Goal: Information Seeking & Learning: Learn about a topic

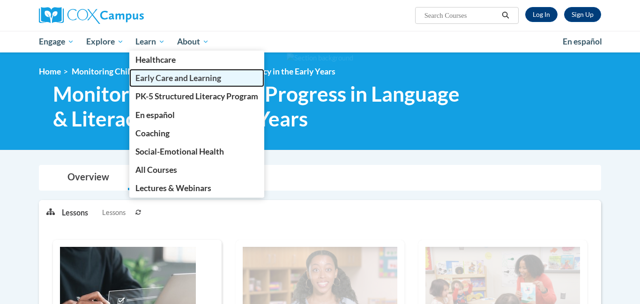
click at [145, 77] on span "Early Care and Learning" at bounding box center [178, 78] width 86 height 10
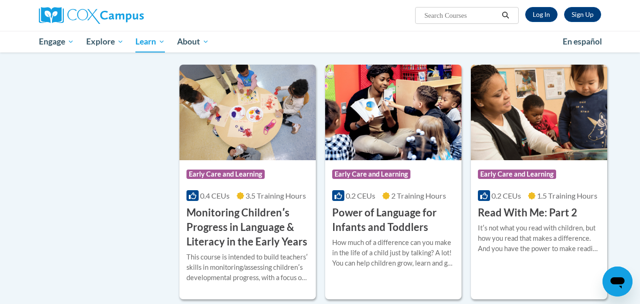
scroll to position [787, 0]
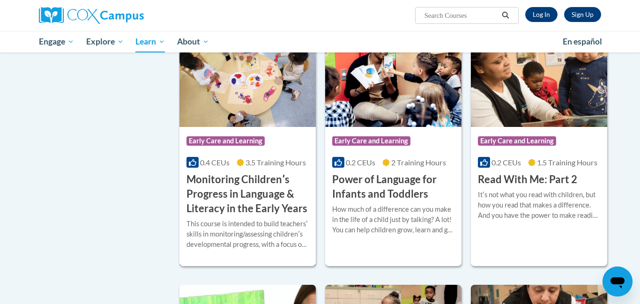
click at [259, 206] on h3 "Monitoring Childrenʹs Progress in Language & Literacy in the Early Years" at bounding box center [248, 193] width 122 height 43
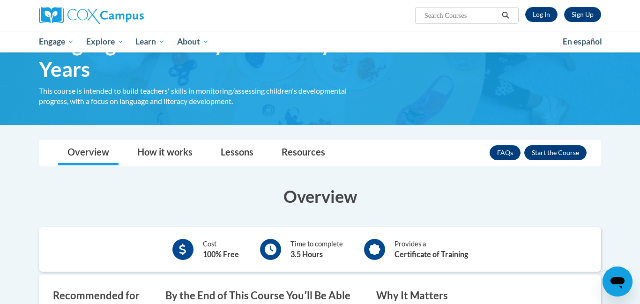
scroll to position [37, 0]
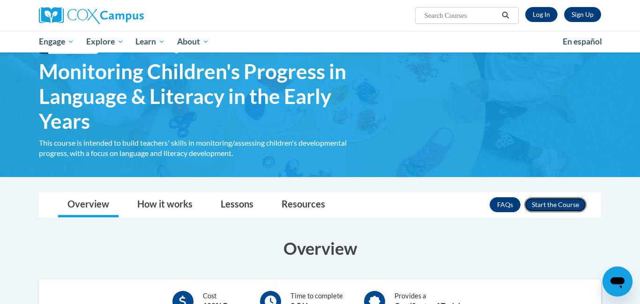
click at [556, 208] on button "Enroll" at bounding box center [555, 204] width 62 height 15
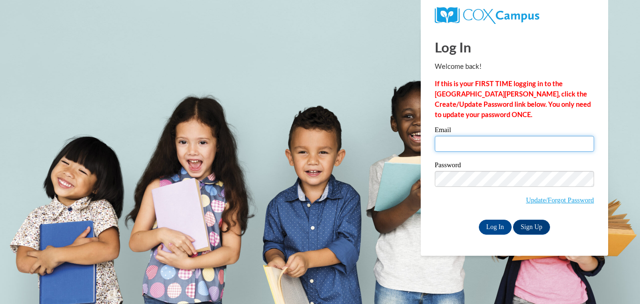
click at [499, 141] on input "Email" at bounding box center [514, 144] width 159 height 16
type input "s.sbaih@alihsanschools.org"
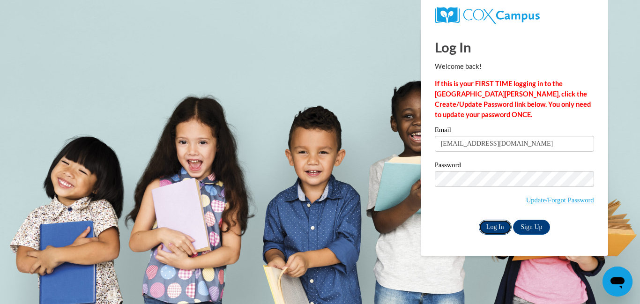
click at [491, 222] on input "Log In" at bounding box center [495, 227] width 33 height 15
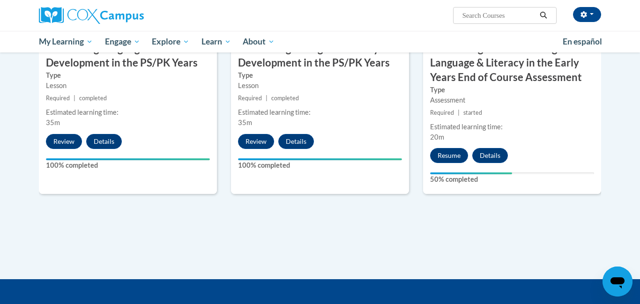
scroll to position [862, 0]
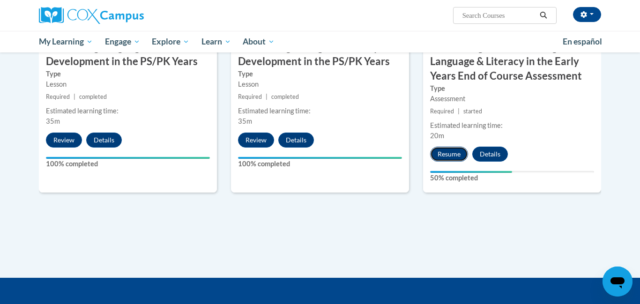
click at [459, 148] on button "Resume" at bounding box center [449, 154] width 38 height 15
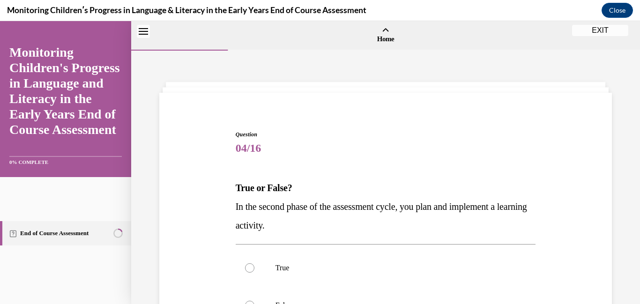
scroll to position [29, 0]
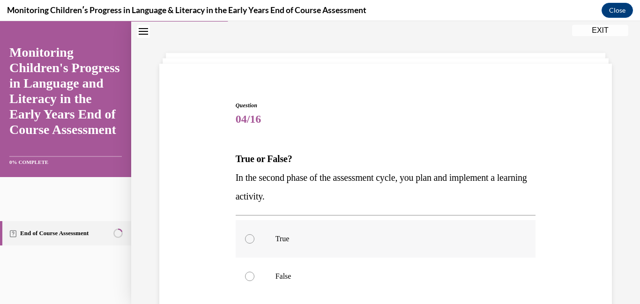
click at [254, 242] on label "True" at bounding box center [386, 238] width 300 height 37
click at [254, 242] on input "True" at bounding box center [249, 238] width 9 height 9
radio input "true"
click at [218, 238] on div "Question 04/16 True or False? In the second phase of the assessment cycle, you …" at bounding box center [385, 242] width 457 height 338
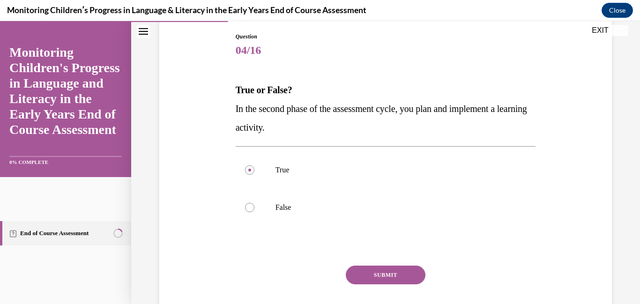
scroll to position [104, 0]
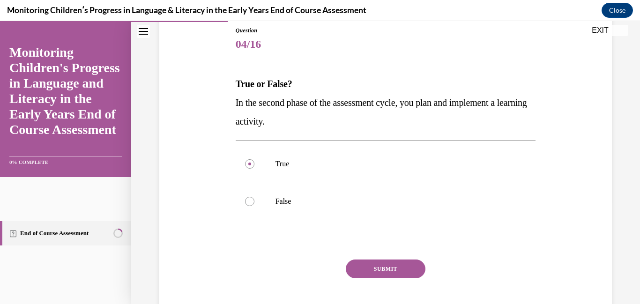
click at [389, 269] on button "SUBMIT" at bounding box center [386, 269] width 80 height 19
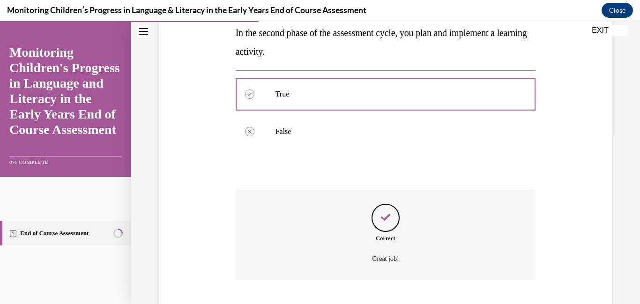
scroll to position [231, 0]
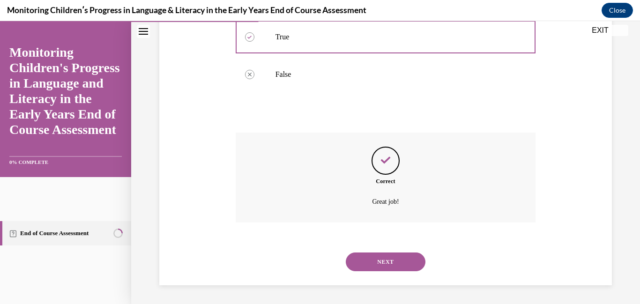
click at [385, 259] on button "NEXT" at bounding box center [386, 262] width 80 height 19
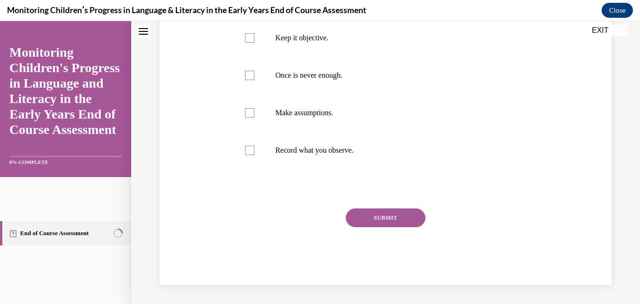
scroll to position [0, 0]
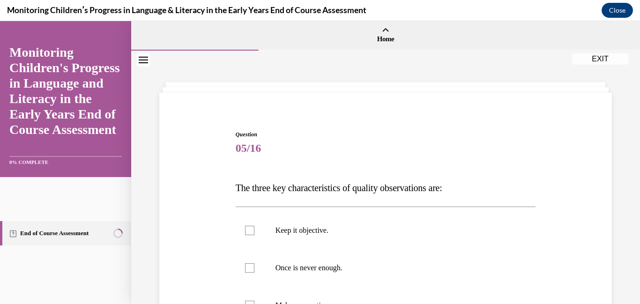
click at [186, 143] on div "Question 05/16 The three key characteristics of quality observations are: Keep …" at bounding box center [385, 290] width 457 height 376
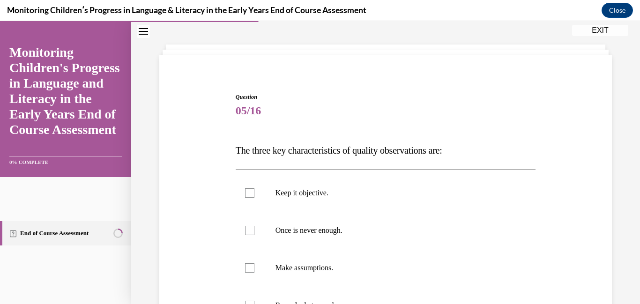
scroll to position [56, 0]
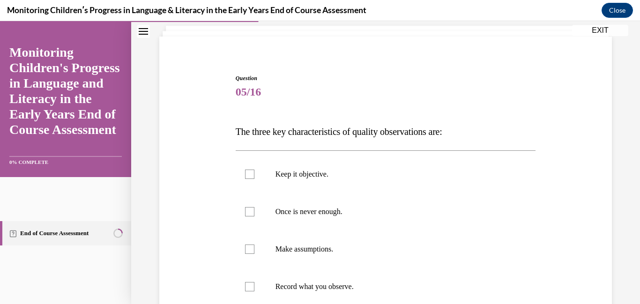
click at [217, 161] on div "Question 05/16 The three key characteristics of quality observations are: Keep …" at bounding box center [385, 234] width 457 height 376
click at [245, 167] on label "Keep it objective." at bounding box center [386, 174] width 300 height 37
click at [245, 170] on input "Keep it objective." at bounding box center [249, 174] width 9 height 9
checkbox input "true"
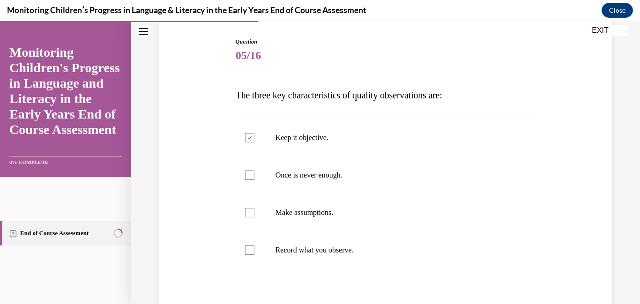
scroll to position [94, 0]
click at [259, 242] on label "Record what you observe." at bounding box center [386, 249] width 300 height 37
click at [254, 245] on input "Record what you observe." at bounding box center [249, 249] width 9 height 9
checkbox input "true"
click at [248, 174] on div at bounding box center [249, 174] width 9 height 9
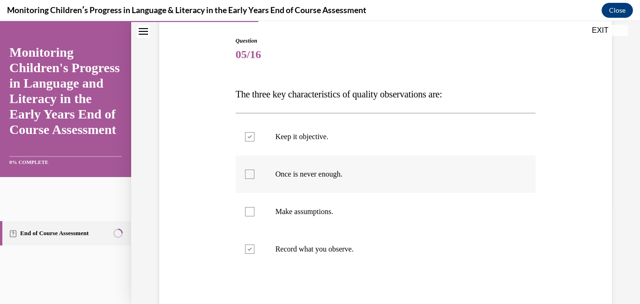
click at [248, 174] on input "Once is never enough." at bounding box center [249, 174] width 9 height 9
checkbox input "true"
click at [252, 205] on label "Make assumptions." at bounding box center [386, 211] width 300 height 37
click at [252, 207] on input "Make assumptions." at bounding box center [249, 211] width 9 height 9
checkbox input "true"
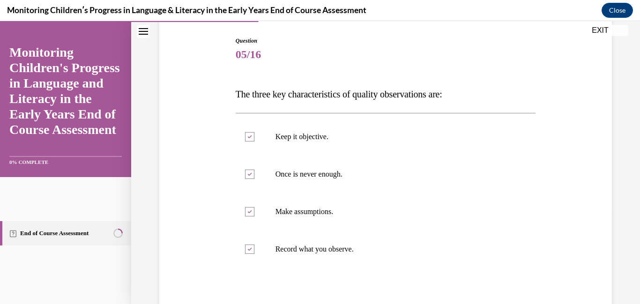
click at [213, 231] on div "Question 05/16 The three key characteristics of quality observations are: Keep …" at bounding box center [385, 196] width 457 height 376
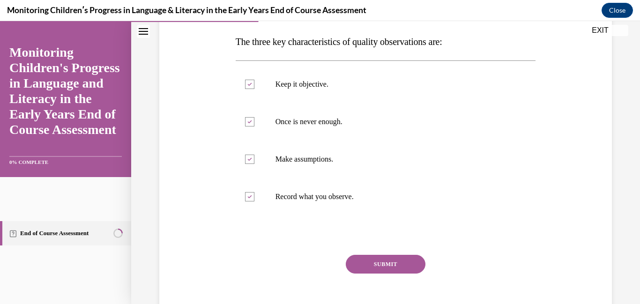
scroll to position [150, 0]
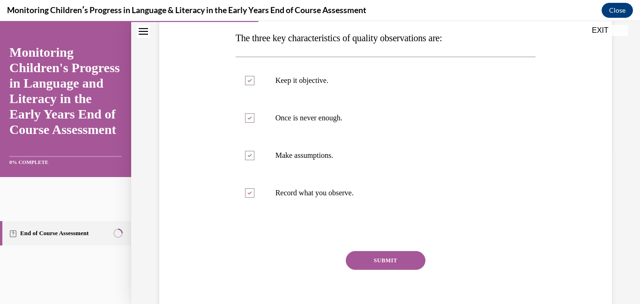
click at [401, 259] on button "SUBMIT" at bounding box center [386, 260] width 80 height 19
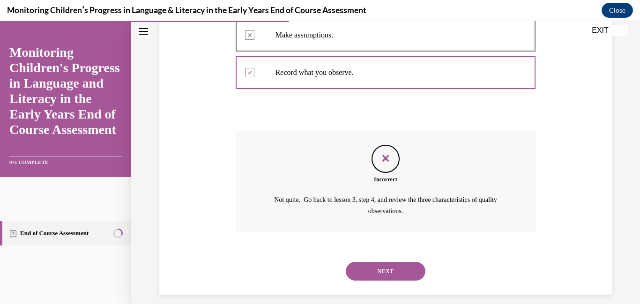
scroll to position [280, 0]
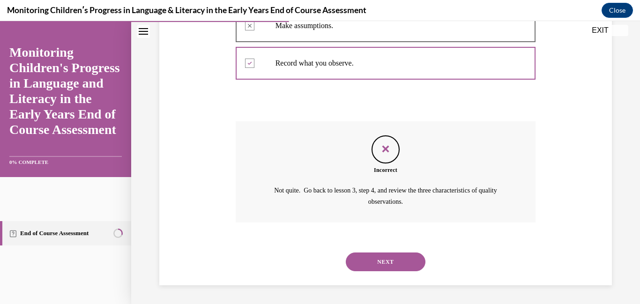
click at [275, 239] on div "SUBMIT NEXT" at bounding box center [386, 261] width 300 height 49
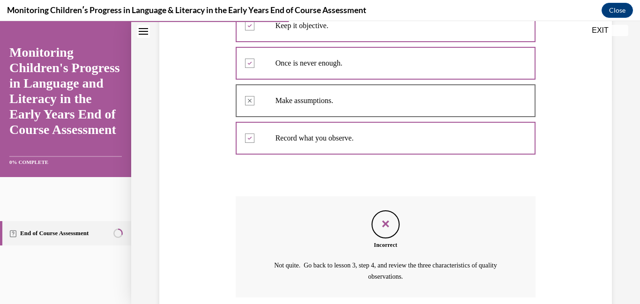
scroll to position [186, 0]
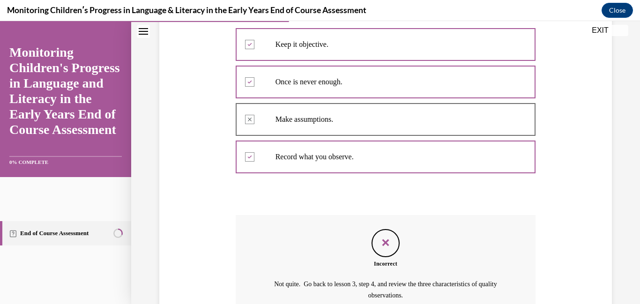
click at [225, 237] on div "Question 05/16 The three key characteristics of quality observations are: Keep …" at bounding box center [385, 147] width 457 height 463
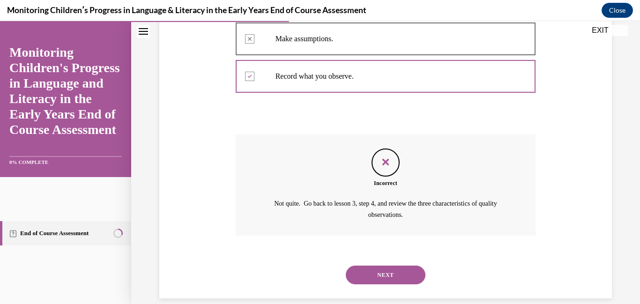
scroll to position [280, 0]
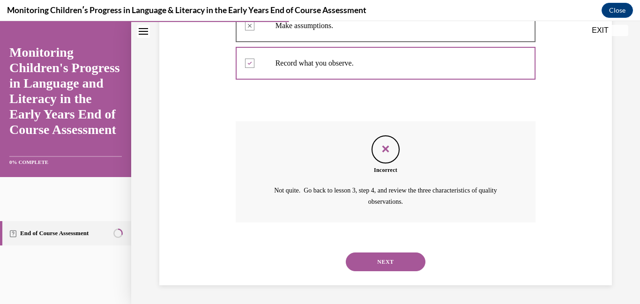
click at [415, 256] on button "NEXT" at bounding box center [386, 262] width 80 height 19
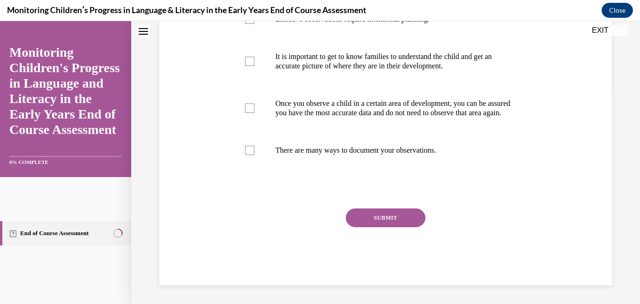
scroll to position [0, 0]
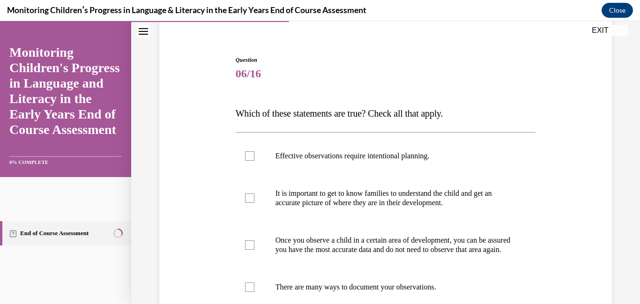
scroll to position [75, 0]
click at [191, 162] on div "Question 06/16 Which of these statements are true? Check all that apply. Effect…" at bounding box center [385, 224] width 457 height 395
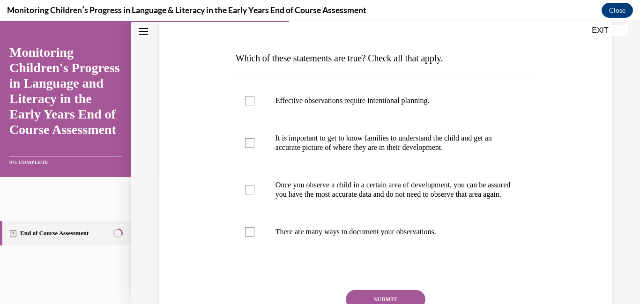
scroll to position [131, 0]
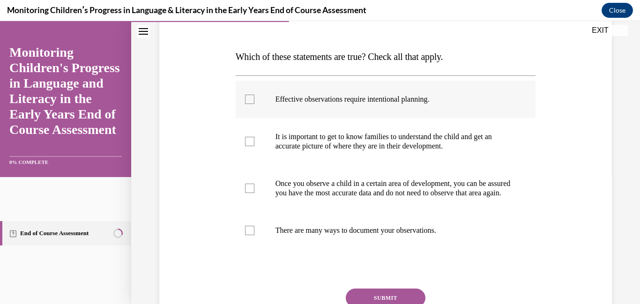
click at [268, 107] on label "Effective observations require intentional planning." at bounding box center [386, 99] width 300 height 37
click at [254, 104] on input "Effective observations require intentional planning." at bounding box center [249, 99] width 9 height 9
checkbox input "true"
click at [259, 135] on label "It is important to get to know families to understand the child and get an accu…" at bounding box center [386, 141] width 300 height 47
click at [254, 137] on input "It is important to get to know families to understand the child and get an accu…" at bounding box center [249, 141] width 9 height 9
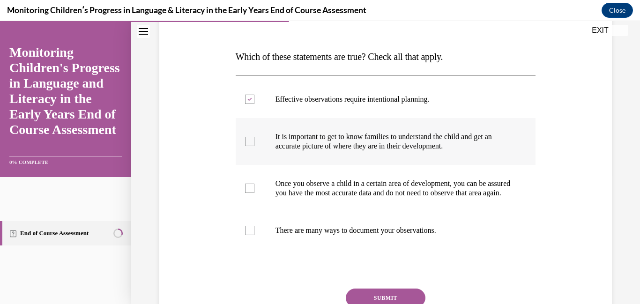
checkbox input "true"
click at [257, 180] on label "Once you observe a child in a certain area of development, you can be assured y…" at bounding box center [386, 188] width 300 height 47
click at [254, 184] on input "Once you observe a child in a certain area of development, you can be assured y…" at bounding box center [249, 188] width 9 height 9
checkbox input "true"
click at [262, 236] on label "There are many ways to document your observations." at bounding box center [386, 230] width 300 height 37
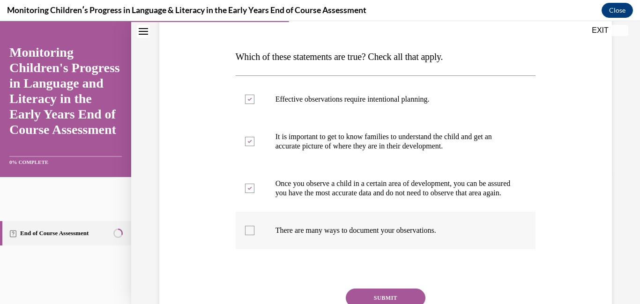
click at [254, 235] on input "There are many ways to document your observations." at bounding box center [249, 230] width 9 height 9
checkbox input "true"
click at [368, 300] on button "SUBMIT" at bounding box center [386, 298] width 80 height 19
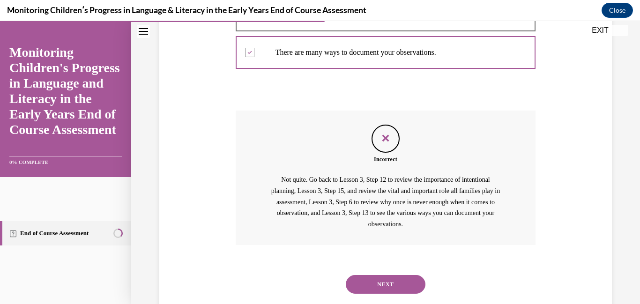
scroll to position [341, 0]
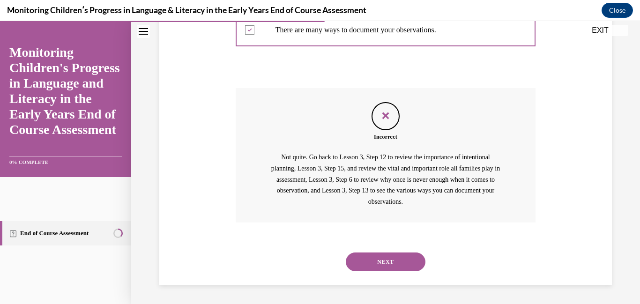
click at [222, 184] on div "Question 06/16 Which of these statements are true? Check all that apply. Effect…" at bounding box center [385, 27] width 457 height 515
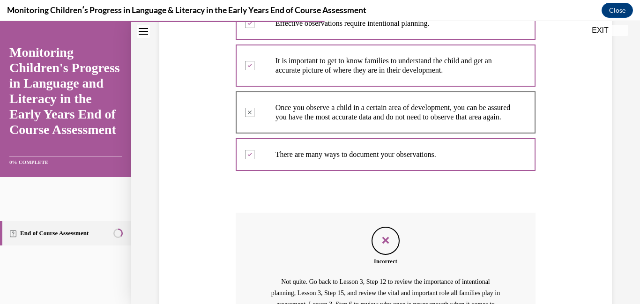
scroll to position [191, 0]
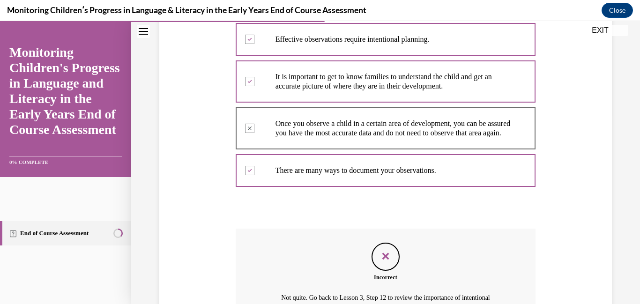
click at [217, 254] on div "Question 06/16 Which of these statements are true? Check all that apply. Effect…" at bounding box center [385, 168] width 457 height 515
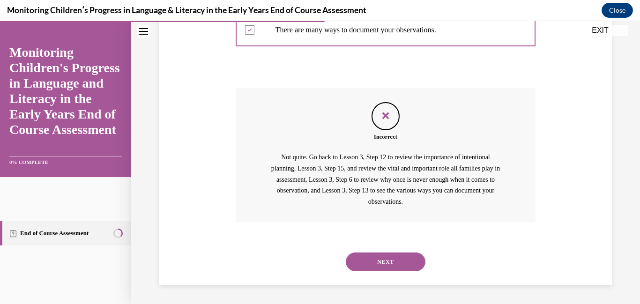
scroll to position [341, 0]
click at [375, 261] on button "NEXT" at bounding box center [386, 262] width 80 height 19
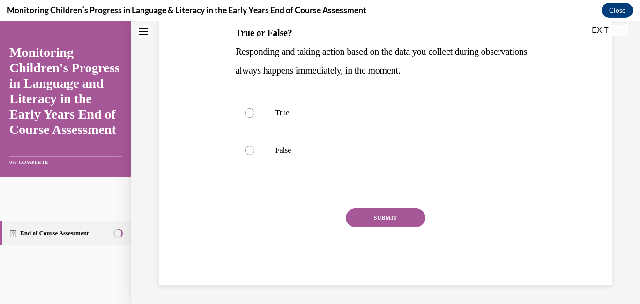
scroll to position [0, 0]
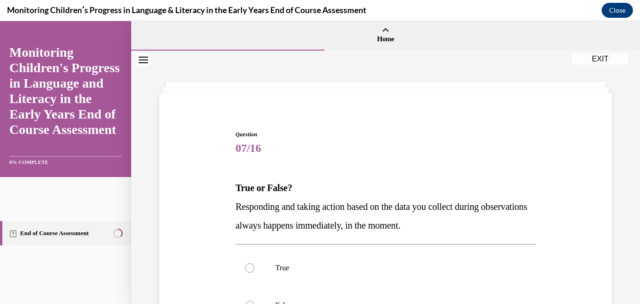
click at [214, 195] on div "Question 07/16 True or False? Responding and taking action based on the data yo…" at bounding box center [385, 271] width 457 height 338
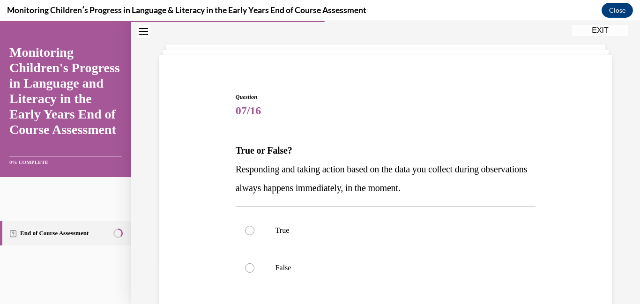
scroll to position [56, 0]
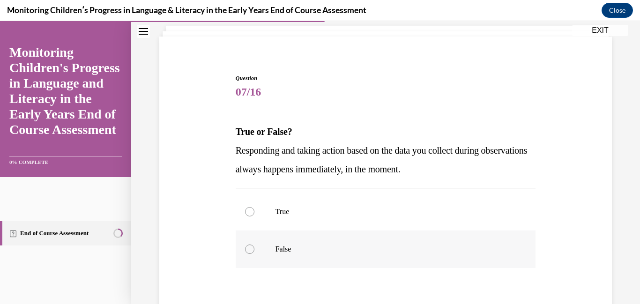
click at [262, 241] on label "False" at bounding box center [386, 249] width 300 height 37
click at [254, 245] on input "False" at bounding box center [249, 249] width 9 height 9
radio input "true"
click at [202, 222] on div "Question 07/16 True or False? Responding and taking action based on the data yo…" at bounding box center [385, 215] width 457 height 338
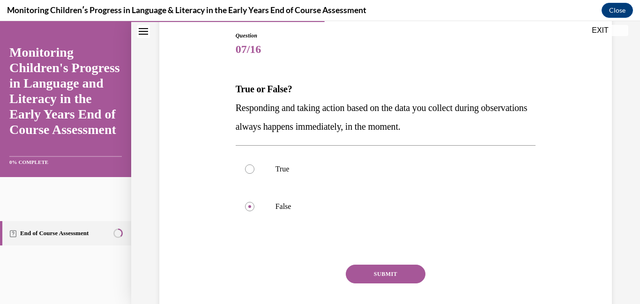
scroll to position [112, 0]
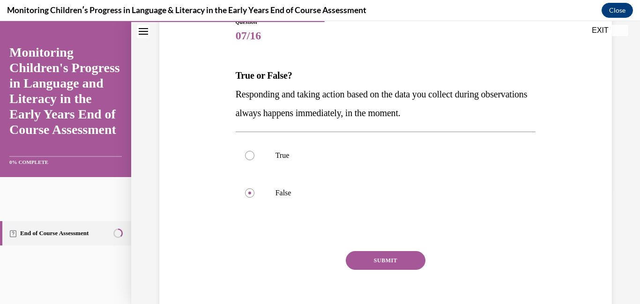
click at [407, 262] on button "SUBMIT" at bounding box center [386, 260] width 80 height 19
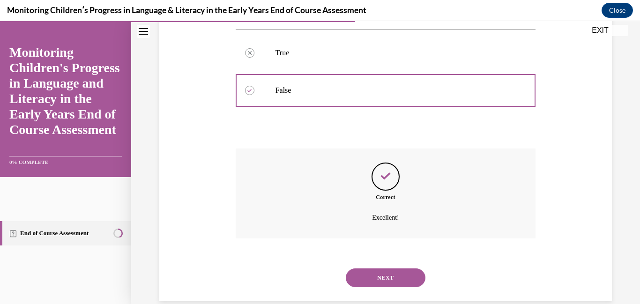
scroll to position [231, 0]
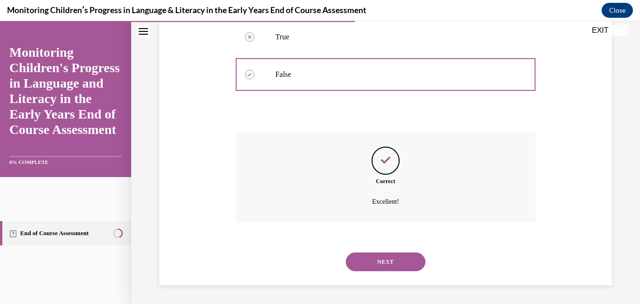
click at [407, 262] on button "NEXT" at bounding box center [386, 262] width 80 height 19
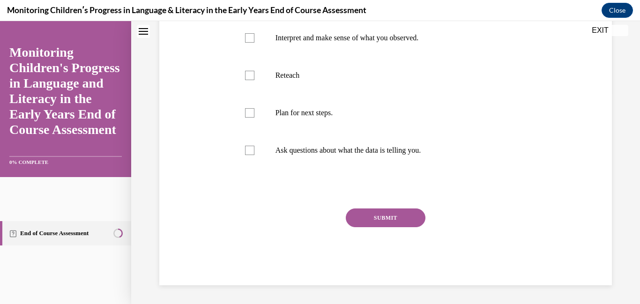
scroll to position [0, 0]
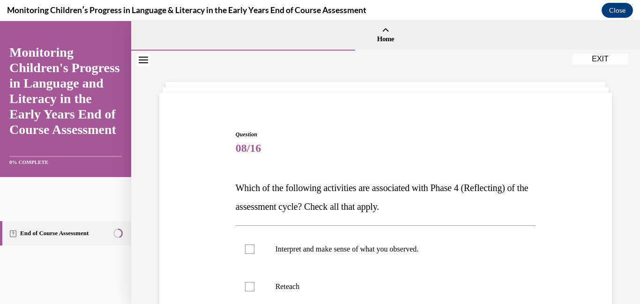
click at [203, 183] on div "Question 08/16 Which of the following activities are associated with Phase 4 (R…" at bounding box center [385, 299] width 457 height 395
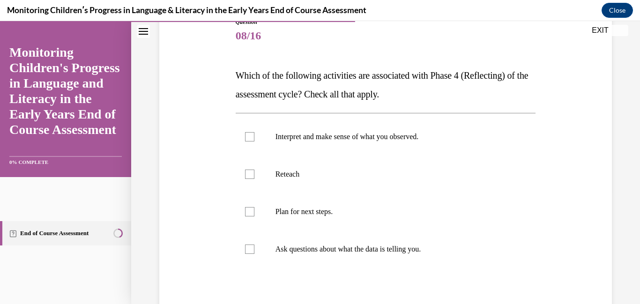
scroll to position [131, 0]
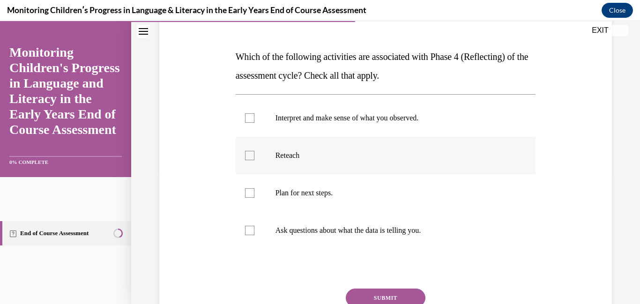
click at [239, 152] on label "Reteach" at bounding box center [386, 155] width 300 height 37
click at [245, 152] on input "Reteach" at bounding box center [249, 155] width 9 height 9
checkbox input "true"
click at [258, 191] on label "Plan for next steps." at bounding box center [386, 192] width 300 height 37
click at [254, 191] on input "Plan for next steps." at bounding box center [249, 192] width 9 height 9
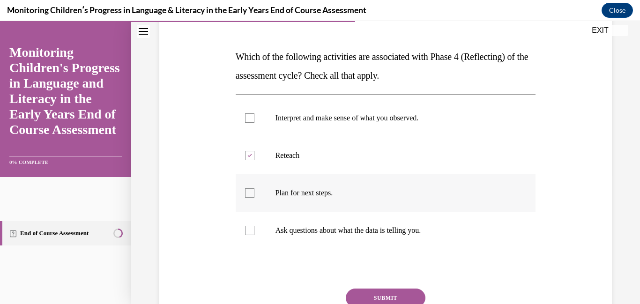
checkbox input "true"
click at [262, 127] on label "Interpret and make sense of what you observed." at bounding box center [386, 117] width 300 height 37
click at [254, 123] on input "Interpret and make sense of what you observed." at bounding box center [249, 117] width 9 height 9
checkbox input "true"
click at [258, 223] on label "Ask questions about what the data is telling you." at bounding box center [386, 230] width 300 height 37
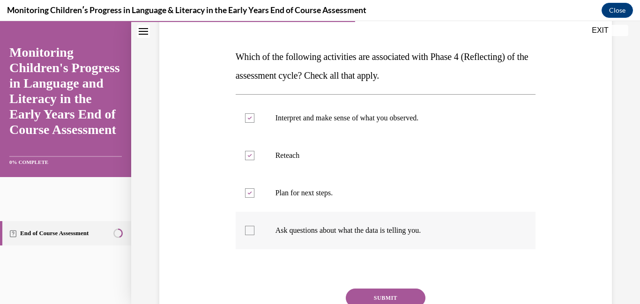
click at [254, 226] on input "Ask questions about what the data is telling you." at bounding box center [249, 230] width 9 height 9
checkbox input "true"
click at [362, 298] on button "SUBMIT" at bounding box center [386, 298] width 80 height 19
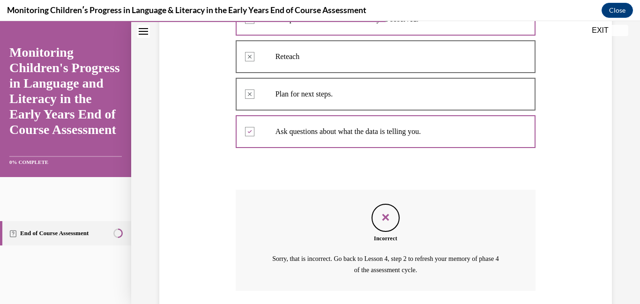
scroll to position [299, 0]
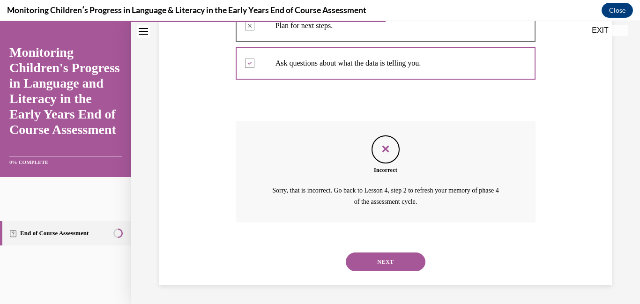
click at [145, 178] on div "Question 08/16 Which of the following activities are associated with Phase 4 (R…" at bounding box center [385, 28] width 509 height 552
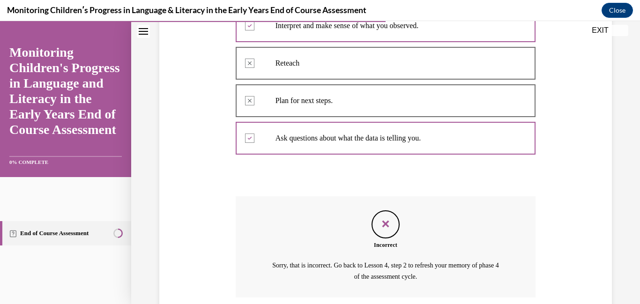
scroll to position [205, 0]
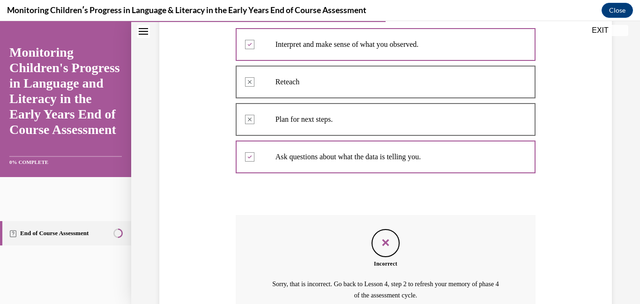
click at [182, 176] on div "Question 08/16 Which of the following activities are associated with Phase 4 (R…" at bounding box center [385, 138] width 457 height 482
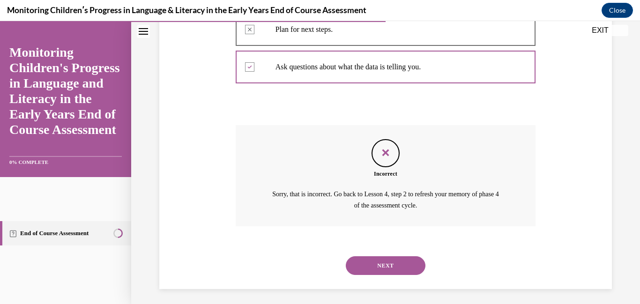
scroll to position [299, 0]
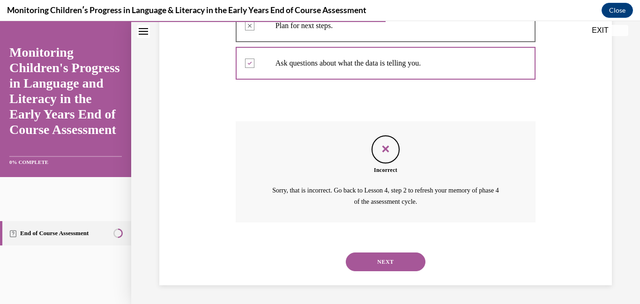
click at [395, 266] on button "NEXT" at bounding box center [386, 262] width 80 height 19
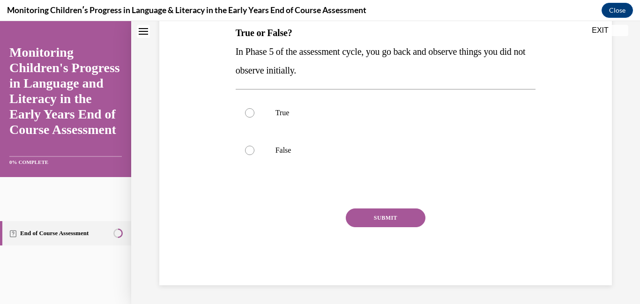
scroll to position [0, 0]
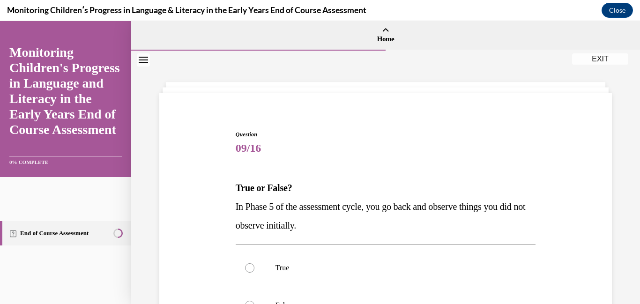
click at [382, 193] on p "True or False?" at bounding box center [386, 188] width 300 height 19
click at [287, 275] on label "True" at bounding box center [386, 267] width 300 height 37
click at [254, 273] on input "True" at bounding box center [249, 267] width 9 height 9
radio input "true"
click at [193, 241] on div "Question 09/16 True or False? In Phase 5 of the assessment cycle, you go back a…" at bounding box center [385, 271] width 457 height 338
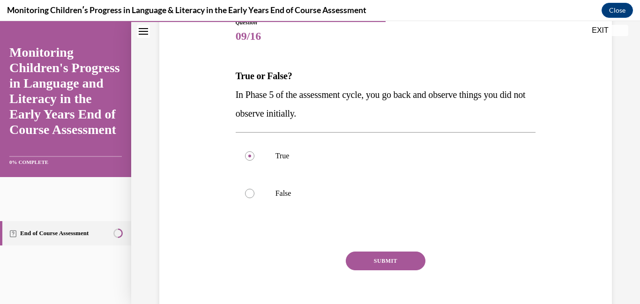
scroll to position [112, 0]
click at [376, 266] on button "SUBMIT" at bounding box center [386, 260] width 80 height 19
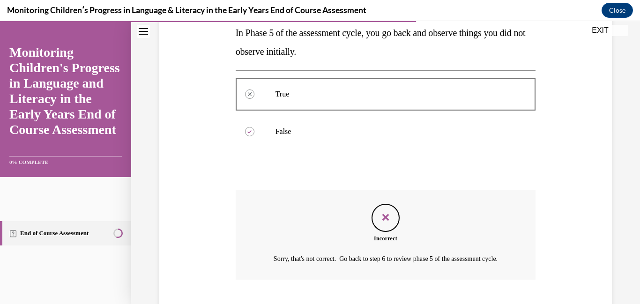
scroll to position [242, 0]
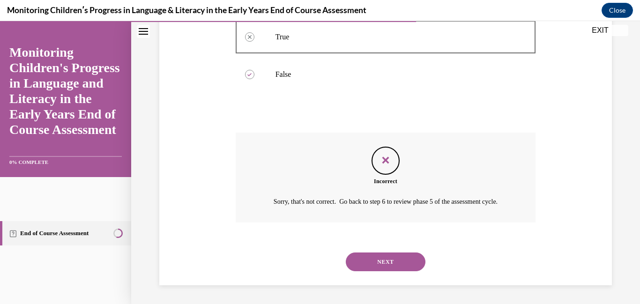
click at [218, 137] on div "Question 09/16 True or False? In Phase 5 of the assessment cycle, you go back a…" at bounding box center [385, 78] width 457 height 414
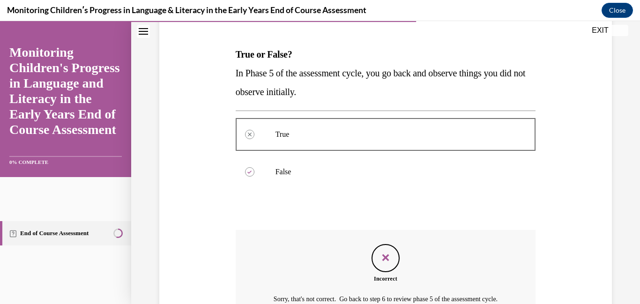
scroll to position [130, 0]
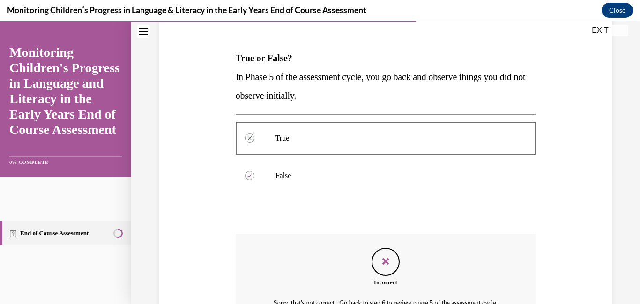
click at [173, 140] on div "Question 09/16 True or False? In Phase 5 of the assessment cycle, you go back a…" at bounding box center [385, 179] width 457 height 414
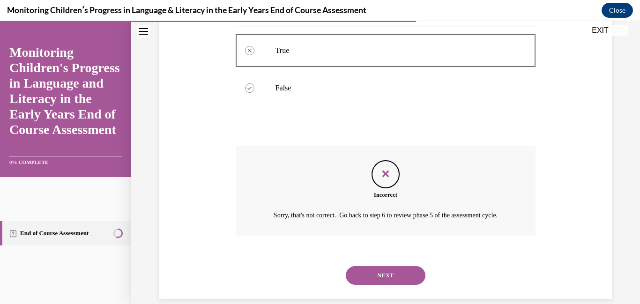
scroll to position [242, 0]
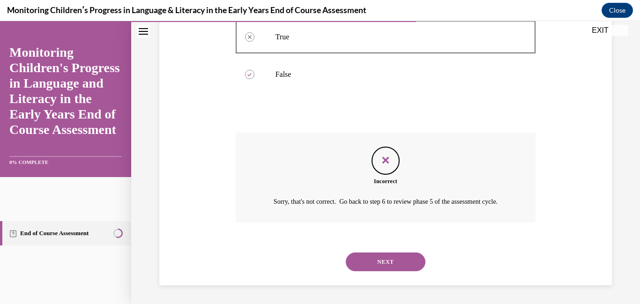
click at [392, 260] on button "NEXT" at bounding box center [386, 262] width 80 height 19
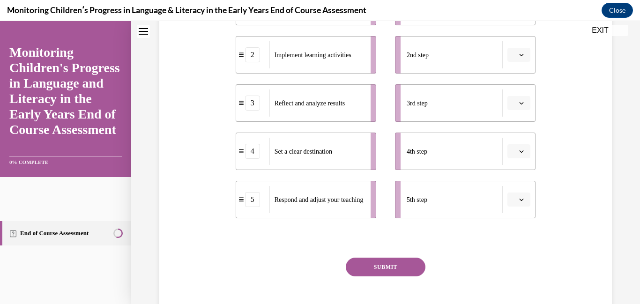
scroll to position [0, 0]
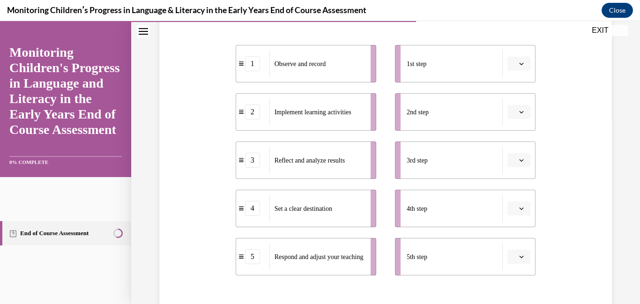
scroll to position [187, 0]
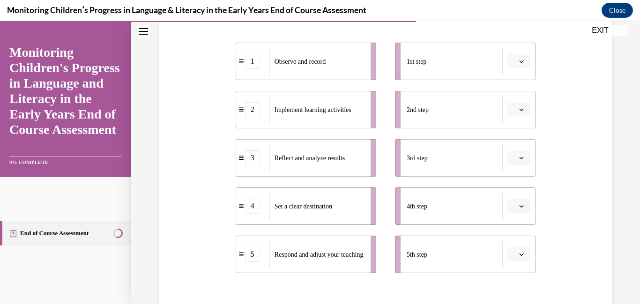
click at [516, 65] on span "Please select an option" at bounding box center [514, 61] width 3 height 9
click at [524, 37] on div "1 Observe and record 2 Implement learning activities 3 Reflect and analyze resu…" at bounding box center [386, 148] width 300 height 249
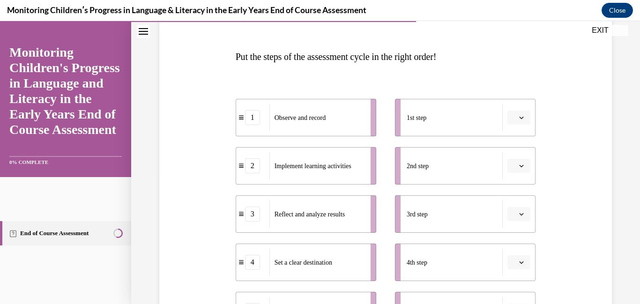
scroll to position [112, 0]
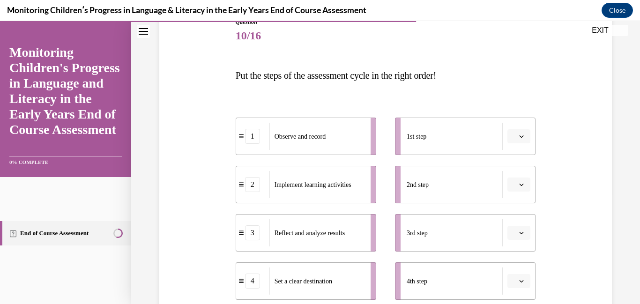
click at [190, 161] on div "Question 10/16 Put the steps of the assessment cycle in the right order! 1 Obse…" at bounding box center [385, 227] width 457 height 475
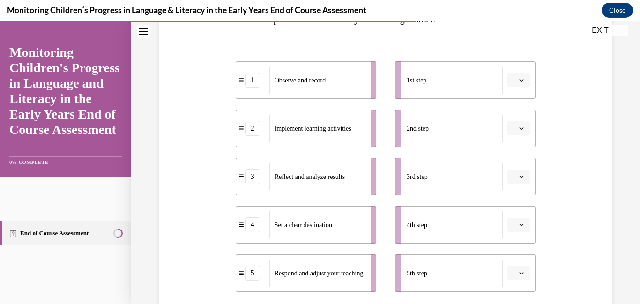
scroll to position [187, 0]
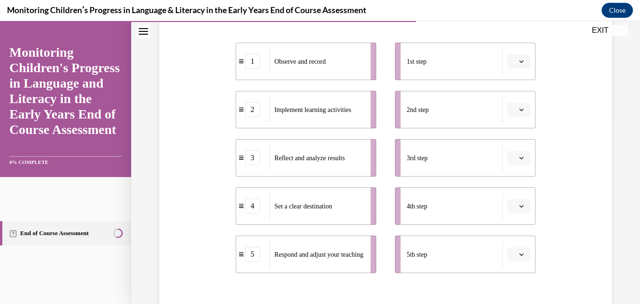
click at [517, 60] on button "button" at bounding box center [519, 61] width 23 height 14
click at [514, 155] on span "4" at bounding box center [515, 157] width 3 height 7
click at [522, 160] on icon "button" at bounding box center [521, 158] width 5 height 5
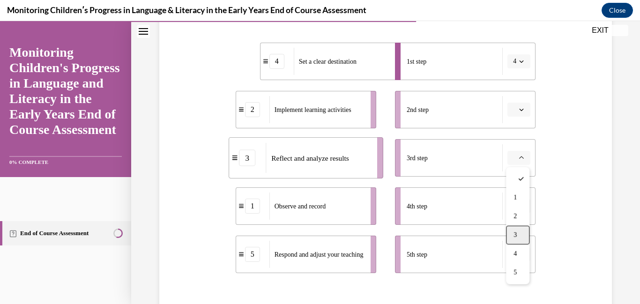
click at [520, 230] on div "3" at bounding box center [517, 235] width 23 height 19
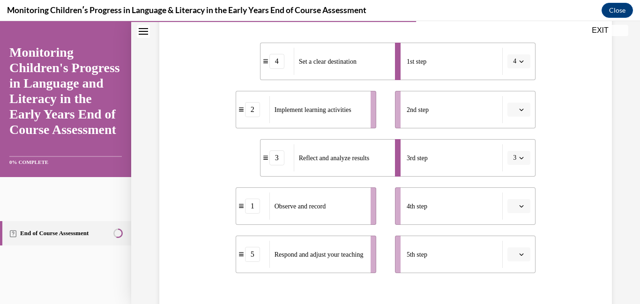
click at [524, 207] on icon "button" at bounding box center [521, 206] width 5 height 5
click at [515, 152] on div "3" at bounding box center [517, 147] width 23 height 19
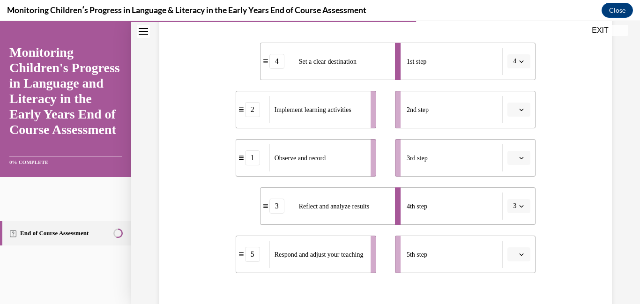
click at [528, 60] on button "4" at bounding box center [519, 61] width 23 height 14
click at [512, 118] on span "2" at bounding box center [513, 119] width 3 height 7
click at [516, 155] on span "Please select an option" at bounding box center [514, 157] width 3 height 9
click at [519, 217] on div "2" at bounding box center [517, 216] width 23 height 19
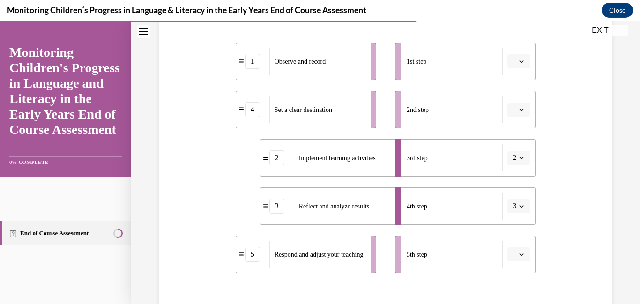
click at [519, 64] on icon "button" at bounding box center [521, 61] width 5 height 5
click at [516, 156] on span "4" at bounding box center [515, 157] width 3 height 7
click at [521, 111] on icon "button" at bounding box center [521, 109] width 5 height 5
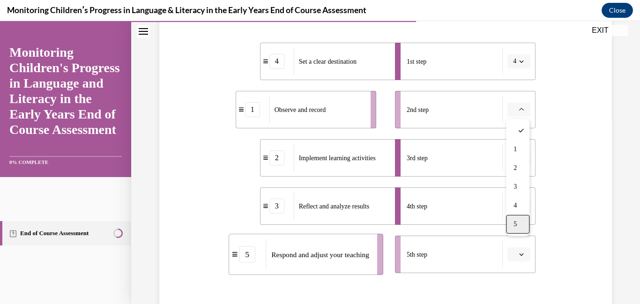
click at [512, 224] on div "5" at bounding box center [517, 224] width 23 height 19
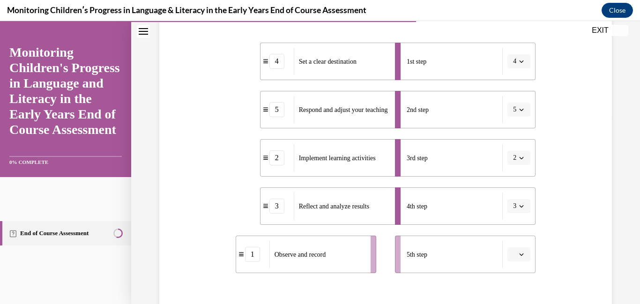
click at [516, 250] on span "Please select an option" at bounding box center [514, 254] width 3 height 9
click at [520, 153] on div "1" at bounding box center [517, 158] width 23 height 19
click at [569, 152] on div "Question 10/16 Put the steps of the assessment cycle in the right order! 4 Set …" at bounding box center [385, 152] width 457 height 475
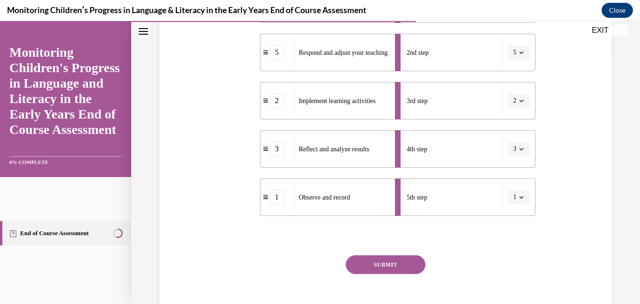
scroll to position [262, 0]
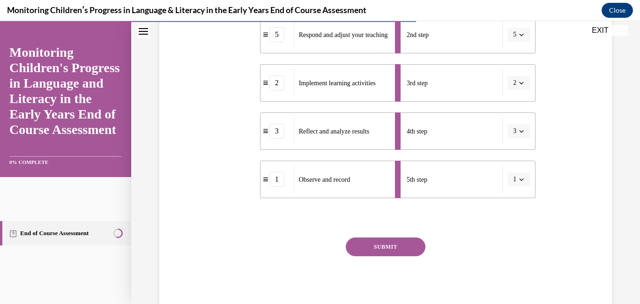
click at [405, 251] on button "SUBMIT" at bounding box center [386, 247] width 80 height 19
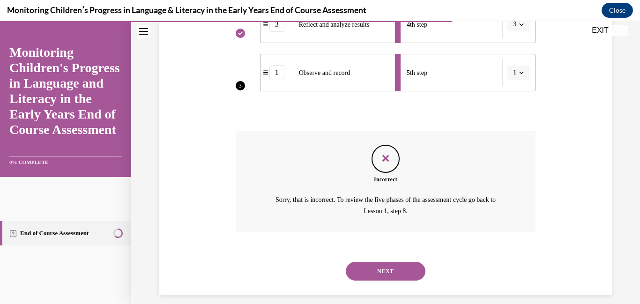
scroll to position [379, 0]
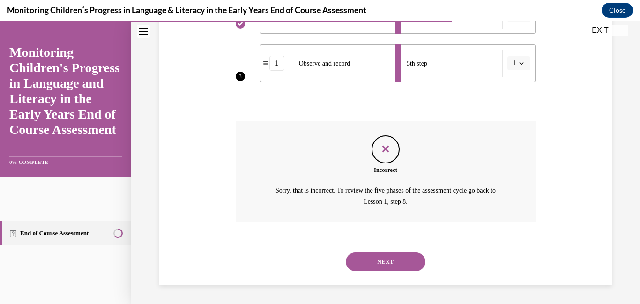
click at [225, 176] on div "Question 10/16 Put the steps of the assessment cycle in the right order! 5 2 3 …" at bounding box center [385, 4] width 457 height 562
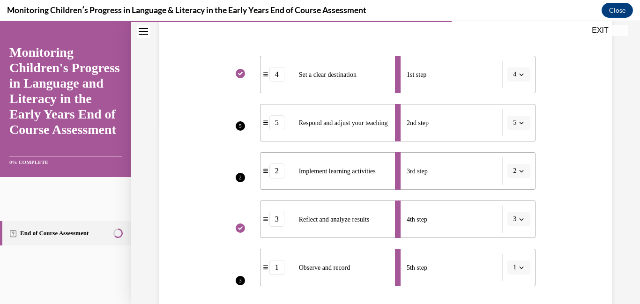
scroll to position [172, 0]
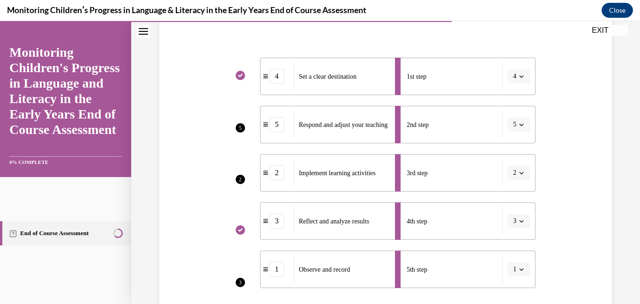
click at [583, 127] on div "Question 10/16 Put the steps of the assessment cycle in the right order! 5 2 3 …" at bounding box center [385, 211] width 457 height 562
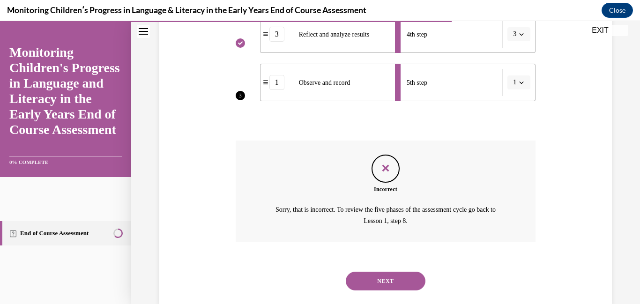
scroll to position [360, 0]
click at [416, 277] on button "NEXT" at bounding box center [386, 280] width 80 height 19
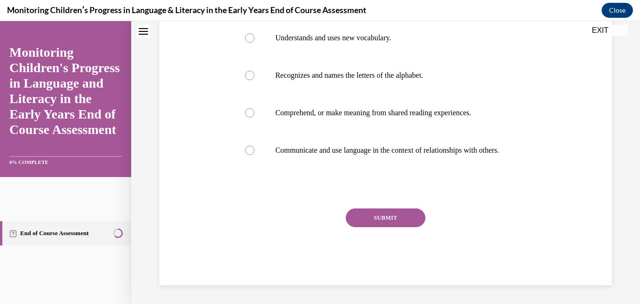
scroll to position [0, 0]
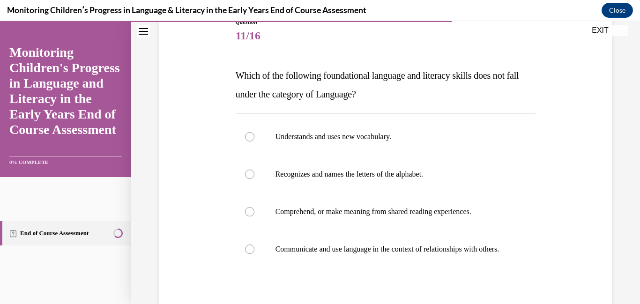
scroll to position [131, 0]
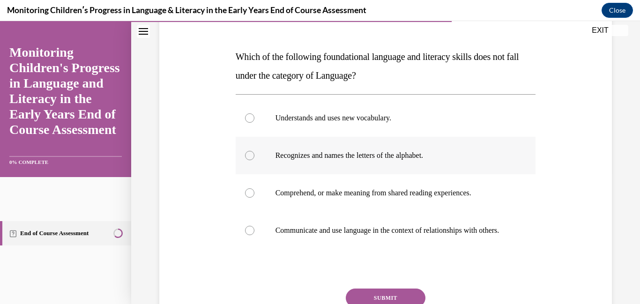
click at [363, 148] on label "Recognizes and names the letters of the alphabet." at bounding box center [386, 155] width 300 height 37
click at [254, 151] on input "Recognizes and names the letters of the alphabet." at bounding box center [249, 155] width 9 height 9
radio input "true"
click at [168, 211] on div "Question 11/16 Which of the following foundational language and literacy skills…" at bounding box center [385, 168] width 457 height 395
click at [363, 302] on button "SUBMIT" at bounding box center [386, 298] width 80 height 19
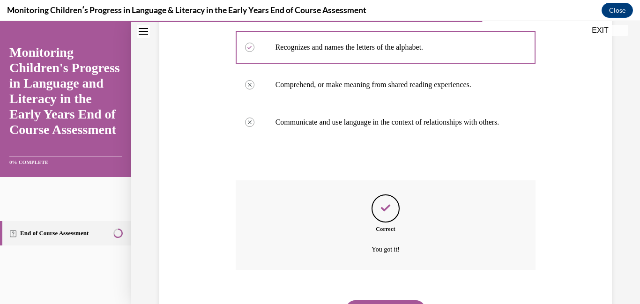
scroll to position [297, 0]
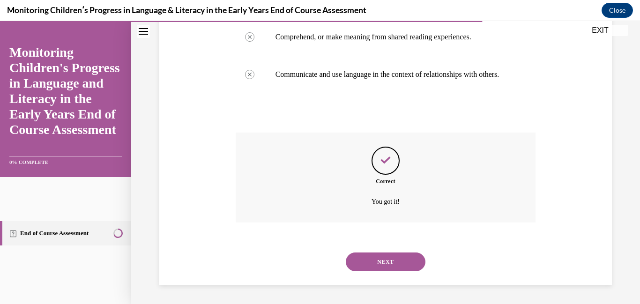
click at [384, 262] on button "NEXT" at bounding box center [386, 262] width 80 height 19
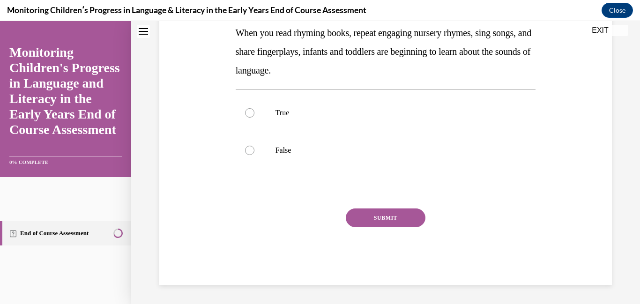
scroll to position [0, 0]
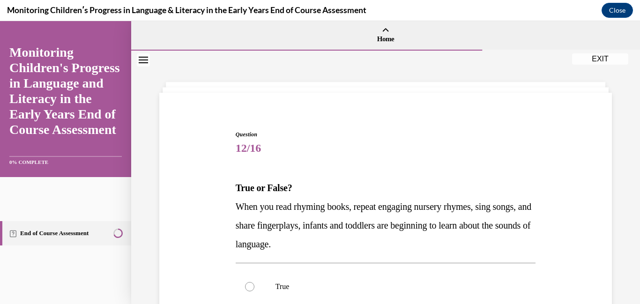
click at [462, 143] on span "12/16" at bounding box center [386, 148] width 300 height 19
click at [363, 288] on p "True" at bounding box center [394, 286] width 237 height 9
click at [254, 288] on input "True" at bounding box center [249, 286] width 9 height 9
radio input "true"
click at [210, 256] on div "Question 12/16 True or False? When you read rhyming books, repeat engaging nurs…" at bounding box center [385, 280] width 457 height 357
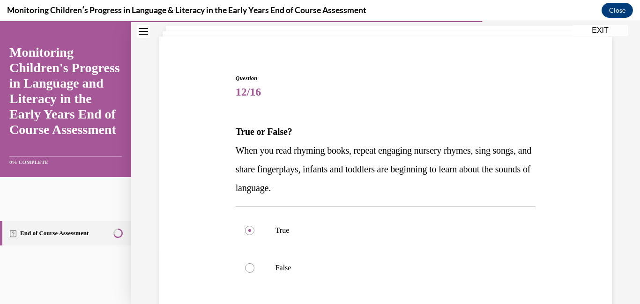
scroll to position [75, 0]
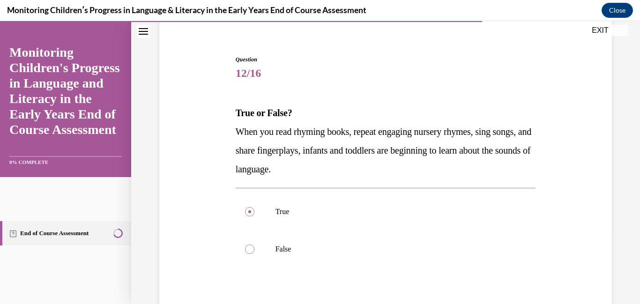
click at [261, 277] on div "Question 12/16 True or False? When you read rhyming books, repeat engaging nurs…" at bounding box center [386, 219] width 300 height 329
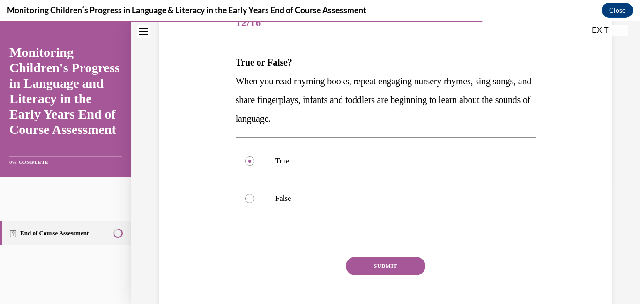
scroll to position [131, 0]
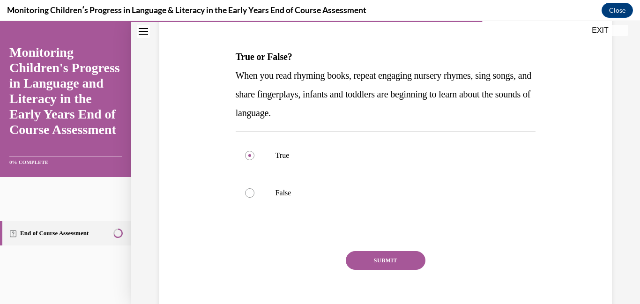
click at [363, 266] on button "SUBMIT" at bounding box center [386, 260] width 80 height 19
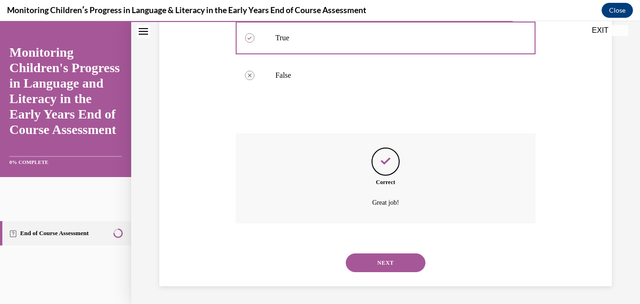
scroll to position [250, 0]
click at [376, 265] on button "NEXT" at bounding box center [386, 262] width 80 height 19
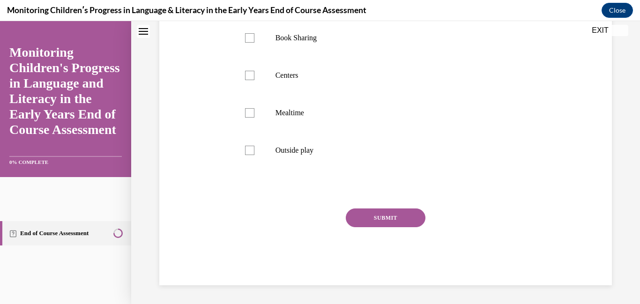
scroll to position [0, 0]
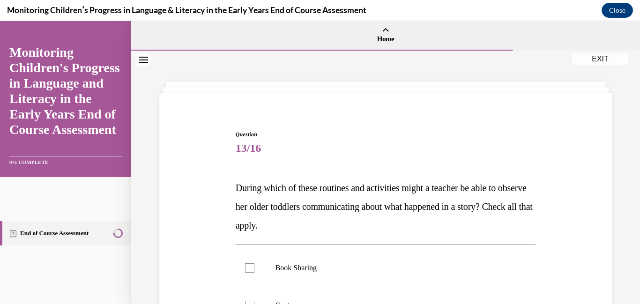
click at [380, 142] on span "13/16" at bounding box center [386, 148] width 300 height 19
click at [189, 135] on div "Question 13/16 During which of these routines and activities might a teacher be…" at bounding box center [385, 308] width 457 height 413
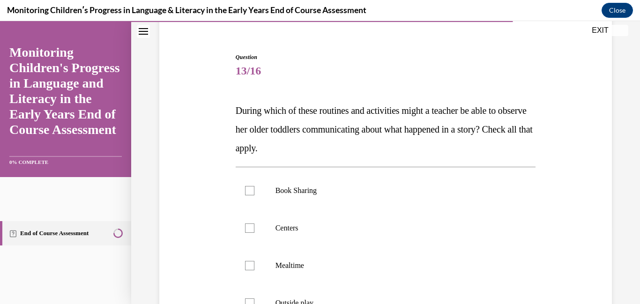
scroll to position [112, 0]
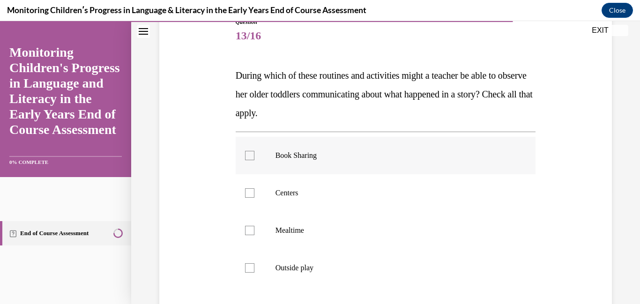
click at [275, 148] on label "Book Sharing" at bounding box center [386, 155] width 300 height 37
click at [254, 151] on input "Book Sharing" at bounding box center [249, 155] width 9 height 9
checkbox input "true"
click at [270, 184] on label "Centers" at bounding box center [386, 192] width 300 height 37
click at [254, 188] on input "Centers" at bounding box center [249, 192] width 9 height 9
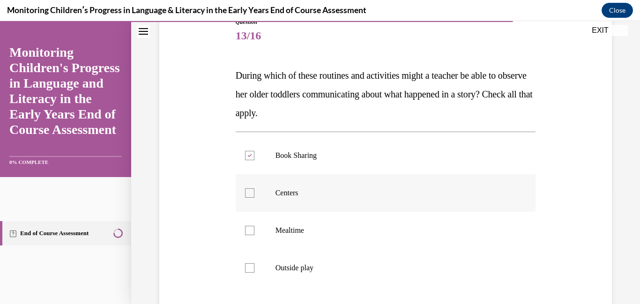
checkbox input "true"
click at [277, 222] on label "Mealtime" at bounding box center [386, 230] width 300 height 37
click at [254, 226] on input "Mealtime" at bounding box center [249, 230] width 9 height 9
checkbox input "true"
click at [278, 270] on p "Outside play" at bounding box center [394, 267] width 237 height 9
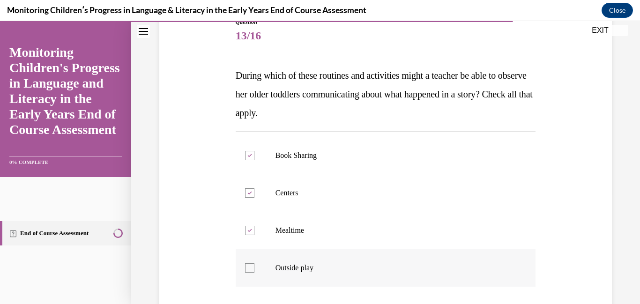
click at [254, 270] on input "Outside play" at bounding box center [249, 267] width 9 height 9
checkbox input "true"
click at [220, 261] on div "Question 13/16 During which of these routines and activities might a teacher be…" at bounding box center [385, 196] width 457 height 413
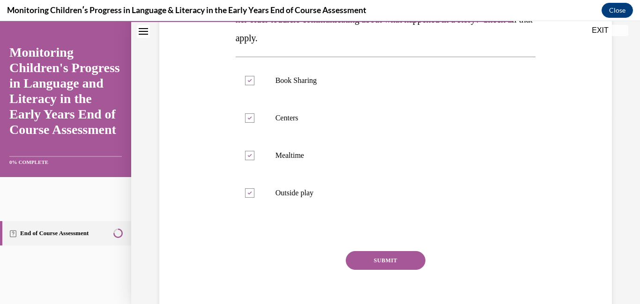
scroll to position [206, 0]
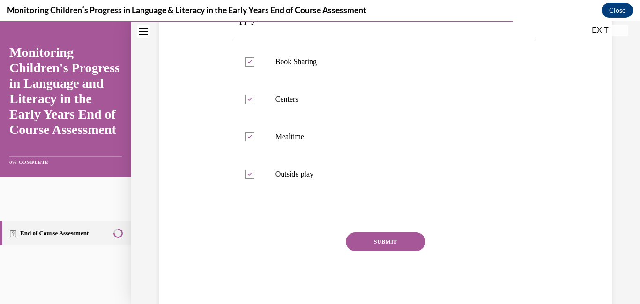
click at [360, 247] on button "SUBMIT" at bounding box center [386, 241] width 80 height 19
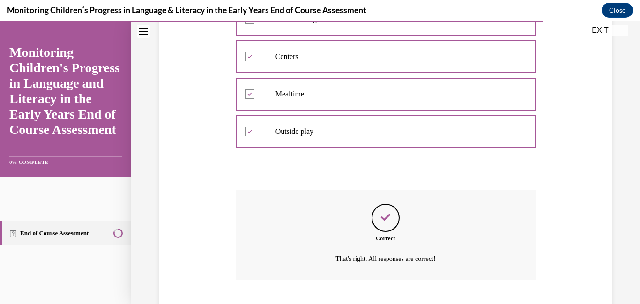
scroll to position [306, 0]
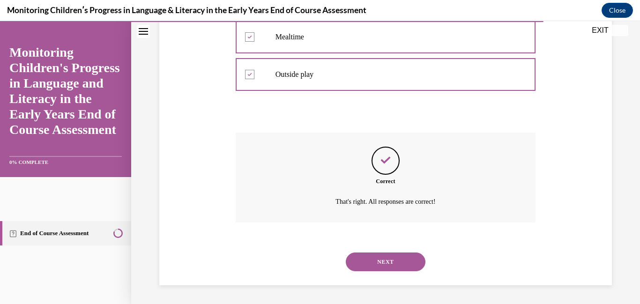
click at [387, 263] on button "NEXT" at bounding box center [386, 262] width 80 height 19
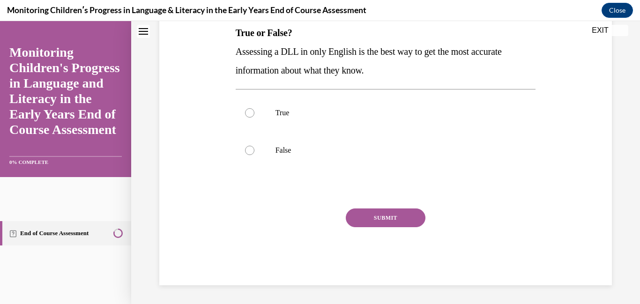
scroll to position [0, 0]
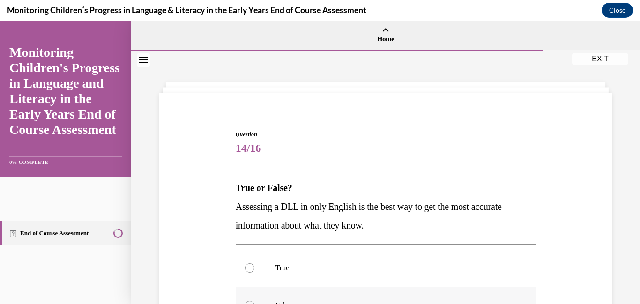
click at [284, 291] on label "False" at bounding box center [386, 305] width 300 height 37
click at [254, 301] on input "False" at bounding box center [249, 305] width 9 height 9
radio input "true"
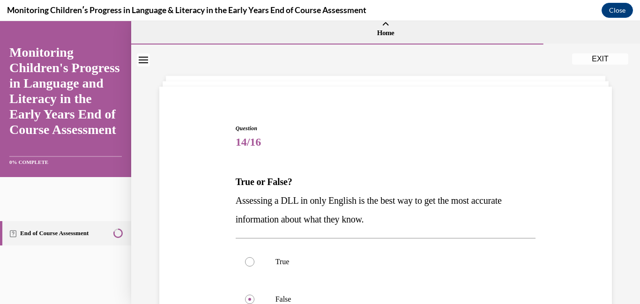
click at [176, 239] on div "Question 14/16 True or False? Assessing a DLL in only English is the best way t…" at bounding box center [385, 265] width 457 height 338
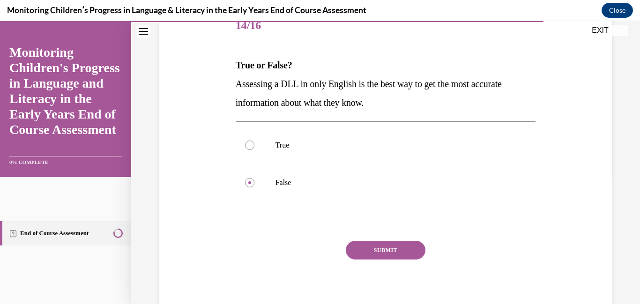
scroll to position [137, 0]
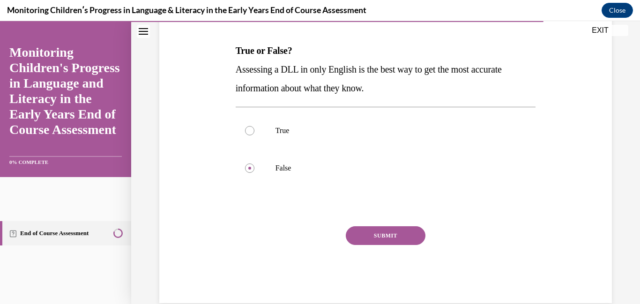
click at [368, 240] on button "SUBMIT" at bounding box center [386, 235] width 80 height 19
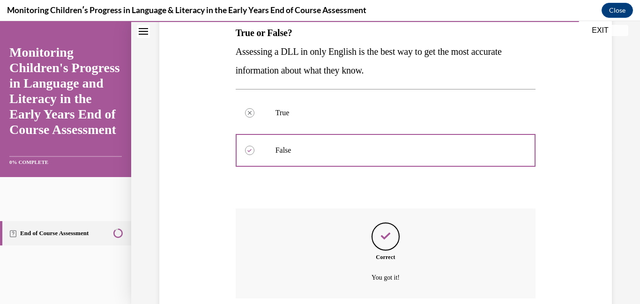
scroll to position [231, 0]
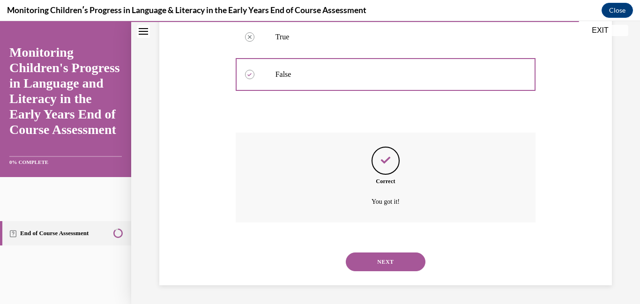
click at [384, 262] on button "NEXT" at bounding box center [386, 262] width 80 height 19
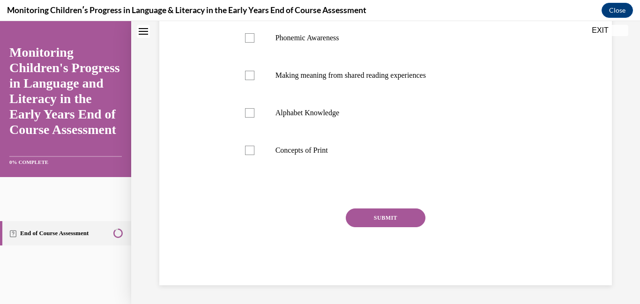
scroll to position [0, 0]
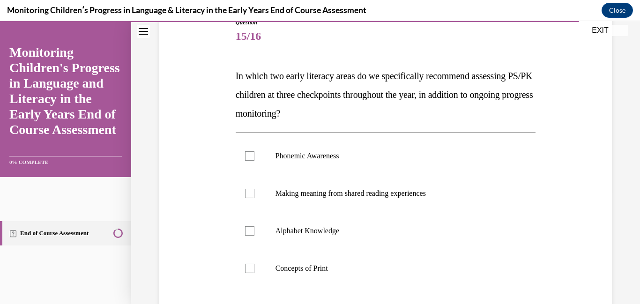
scroll to position [112, 0]
click at [311, 252] on label "Concepts of Print" at bounding box center [386, 267] width 300 height 37
click at [254, 263] on input "Concepts of Print" at bounding box center [249, 267] width 9 height 9
checkbox input "true"
click at [310, 232] on p "Alphabet Knowledge" at bounding box center [394, 230] width 237 height 9
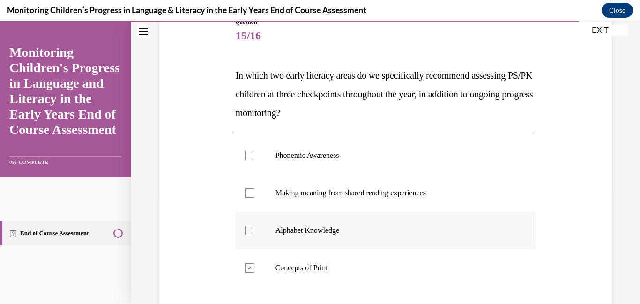
click at [254, 232] on input "Alphabet Knowledge" at bounding box center [249, 230] width 9 height 9
checkbox input "true"
click at [301, 160] on label "Phonemic Awareness" at bounding box center [386, 155] width 300 height 37
click at [254, 160] on input "Phonemic Awareness" at bounding box center [249, 155] width 9 height 9
checkbox input "true"
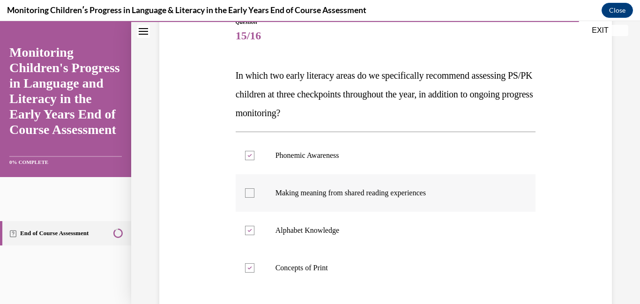
click at [301, 180] on label "Making meaning from shared reading experiences" at bounding box center [386, 192] width 300 height 37
click at [254, 188] on input "Making meaning from shared reading experiences" at bounding box center [249, 192] width 9 height 9
checkbox input "true"
click at [179, 206] on div "Question 15/16 In which two early literacy areas do we specifically recommend a…" at bounding box center [385, 196] width 457 height 413
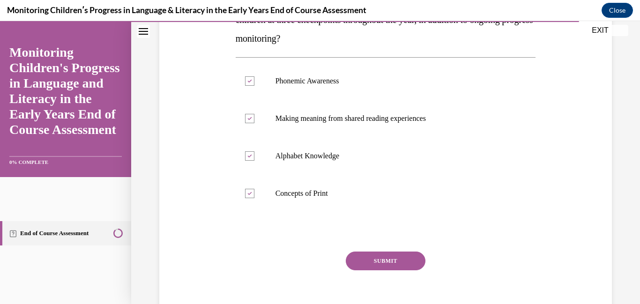
scroll to position [187, 0]
click at [358, 251] on button "SUBMIT" at bounding box center [386, 260] width 80 height 19
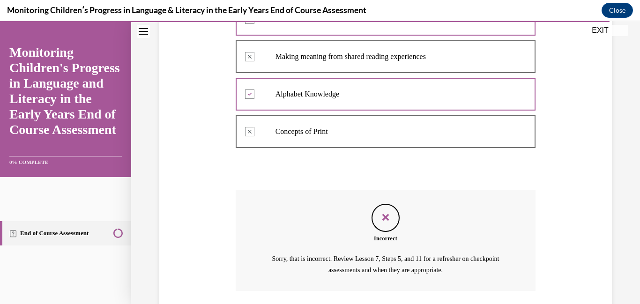
scroll to position [317, 0]
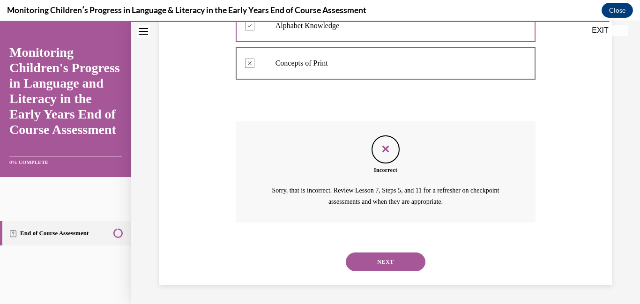
click at [236, 202] on div "Sorry, that is incorrect. Review Lesson 7, Steps 5, and 11 for a refresher on c…" at bounding box center [386, 196] width 300 height 25
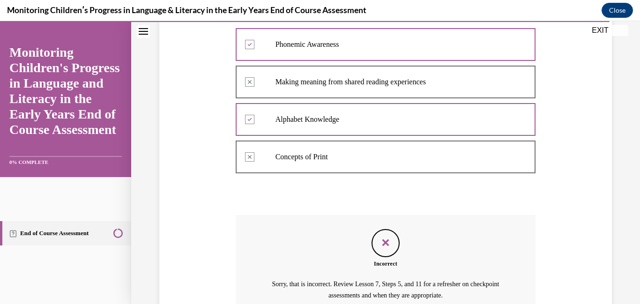
scroll to position [205, 0]
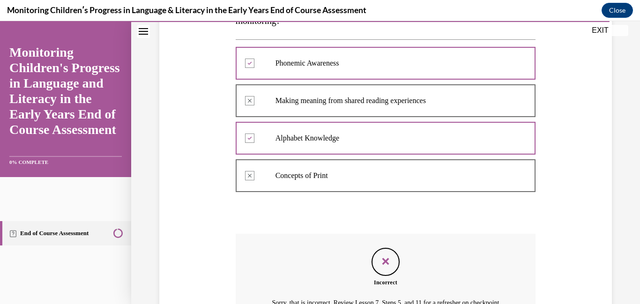
click at [201, 220] on div "Question 15/16 In which two early literacy areas do we specifically recommend a…" at bounding box center [385, 147] width 457 height 501
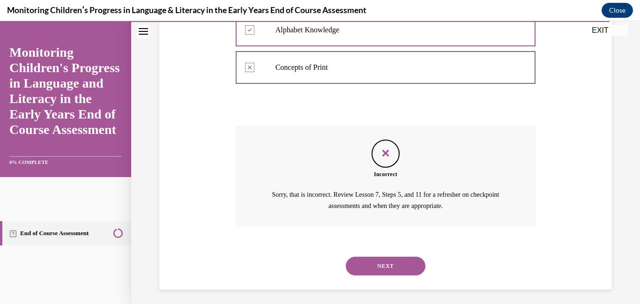
scroll to position [317, 0]
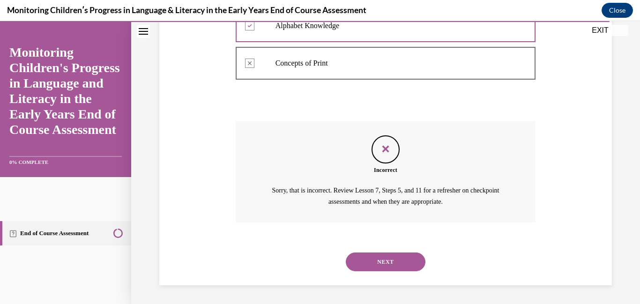
click at [426, 265] on div "NEXT" at bounding box center [386, 261] width 300 height 37
click at [420, 265] on button "NEXT" at bounding box center [386, 262] width 80 height 19
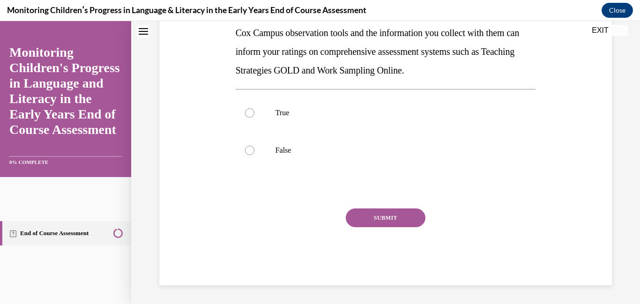
scroll to position [0, 0]
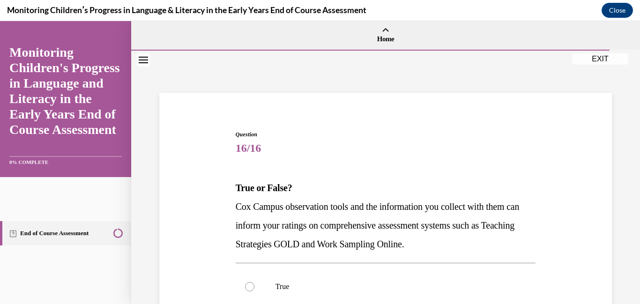
click at [328, 144] on span "16/16" at bounding box center [386, 148] width 300 height 19
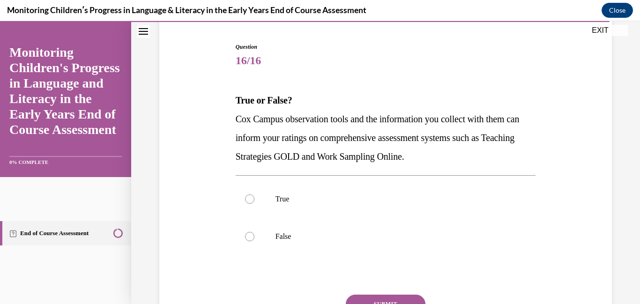
scroll to position [94, 0]
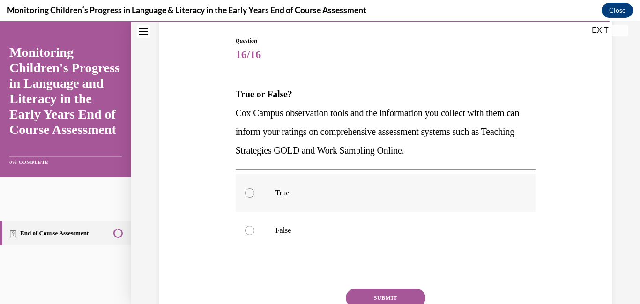
click at [308, 190] on p "True" at bounding box center [394, 192] width 237 height 9
click at [254, 190] on input "True" at bounding box center [249, 192] width 9 height 9
radio input "true"
click at [367, 296] on button "SUBMIT" at bounding box center [386, 298] width 80 height 19
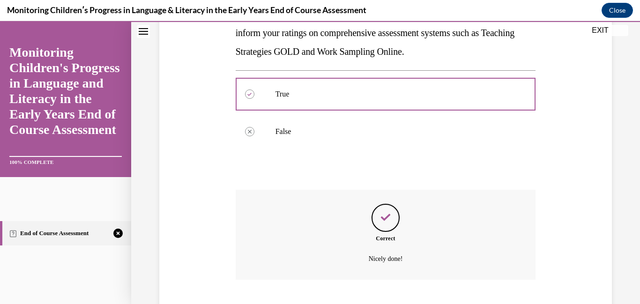
scroll to position [250, 0]
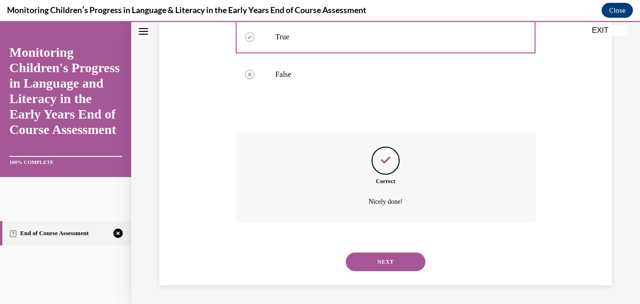
click at [369, 263] on button "NEXT" at bounding box center [386, 262] width 80 height 19
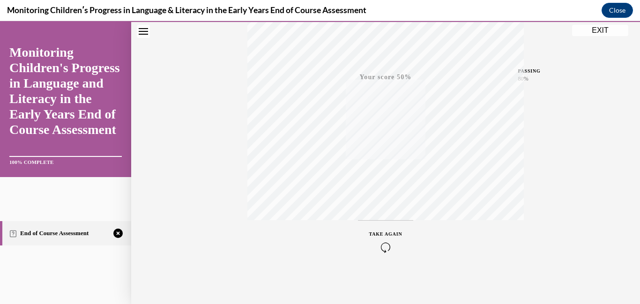
scroll to position [197, 0]
click at [395, 246] on icon "button" at bounding box center [385, 247] width 33 height 10
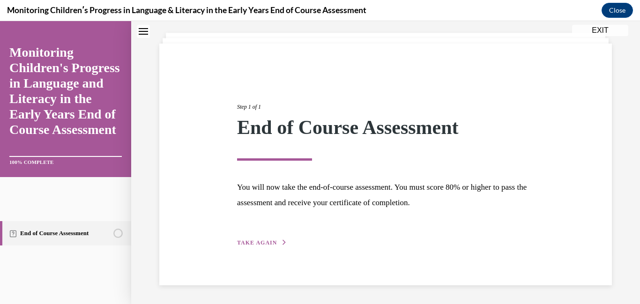
scroll to position [49, 0]
click at [288, 243] on div "Step 1 of 1 End of Course Assessment You will now take the end-of-course assess…" at bounding box center [385, 164] width 311 height 167
click at [276, 243] on button "TAKE AGAIN" at bounding box center [262, 243] width 50 height 8
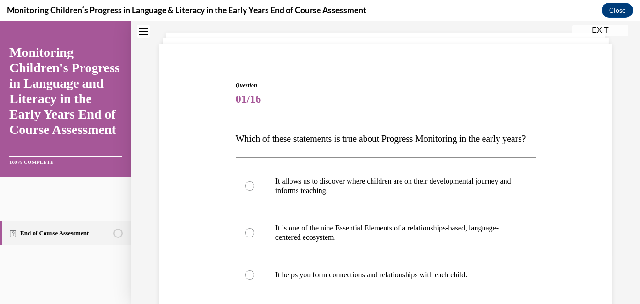
scroll to position [29, 0]
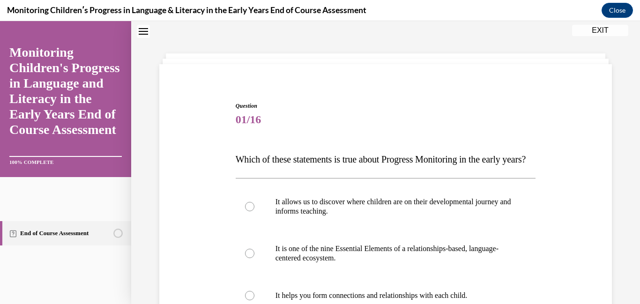
click at [215, 227] on div "Question 01/16 Which of these statements is true about Progress Monitoring in t…" at bounding box center [385, 294] width 457 height 441
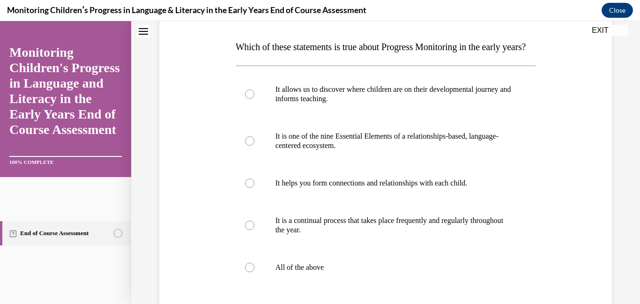
scroll to position [160, 0]
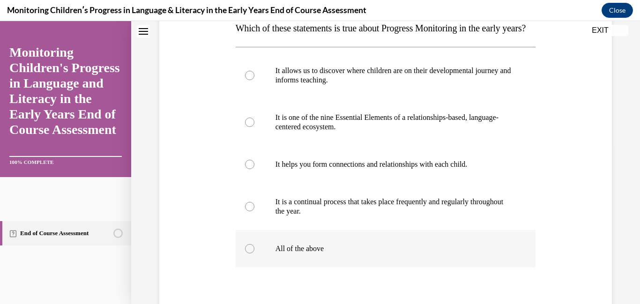
click at [293, 254] on p "All of the above" at bounding box center [394, 248] width 237 height 9
click at [254, 254] on input "All of the above" at bounding box center [249, 248] width 9 height 9
radio input "true"
click at [245, 71] on input "It allows us to discover where children are on their developmental journey and …" at bounding box center [249, 75] width 9 height 9
radio input "true"
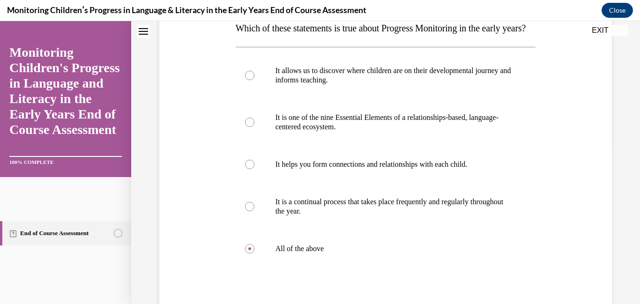
click at [245, 118] on input "It is one of the nine Essential Elements of a relationships-based, language-cen…" at bounding box center [249, 122] width 9 height 9
radio input "true"
radio input "false"
click at [245, 160] on input "It helps you form connections and relationships with each child." at bounding box center [249, 164] width 9 height 9
radio input "true"
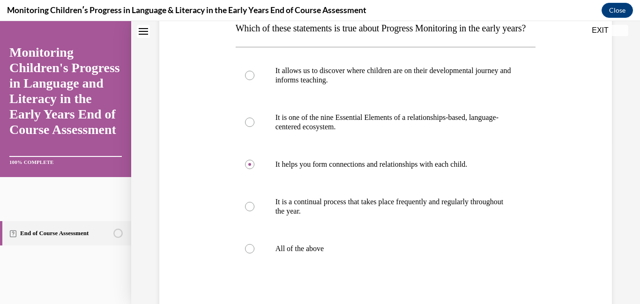
click at [245, 202] on input "It is a continual process that takes place frequently and regularly throughout …" at bounding box center [249, 206] width 9 height 9
radio input "true"
click at [245, 244] on input "All of the above" at bounding box center [249, 248] width 9 height 9
radio input "true"
click at [245, 71] on input "It allows us to discover where children are on their developmental journey and …" at bounding box center [249, 75] width 9 height 9
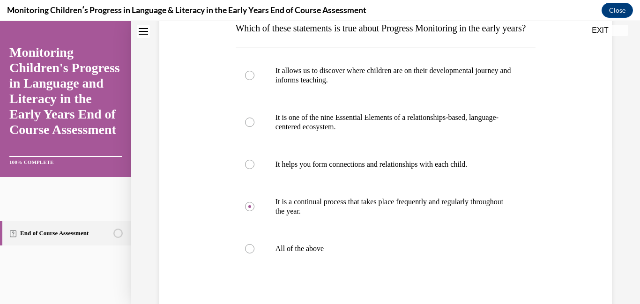
radio input "true"
radio input "false"
click at [245, 118] on input "It is one of the nine Essential Elements of a relationships-based, language-cen…" at bounding box center [249, 122] width 9 height 9
radio input "true"
click at [300, 268] on label "All of the above" at bounding box center [386, 248] width 300 height 37
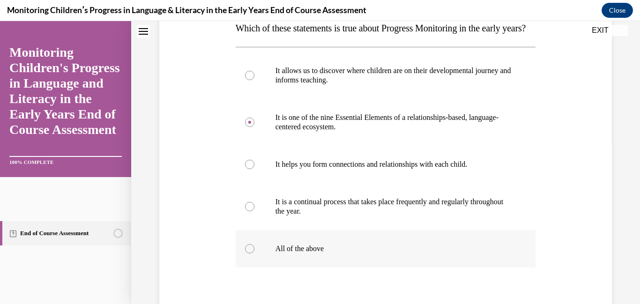
click at [254, 254] on input "All of the above" at bounding box center [249, 248] width 9 height 9
radio input "true"
click at [152, 238] on div "Question 01/16 Which of these statements is true about Progress Monitoring in t…" at bounding box center [385, 147] width 509 height 512
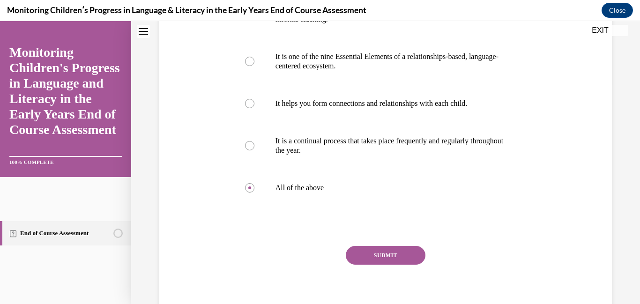
scroll to position [235, 0]
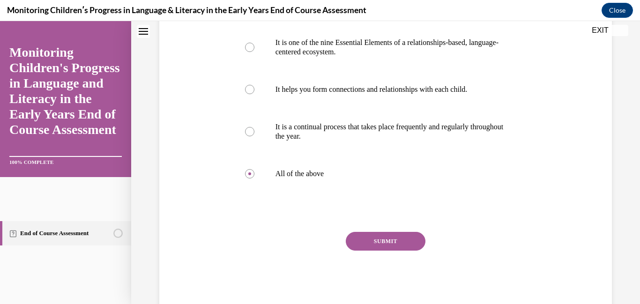
click at [363, 251] on button "SUBMIT" at bounding box center [386, 241] width 80 height 19
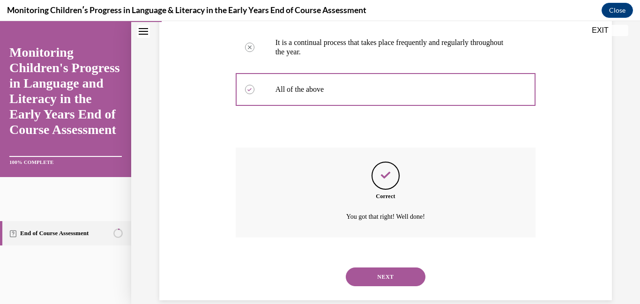
scroll to position [353, 0]
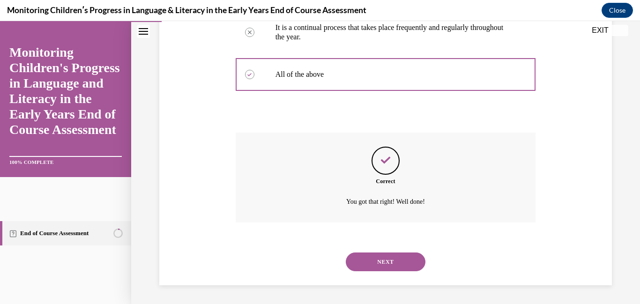
click at [377, 263] on button "NEXT" at bounding box center [386, 262] width 80 height 19
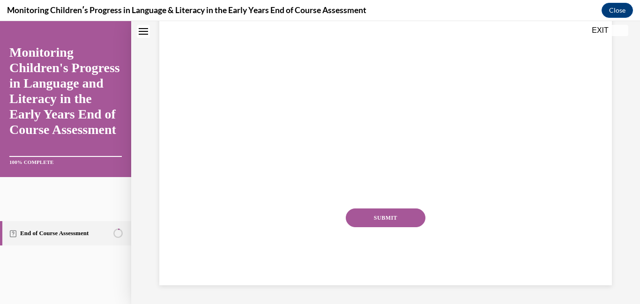
scroll to position [0, 0]
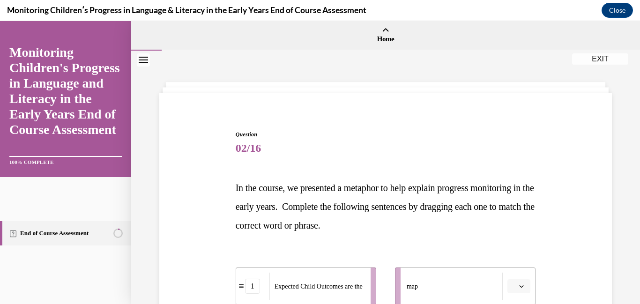
click at [345, 155] on span "02/16" at bounding box center [386, 148] width 300 height 19
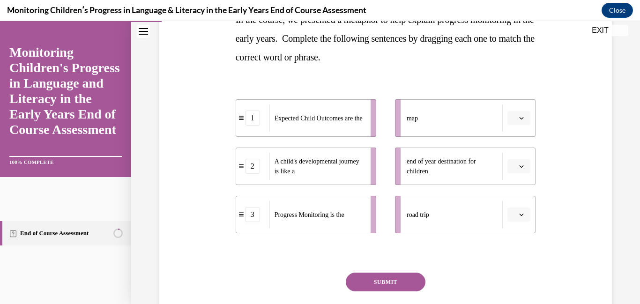
scroll to position [169, 0]
click at [517, 213] on button "button" at bounding box center [519, 214] width 23 height 14
click at [518, 254] on div "1" at bounding box center [517, 254] width 23 height 19
click at [519, 115] on span "button" at bounding box center [521, 117] width 7 height 7
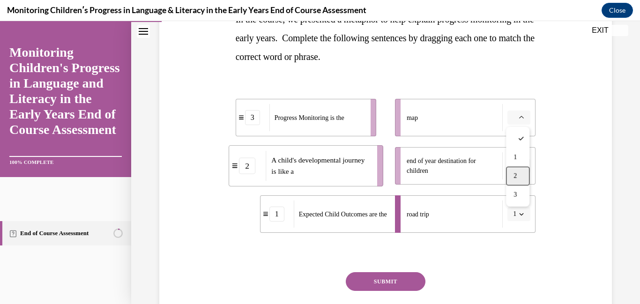
click at [516, 173] on span "2" at bounding box center [515, 175] width 3 height 7
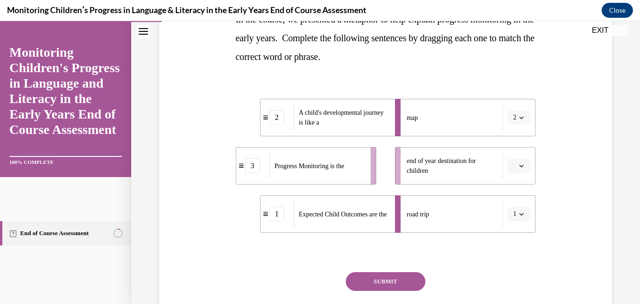
click at [521, 163] on span "button" at bounding box center [521, 166] width 7 height 7
click at [517, 240] on span "3" at bounding box center [515, 242] width 3 height 7
click at [516, 123] on button "2" at bounding box center [519, 118] width 23 height 14
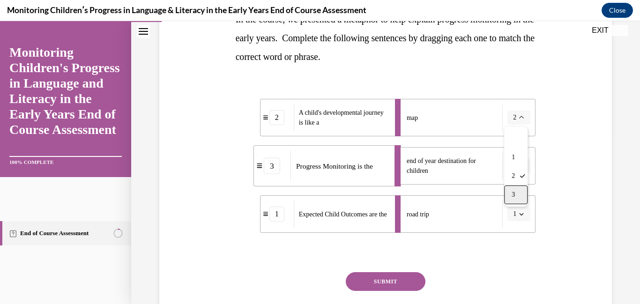
click at [514, 197] on span "3" at bounding box center [513, 194] width 3 height 7
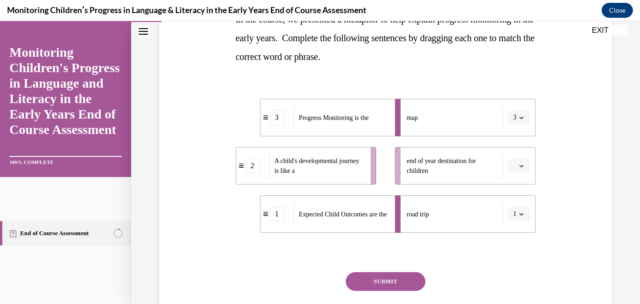
click at [517, 173] on li "end of year destination for children" at bounding box center [465, 165] width 141 height 37
click at [516, 168] on span "Please select an option" at bounding box center [514, 165] width 3 height 9
click at [517, 224] on span "2" at bounding box center [515, 224] width 3 height 7
click at [515, 211] on span "1" at bounding box center [514, 214] width 3 height 9
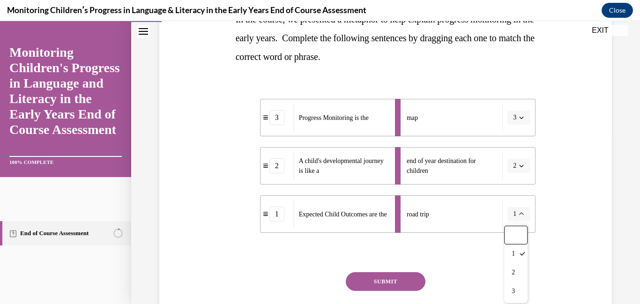
click at [517, 171] on button "2" at bounding box center [519, 166] width 23 height 14
click at [515, 203] on span "1" at bounding box center [513, 205] width 3 height 7
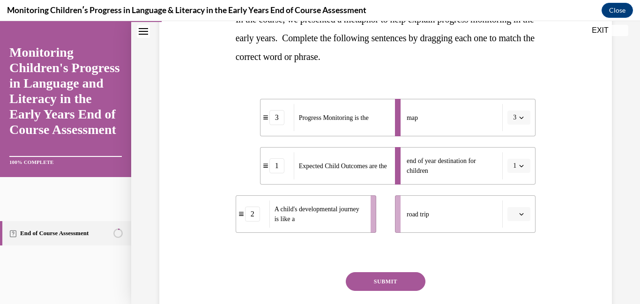
click at [516, 209] on button "button" at bounding box center [519, 214] width 23 height 14
click at [524, 281] on div "2" at bounding box center [517, 272] width 23 height 19
click at [380, 285] on button "SUBMIT" at bounding box center [386, 281] width 80 height 19
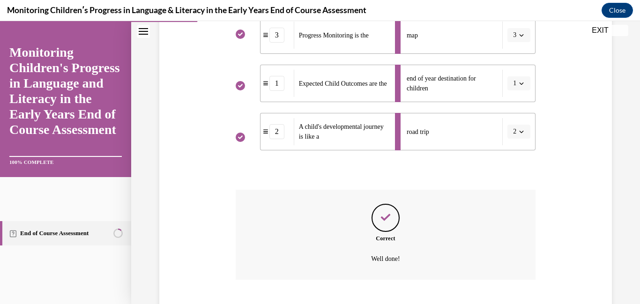
scroll to position [308, 0]
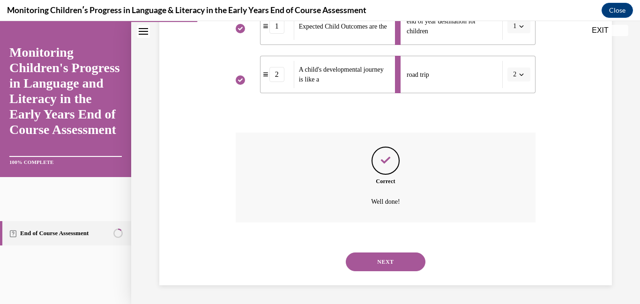
click at [399, 260] on button "NEXT" at bounding box center [386, 262] width 80 height 19
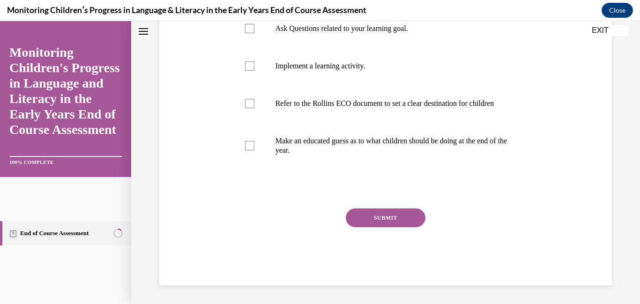
scroll to position [0, 0]
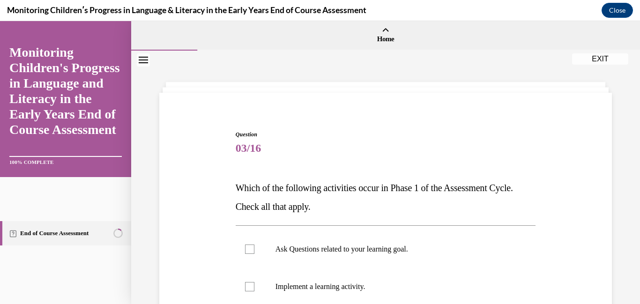
click at [321, 130] on span "Question" at bounding box center [386, 134] width 300 height 8
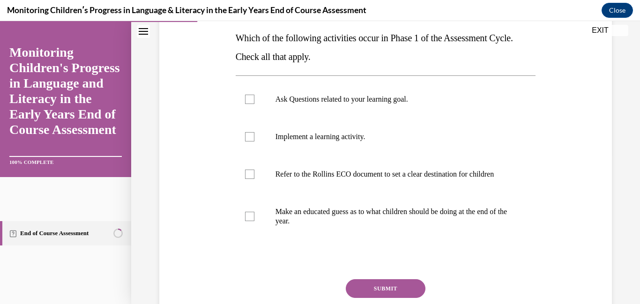
scroll to position [131, 0]
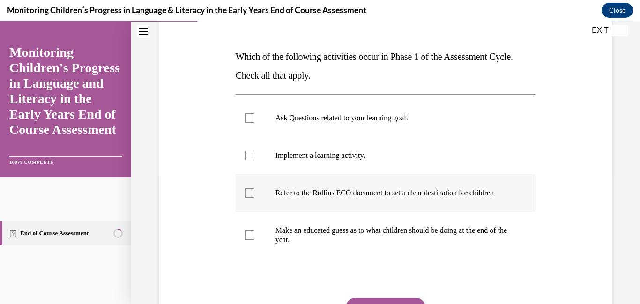
click at [276, 195] on p "Refer to the Rollins ECO document to set a clear destination for children" at bounding box center [394, 192] width 237 height 9
click at [254, 195] on input "Refer to the Rollins ECO document to set a clear destination for children" at bounding box center [249, 192] width 9 height 9
checkbox input "true"
click at [217, 223] on div "Question 03/16 Which of the following activities occur in Phase 1 of the Assess…" at bounding box center [385, 173] width 457 height 404
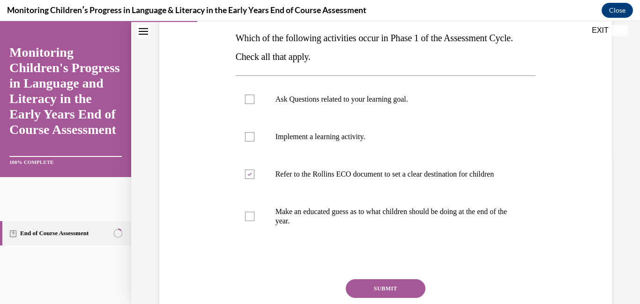
scroll to position [169, 0]
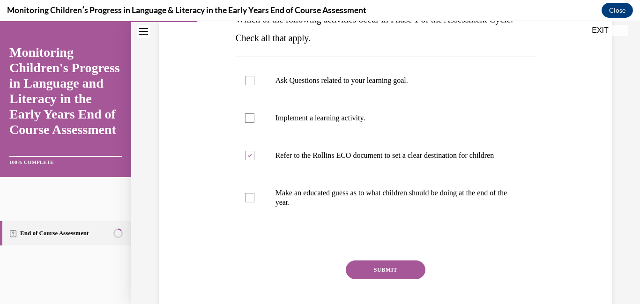
click at [361, 275] on button "SUBMIT" at bounding box center [386, 270] width 80 height 19
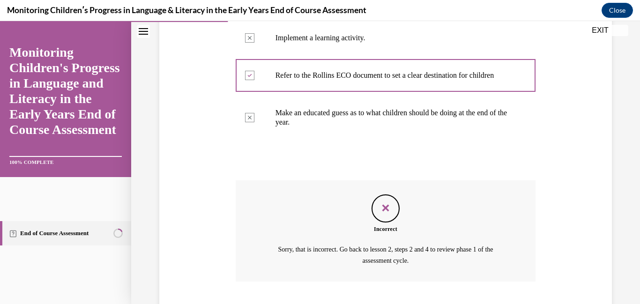
scroll to position [317, 0]
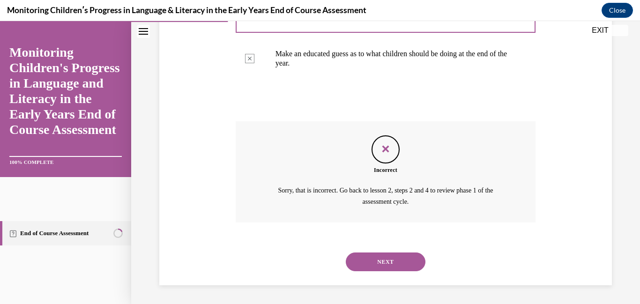
click at [166, 161] on div "Question 03/16 Which of the following activities occur in Phase 1 of the Assess…" at bounding box center [385, 39] width 457 height 491
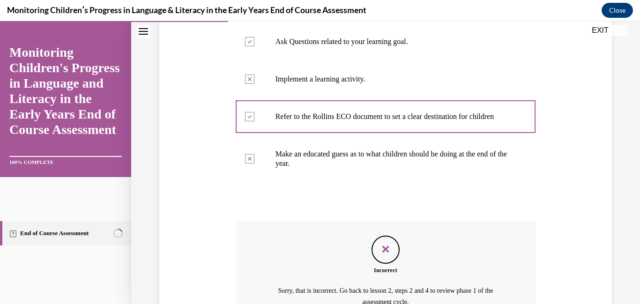
scroll to position [205, 0]
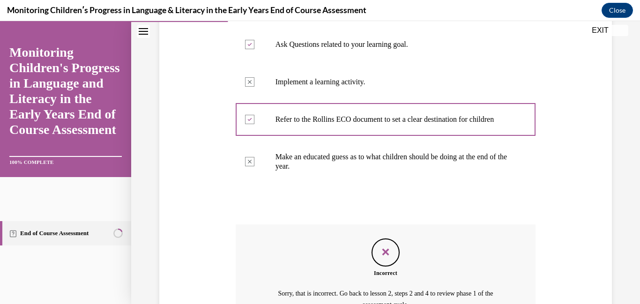
click at [228, 220] on div "Question 03/16 Which of the following activities occur in Phase 1 of the Assess…" at bounding box center [385, 142] width 457 height 491
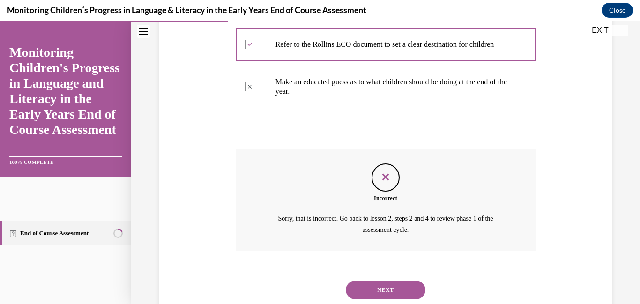
scroll to position [299, 0]
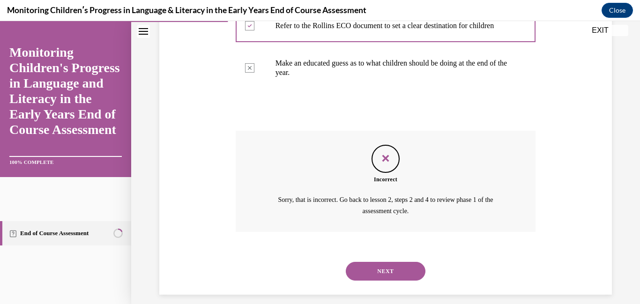
click at [373, 290] on div "NEXT" at bounding box center [386, 271] width 300 height 37
click at [365, 272] on button "NEXT" at bounding box center [386, 271] width 80 height 19
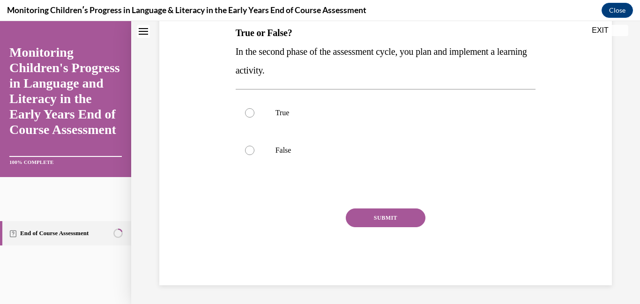
scroll to position [0, 0]
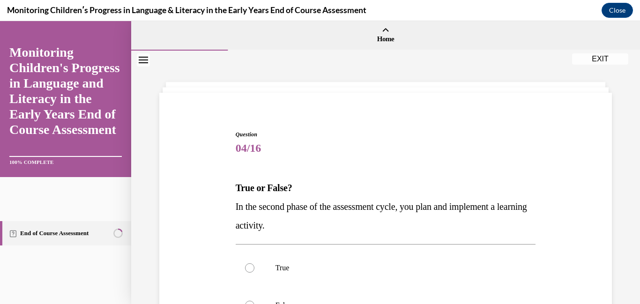
click at [408, 180] on p "True or False?" at bounding box center [386, 188] width 300 height 19
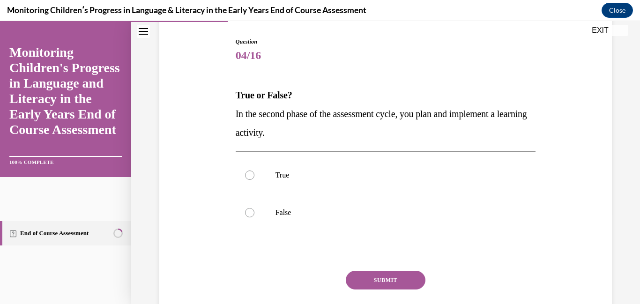
scroll to position [94, 0]
click at [388, 170] on p "True" at bounding box center [394, 174] width 237 height 9
click at [254, 170] on input "True" at bounding box center [249, 174] width 9 height 9
radio input "true"
click at [389, 275] on button "SUBMIT" at bounding box center [386, 279] width 80 height 19
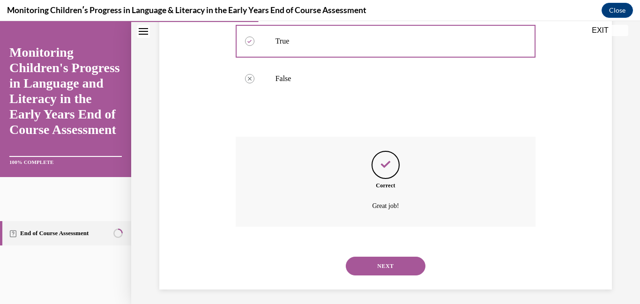
scroll to position [231, 0]
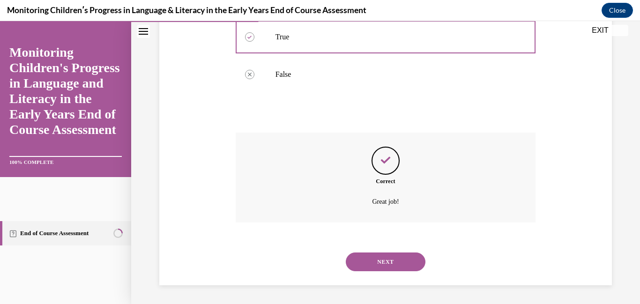
click at [401, 259] on button "NEXT" at bounding box center [386, 262] width 80 height 19
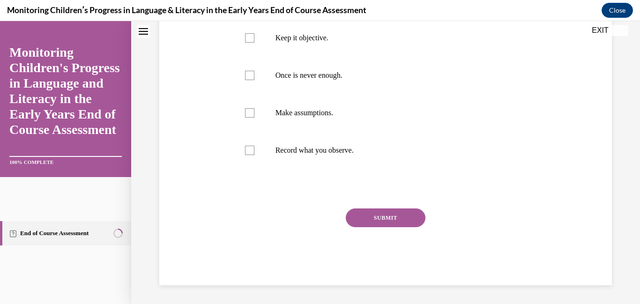
scroll to position [0, 0]
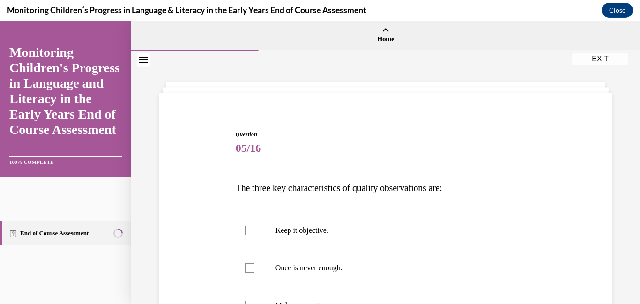
click at [405, 206] on div "Question 05/16 The three key characteristics of quality observations are: Keep …" at bounding box center [386, 304] width 300 height 348
click at [336, 220] on label "Keep it objective." at bounding box center [386, 230] width 300 height 37
click at [254, 226] on input "Keep it objective." at bounding box center [249, 230] width 9 height 9
checkbox input "true"
click at [296, 267] on p "Once is never enough." at bounding box center [394, 267] width 237 height 9
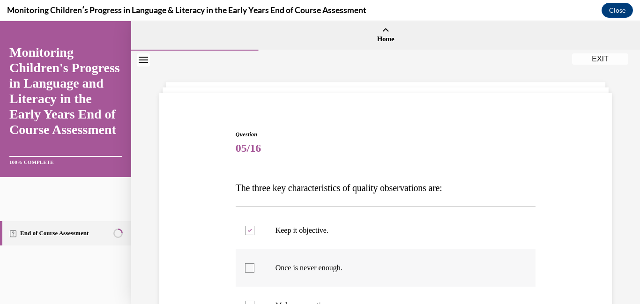
click at [254, 267] on input "Once is never enough." at bounding box center [249, 267] width 9 height 9
checkbox input "true"
click at [218, 243] on div "Question 05/16 The three key characteristics of quality observations are: Keep …" at bounding box center [385, 290] width 457 height 376
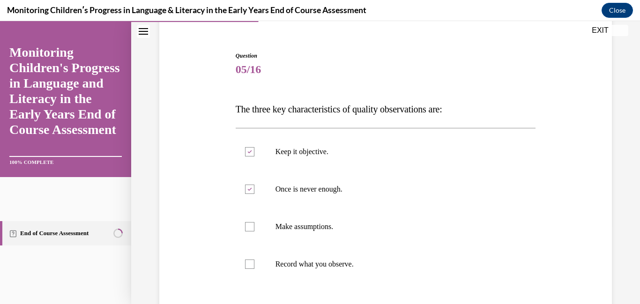
scroll to position [94, 0]
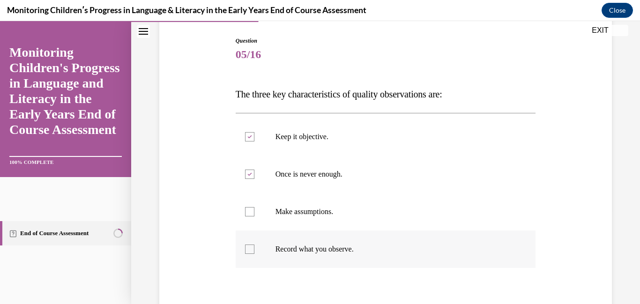
click at [264, 258] on label "Record what you observe." at bounding box center [386, 249] width 300 height 37
click at [254, 254] on input "Record what you observe." at bounding box center [249, 249] width 9 height 9
checkbox input "true"
click at [213, 235] on div "Question 05/16 The three key characteristics of quality observations are: Keep …" at bounding box center [385, 196] width 457 height 376
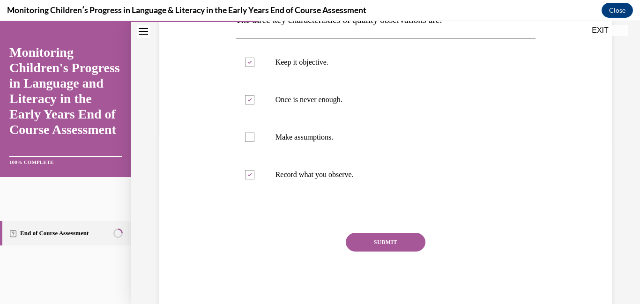
scroll to position [169, 0]
click at [400, 242] on button "SUBMIT" at bounding box center [386, 241] width 80 height 19
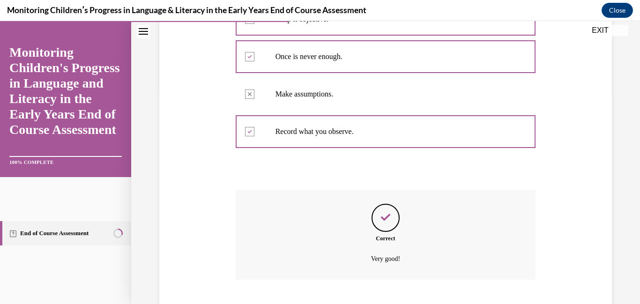
scroll to position [269, 0]
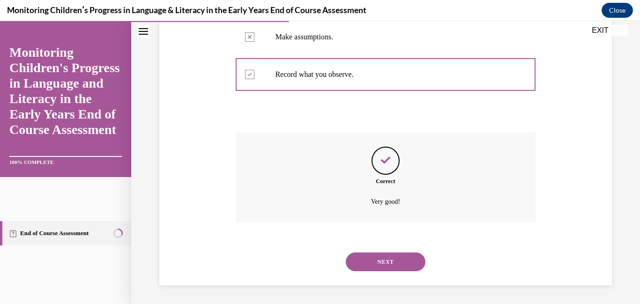
click at [397, 255] on button "NEXT" at bounding box center [386, 262] width 80 height 19
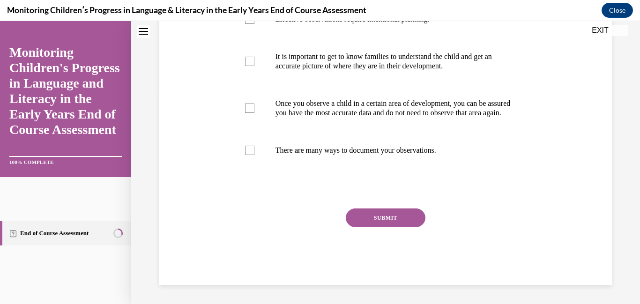
scroll to position [0, 0]
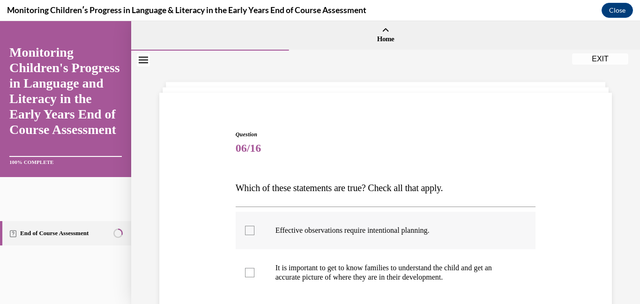
click at [342, 222] on label "Effective observations require intentional planning." at bounding box center [386, 230] width 300 height 37
click at [254, 226] on input "Effective observations require intentional planning." at bounding box center [249, 230] width 9 height 9
checkbox input "true"
click at [247, 269] on div at bounding box center [249, 272] width 9 height 9
click at [247, 269] on input "It is important to get to know families to understand the child and get an accu…" at bounding box center [249, 272] width 9 height 9
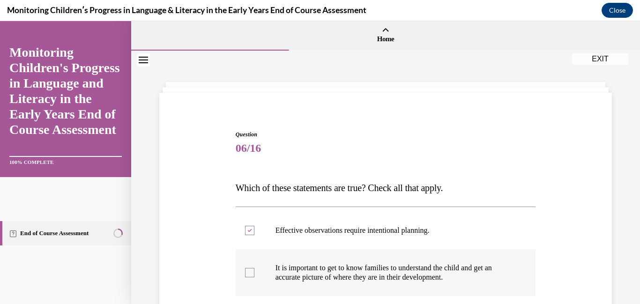
checkbox input "true"
click at [207, 235] on div "Question 06/16 Which of these statements are true? Check all that apply. Effect…" at bounding box center [385, 299] width 457 height 395
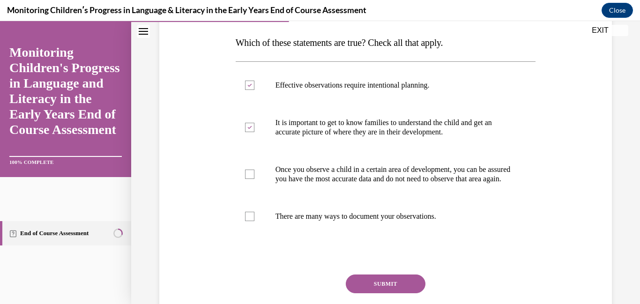
scroll to position [150, 0]
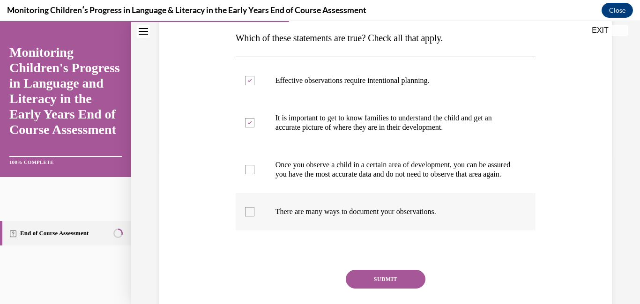
click at [282, 217] on p "There are many ways to document your observations." at bounding box center [394, 211] width 237 height 9
click at [254, 217] on input "There are many ways to document your observations." at bounding box center [249, 211] width 9 height 9
checkbox input "true"
click at [380, 289] on button "SUBMIT" at bounding box center [386, 279] width 80 height 19
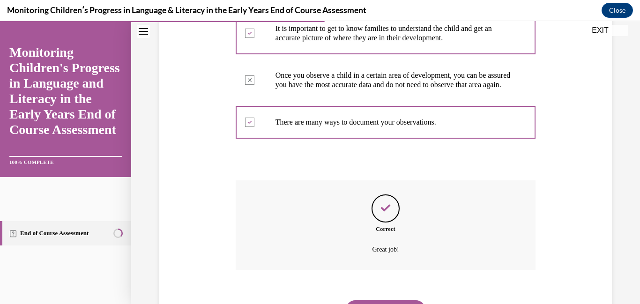
scroll to position [297, 0]
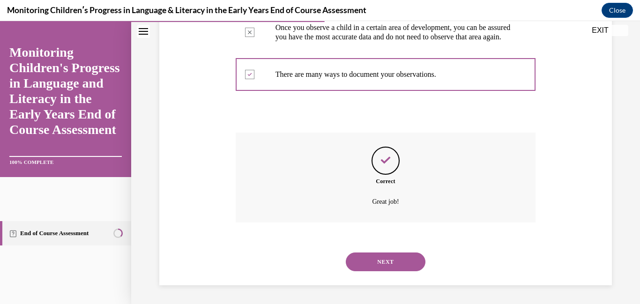
click at [393, 265] on button "NEXT" at bounding box center [386, 262] width 80 height 19
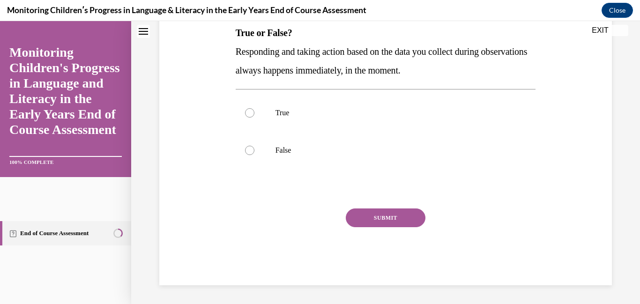
scroll to position [0, 0]
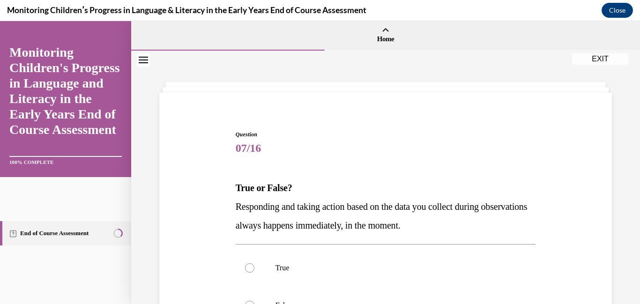
click at [315, 157] on span "07/16" at bounding box center [386, 148] width 300 height 19
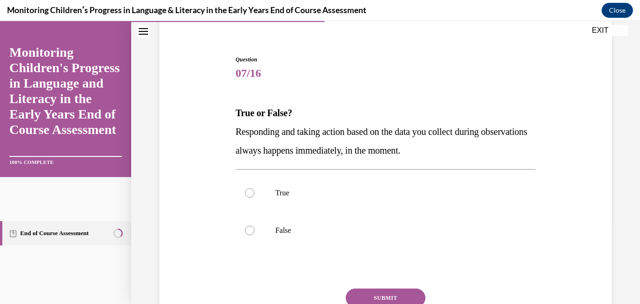
scroll to position [94, 0]
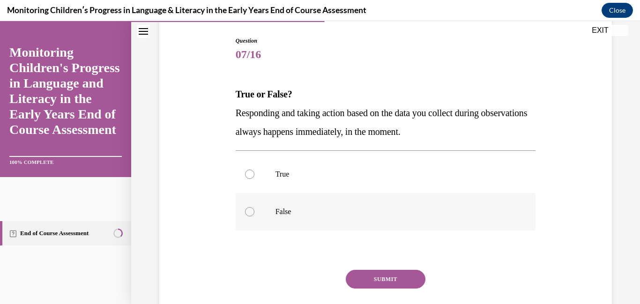
click at [270, 209] on label "False" at bounding box center [386, 211] width 300 height 37
click at [254, 209] on input "False" at bounding box center [249, 211] width 9 height 9
radio input "true"
click at [391, 276] on button "SUBMIT" at bounding box center [386, 279] width 80 height 19
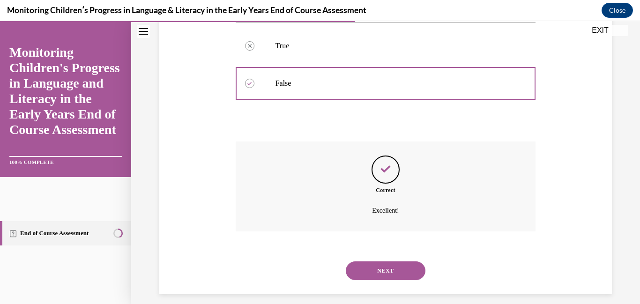
scroll to position [231, 0]
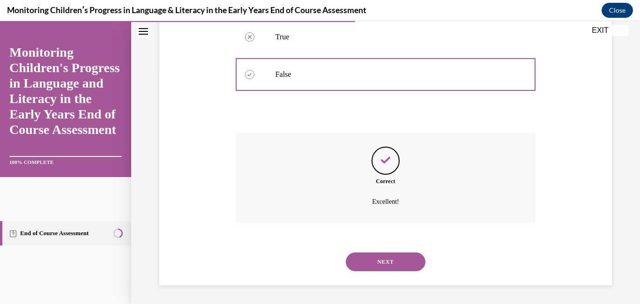
click at [390, 260] on button "NEXT" at bounding box center [386, 262] width 80 height 19
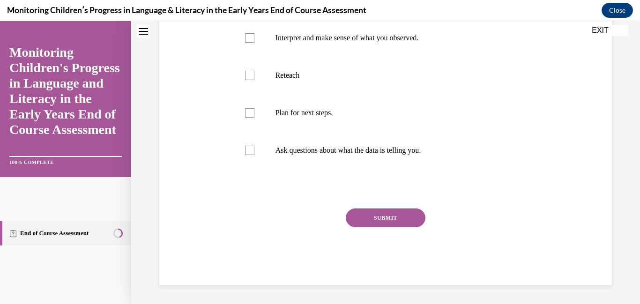
scroll to position [0, 0]
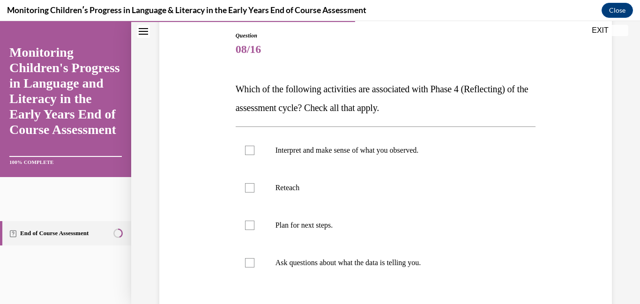
scroll to position [112, 0]
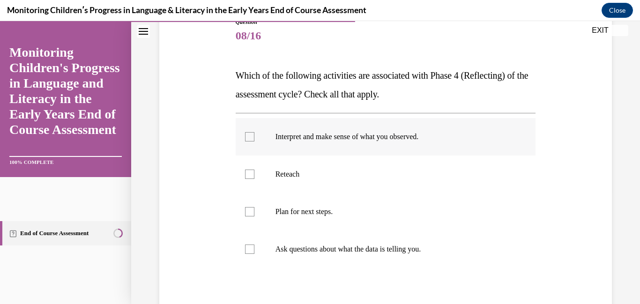
click at [307, 147] on label "Interpret and make sense of what you observed." at bounding box center [386, 136] width 300 height 37
click at [254, 142] on input "Interpret and make sense of what you observed." at bounding box center [249, 136] width 9 height 9
checkbox input "true"
click at [309, 244] on label "Ask questions about what the data is telling you." at bounding box center [386, 249] width 300 height 37
click at [254, 245] on input "Ask questions about what the data is telling you." at bounding box center [249, 249] width 9 height 9
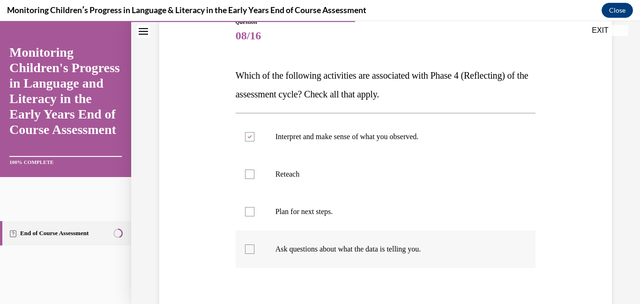
checkbox input "true"
click at [192, 204] on div "Question 08/16 Which of the following activities are associated with Phase 4 (R…" at bounding box center [385, 187] width 457 height 395
click at [213, 216] on div "Question 08/16 Which of the following activities are associated with Phase 4 (R…" at bounding box center [385, 187] width 457 height 395
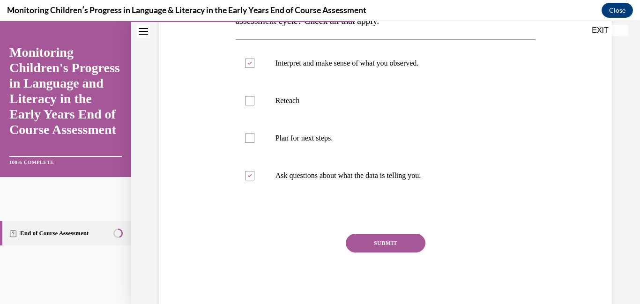
scroll to position [187, 0]
click at [362, 239] on button "SUBMIT" at bounding box center [386, 241] width 80 height 19
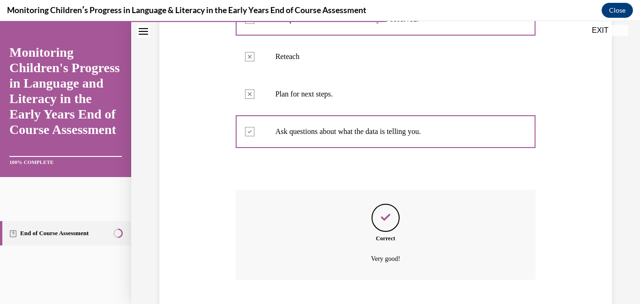
scroll to position [287, 0]
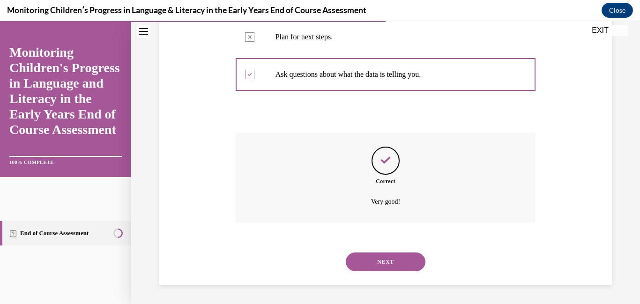
click at [376, 256] on button "NEXT" at bounding box center [386, 262] width 80 height 19
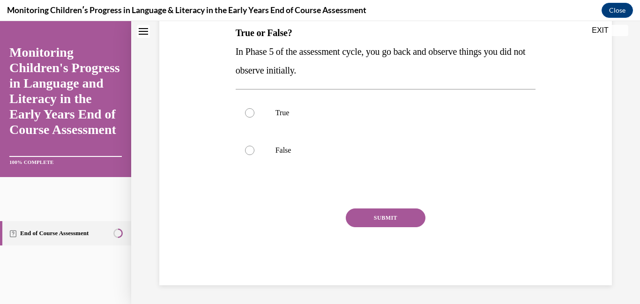
scroll to position [0, 0]
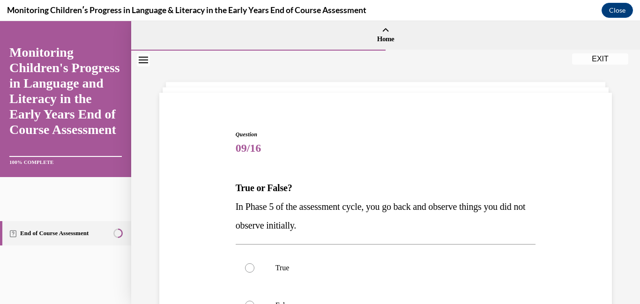
click at [375, 188] on p "True or False?" at bounding box center [386, 188] width 300 height 19
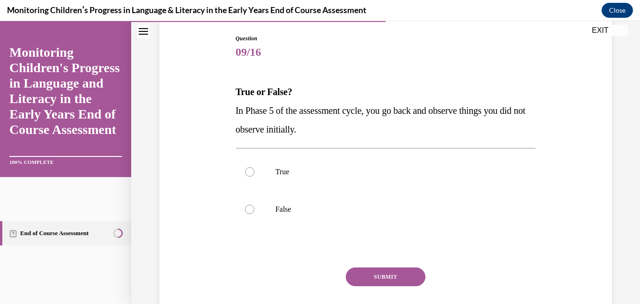
scroll to position [112, 0]
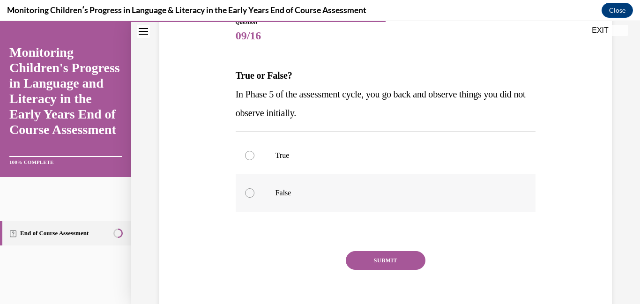
click at [322, 190] on p "False" at bounding box center [394, 192] width 237 height 9
click at [254, 190] on input "False" at bounding box center [249, 192] width 9 height 9
radio input "true"
click at [381, 256] on button "SUBMIT" at bounding box center [386, 260] width 80 height 19
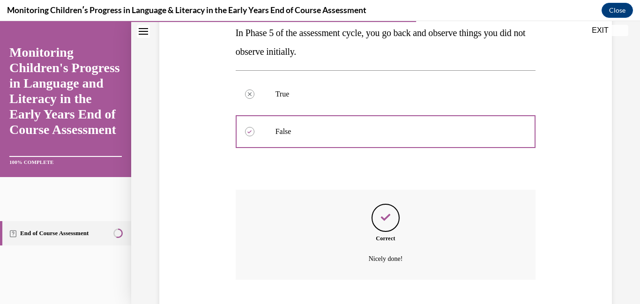
scroll to position [231, 0]
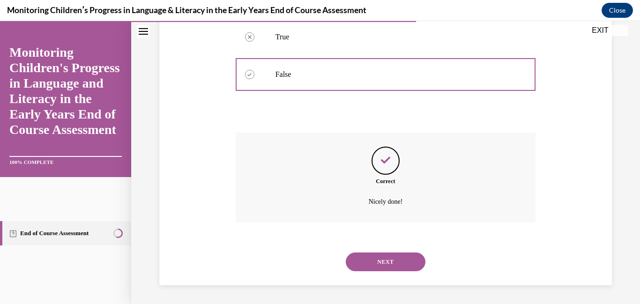
click at [388, 261] on button "NEXT" at bounding box center [386, 262] width 80 height 19
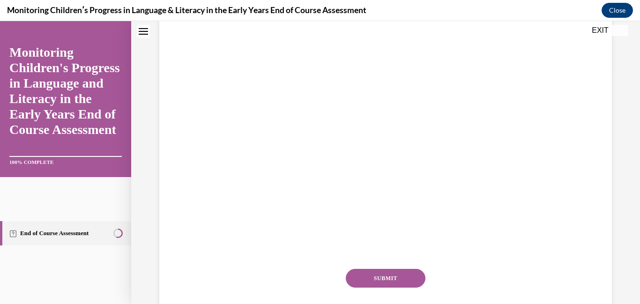
scroll to position [0, 0]
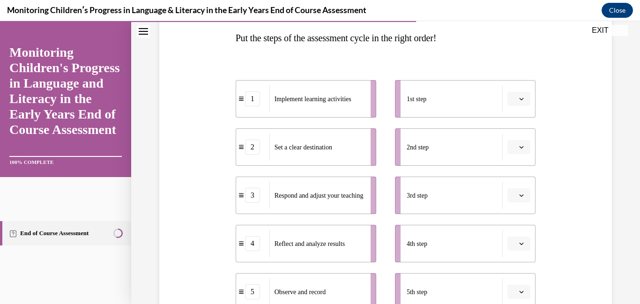
scroll to position [169, 0]
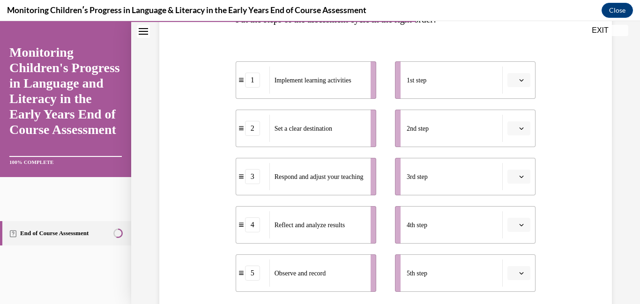
click at [518, 80] on span "button" at bounding box center [521, 80] width 7 height 7
click at [516, 193] on span "5" at bounding box center [515, 194] width 3 height 7
click at [518, 86] on button "5" at bounding box center [519, 80] width 23 height 14
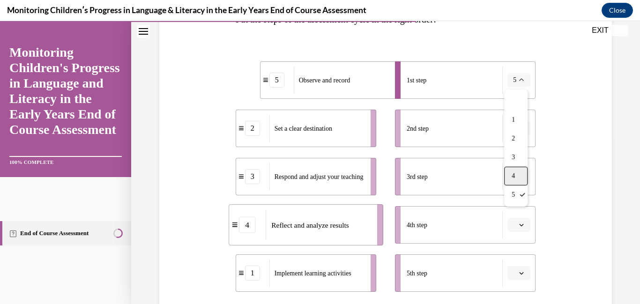
click at [513, 173] on span "4" at bounding box center [513, 175] width 3 height 7
click at [524, 87] on button "4" at bounding box center [519, 80] width 23 height 14
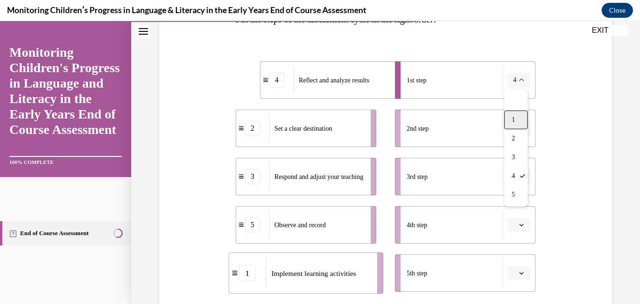
click at [516, 126] on div "1" at bounding box center [515, 120] width 23 height 19
click at [516, 133] on span "Please select an option" at bounding box center [514, 128] width 3 height 9
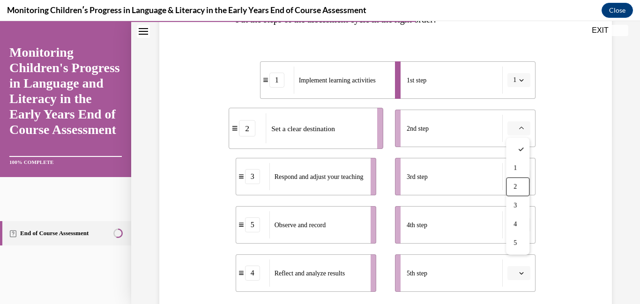
click at [257, 178] on div "3" at bounding box center [252, 176] width 15 height 15
click at [515, 139] on li "2nd step" at bounding box center [465, 128] width 141 height 37
click at [515, 126] on span "Please select an option" at bounding box center [514, 128] width 3 height 9
click at [515, 211] on div "3" at bounding box center [517, 205] width 23 height 19
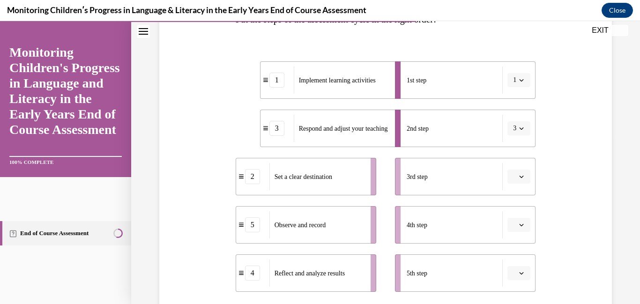
click at [522, 179] on icon "button" at bounding box center [521, 176] width 5 height 5
click at [520, 209] on div "1" at bounding box center [517, 216] width 23 height 19
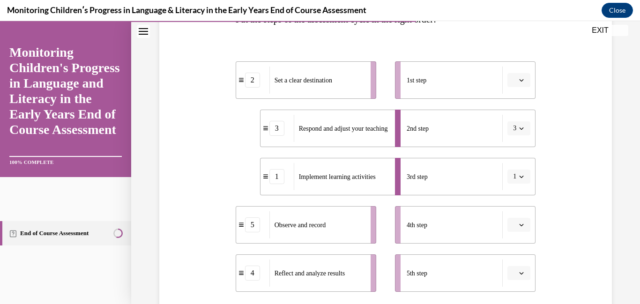
click at [520, 71] on li "1st step" at bounding box center [465, 79] width 141 height 37
click at [522, 82] on icon "button" at bounding box center [521, 80] width 5 height 5
click at [519, 133] on div "2" at bounding box center [517, 138] width 23 height 19
click at [520, 227] on icon "button" at bounding box center [521, 225] width 5 height 5
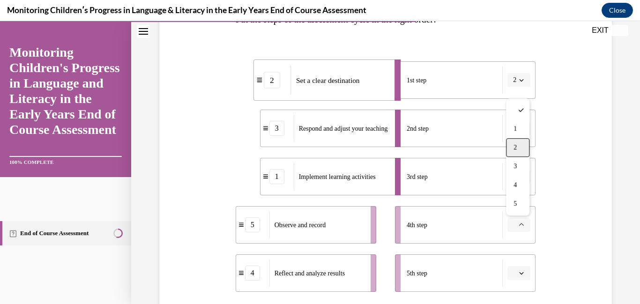
click at [518, 154] on div "2" at bounding box center [517, 147] width 23 height 19
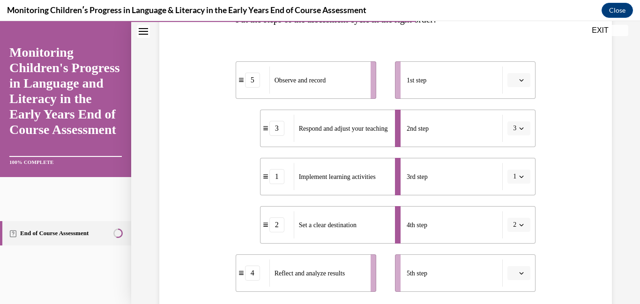
click at [516, 172] on span "1" at bounding box center [514, 176] width 3 height 9
click at [516, 268] on div "4" at bounding box center [515, 272] width 23 height 19
click at [516, 84] on span "Please select an option" at bounding box center [514, 79] width 3 height 9
click at [516, 133] on div "2" at bounding box center [517, 138] width 23 height 19
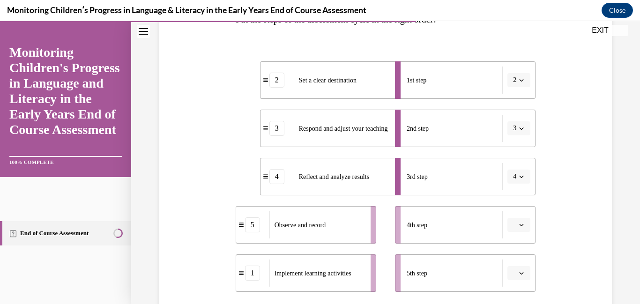
click at [513, 129] on span "3" at bounding box center [514, 128] width 3 height 9
click at [514, 165] on span "1" at bounding box center [513, 168] width 3 height 7
click at [514, 178] on span "4" at bounding box center [514, 176] width 3 height 9
click at [512, 285] on div "5" at bounding box center [515, 291] width 23 height 19
click at [523, 222] on span "button" at bounding box center [521, 225] width 7 height 7
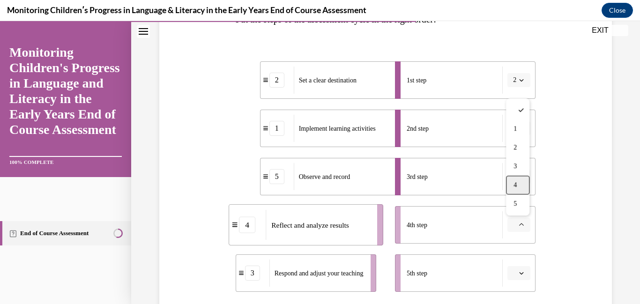
click at [520, 185] on div "4" at bounding box center [517, 185] width 23 height 19
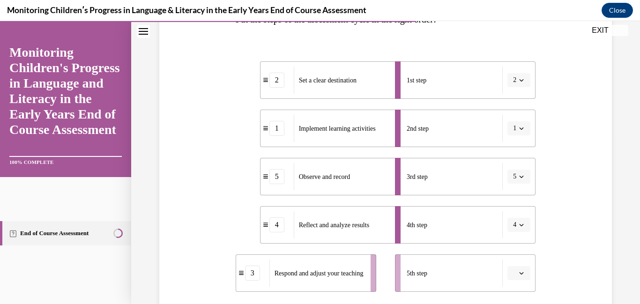
click at [521, 274] on icon "button" at bounding box center [521, 273] width 5 height 5
click at [518, 219] on div "3" at bounding box center [517, 214] width 23 height 19
click at [546, 218] on div "Question 10/16 Put the steps of the assessment cycle in the right order! 2 Set …" at bounding box center [385, 170] width 457 height 475
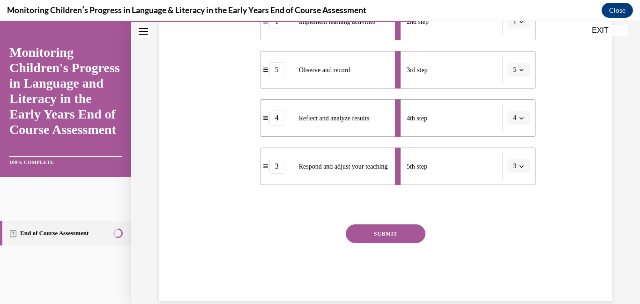
scroll to position [281, 0]
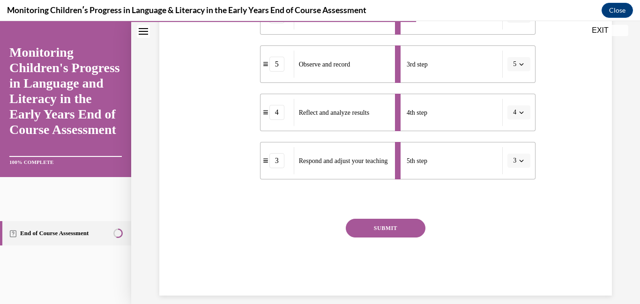
click at [419, 225] on button "SUBMIT" at bounding box center [386, 228] width 80 height 19
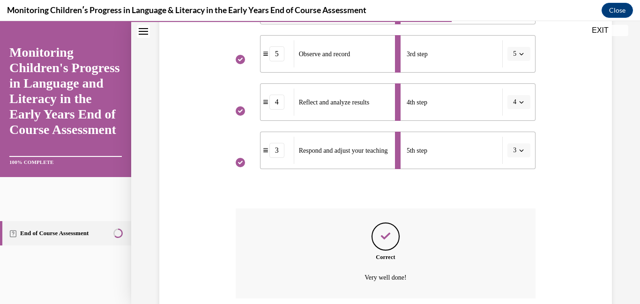
scroll to position [367, 0]
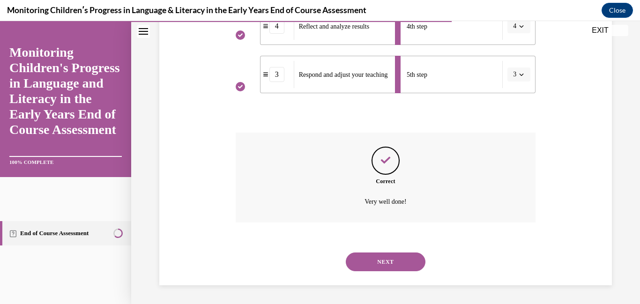
click at [391, 254] on button "NEXT" at bounding box center [386, 262] width 80 height 19
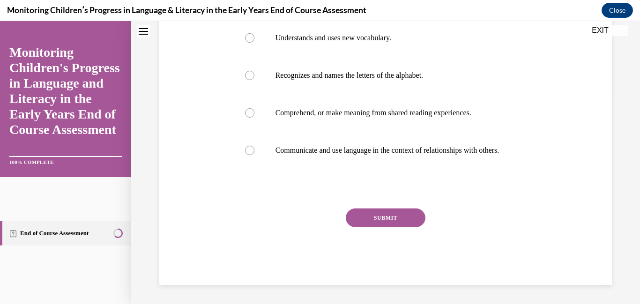
scroll to position [0, 0]
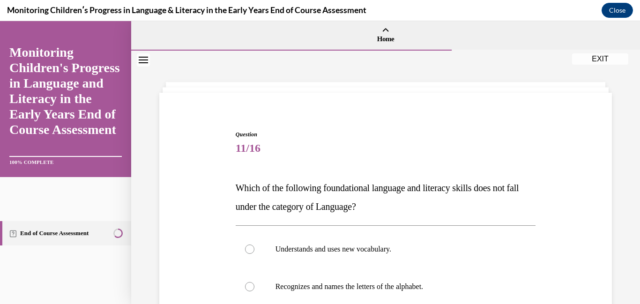
click at [393, 150] on span "11/16" at bounding box center [386, 148] width 300 height 19
click at [394, 148] on span "11/16" at bounding box center [386, 148] width 300 height 19
click at [300, 143] on span "11/16" at bounding box center [386, 148] width 300 height 19
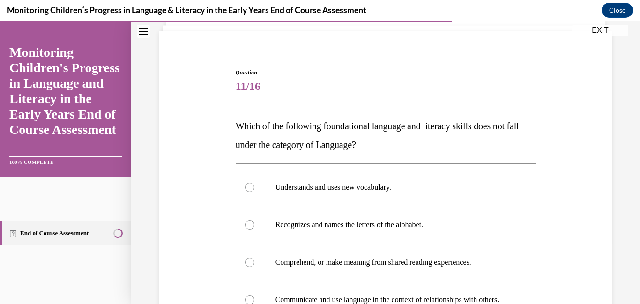
scroll to position [75, 0]
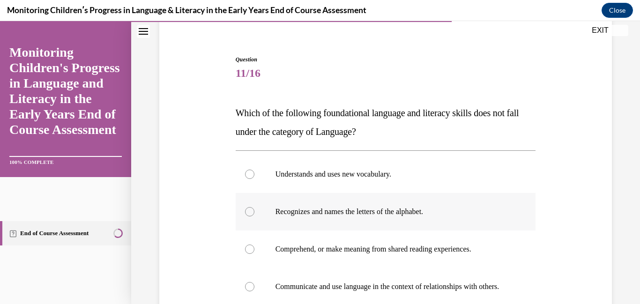
click at [255, 201] on label "Recognizes and names the letters of the alphabet." at bounding box center [386, 211] width 300 height 37
click at [254, 207] on input "Recognizes and names the letters of the alphabet." at bounding box center [249, 211] width 9 height 9
radio input "true"
click at [204, 191] on div "Question 11/16 Which of the following foundational language and literacy skills…" at bounding box center [385, 224] width 457 height 395
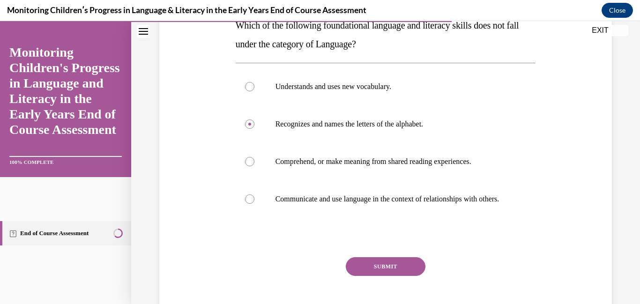
scroll to position [187, 0]
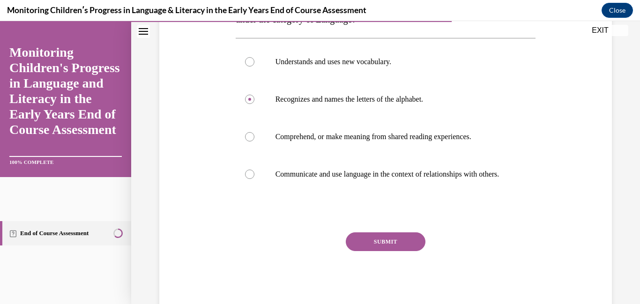
click at [375, 251] on button "SUBMIT" at bounding box center [386, 241] width 80 height 19
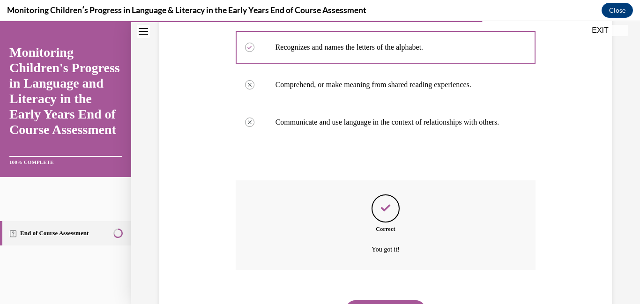
scroll to position [297, 0]
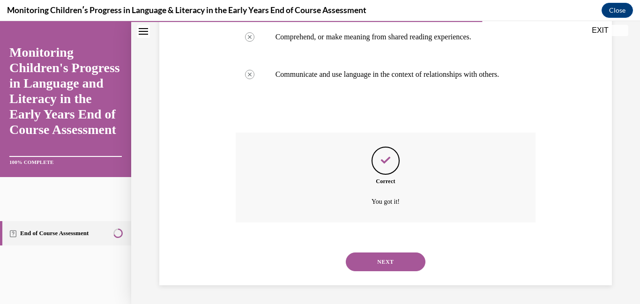
click at [386, 258] on button "NEXT" at bounding box center [386, 262] width 80 height 19
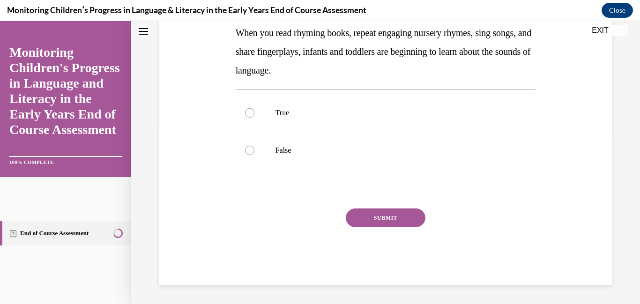
scroll to position [0, 0]
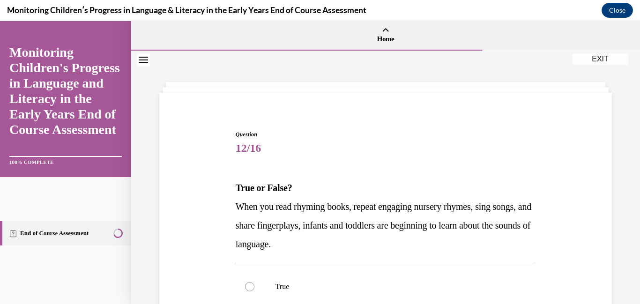
click at [406, 189] on p "True or False?" at bounding box center [386, 188] width 300 height 19
click at [288, 271] on label "True" at bounding box center [386, 286] width 300 height 37
click at [254, 282] on input "True" at bounding box center [249, 286] width 9 height 9
radio input "true"
click at [214, 248] on div "Question 12/16 True or False? When you read rhyming books, repeat engaging nurs…" at bounding box center [385, 280] width 457 height 357
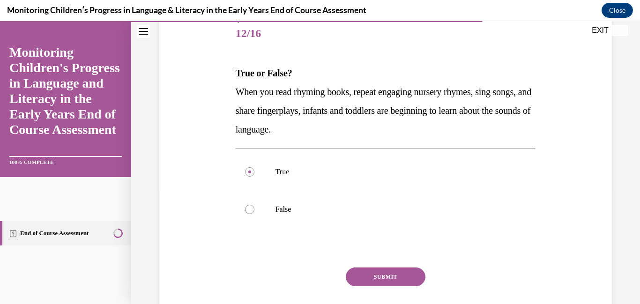
scroll to position [131, 0]
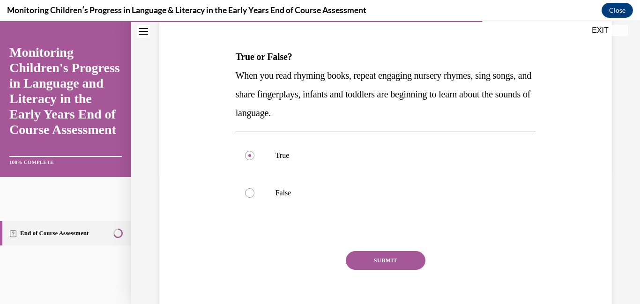
click at [365, 266] on button "SUBMIT" at bounding box center [386, 260] width 80 height 19
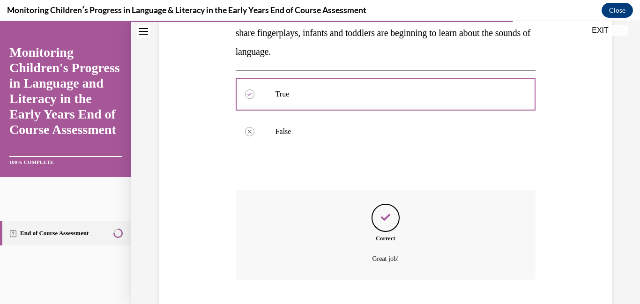
scroll to position [250, 0]
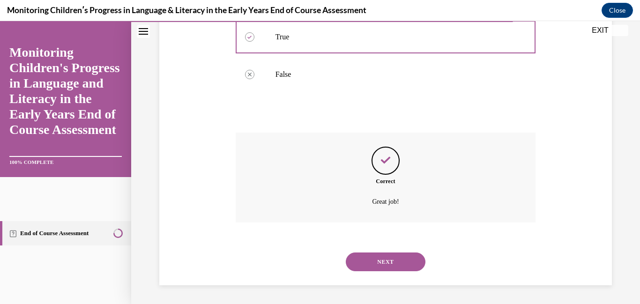
click at [365, 266] on button "NEXT" at bounding box center [386, 262] width 80 height 19
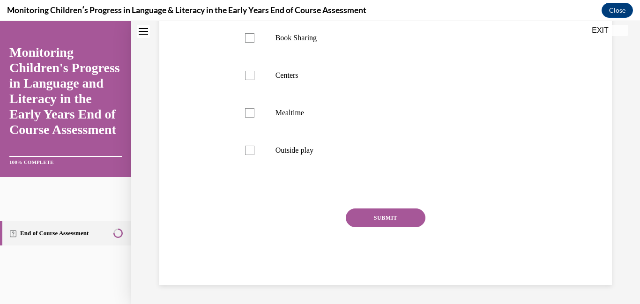
scroll to position [0, 0]
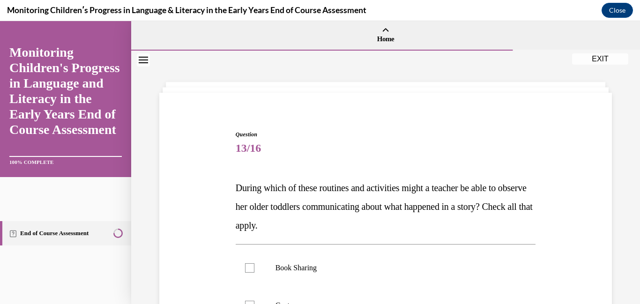
click at [202, 186] on div "Question 13/16 During which of these routines and activities might a teacher be…" at bounding box center [385, 308] width 457 height 413
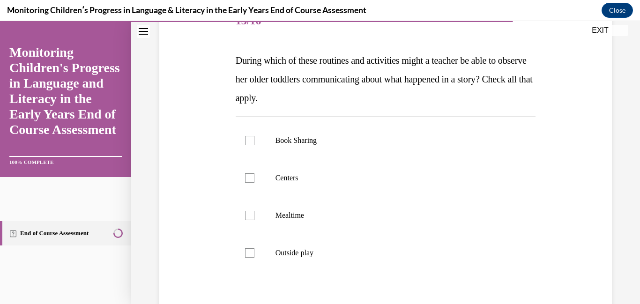
scroll to position [150, 0]
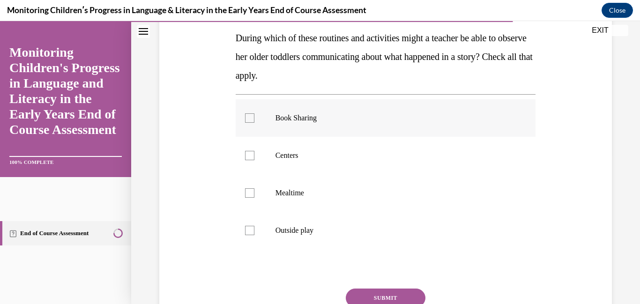
click at [293, 115] on p "Book Sharing" at bounding box center [394, 117] width 237 height 9
click at [254, 115] on input "Book Sharing" at bounding box center [249, 117] width 9 height 9
checkbox input "true"
click at [292, 157] on p "Centers" at bounding box center [394, 155] width 237 height 9
click at [254, 157] on input "Centers" at bounding box center [249, 155] width 9 height 9
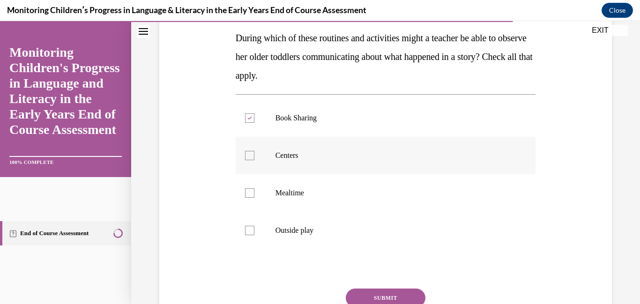
checkbox input "true"
click at [291, 187] on label "Mealtime" at bounding box center [386, 192] width 300 height 37
click at [254, 188] on input "Mealtime" at bounding box center [249, 192] width 9 height 9
checkbox input "true"
click at [294, 234] on p "Outside play" at bounding box center [394, 230] width 237 height 9
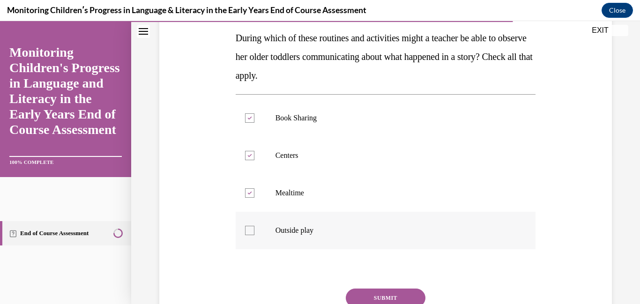
click at [254, 234] on input "Outside play" at bounding box center [249, 230] width 9 height 9
checkbox input "true"
click at [374, 293] on button "SUBMIT" at bounding box center [386, 298] width 80 height 19
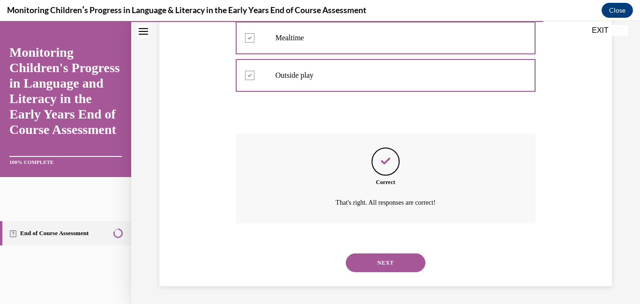
scroll to position [306, 0]
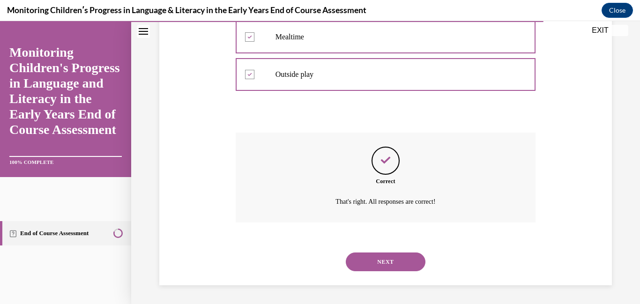
click at [387, 260] on button "NEXT" at bounding box center [386, 262] width 80 height 19
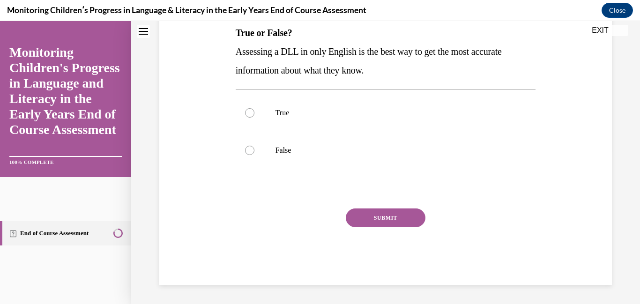
scroll to position [0, 0]
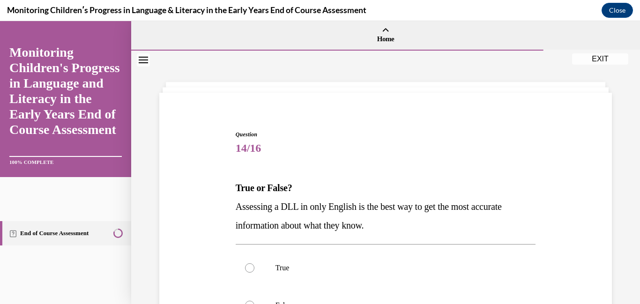
click at [217, 277] on div "Question 14/16 True or False? Assessing a DLL in only English is the best way t…" at bounding box center [385, 271] width 457 height 338
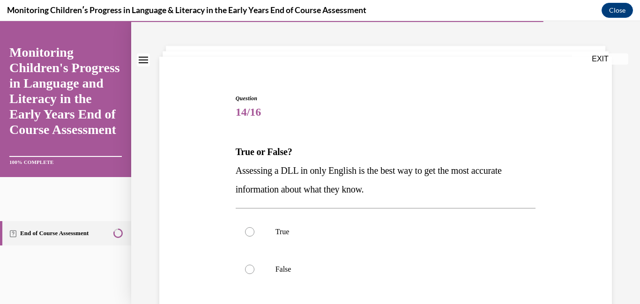
scroll to position [37, 0]
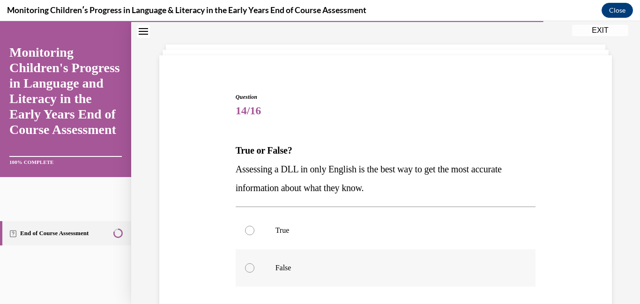
click at [270, 279] on label "False" at bounding box center [386, 267] width 300 height 37
click at [254, 273] on input "False" at bounding box center [249, 267] width 9 height 9
radio input "true"
click at [208, 258] on div "Question 14/16 True or False? Assessing a DLL in only English is the best way t…" at bounding box center [385, 234] width 457 height 338
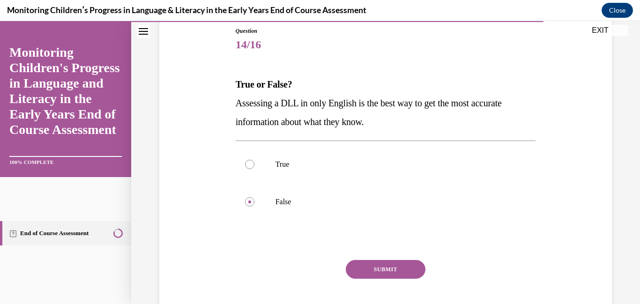
scroll to position [112, 0]
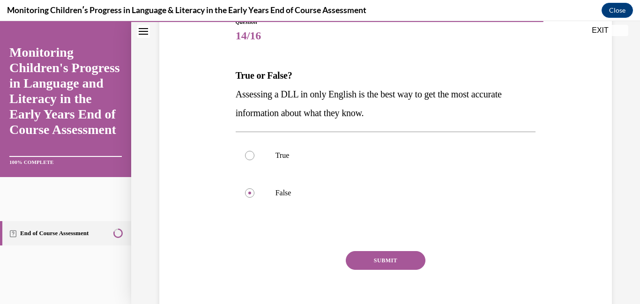
click at [362, 262] on button "SUBMIT" at bounding box center [386, 260] width 80 height 19
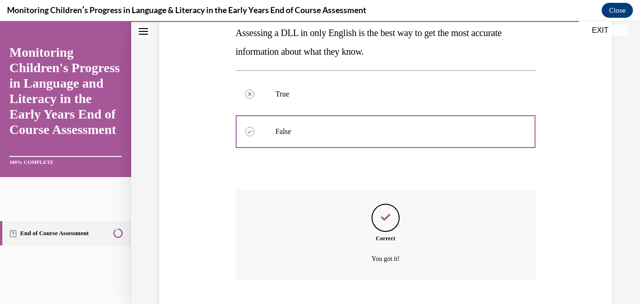
scroll to position [231, 0]
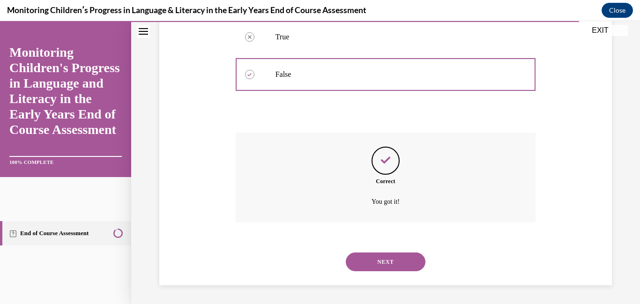
click at [370, 262] on button "NEXT" at bounding box center [386, 262] width 80 height 19
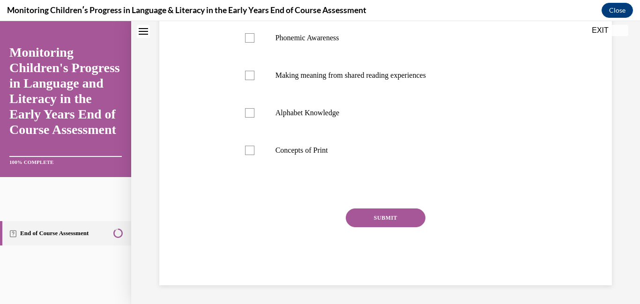
scroll to position [0, 0]
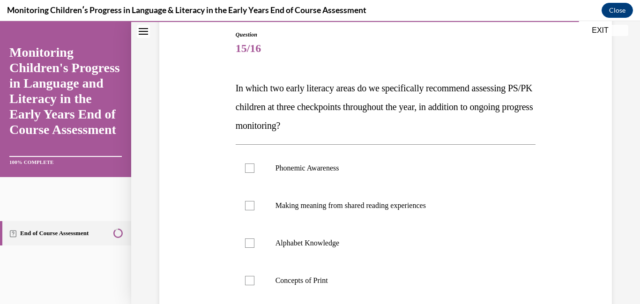
scroll to position [112, 0]
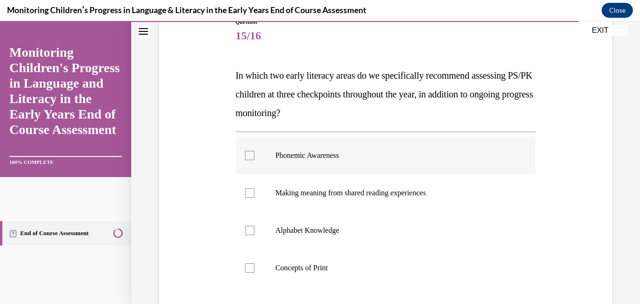
click at [252, 157] on div at bounding box center [249, 155] width 9 height 9
click at [252, 157] on input "Phonemic Awareness" at bounding box center [249, 155] width 9 height 9
checkbox input "true"
click at [260, 228] on label "Alphabet Knowledge" at bounding box center [386, 230] width 300 height 37
click at [254, 228] on input "Alphabet Knowledge" at bounding box center [249, 230] width 9 height 9
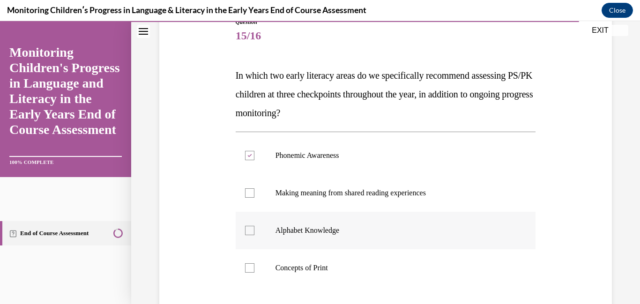
checkbox input "true"
click at [219, 217] on div "Question 15/16 In which two early literacy areas do we specifically recommend a…" at bounding box center [385, 196] width 457 height 413
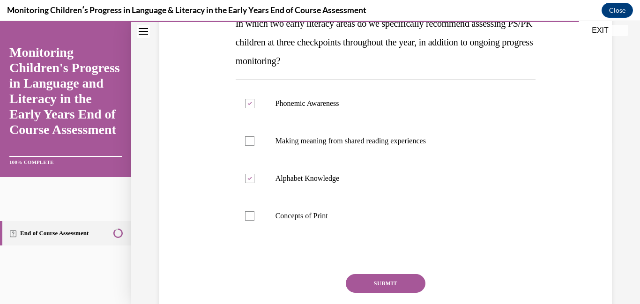
scroll to position [206, 0]
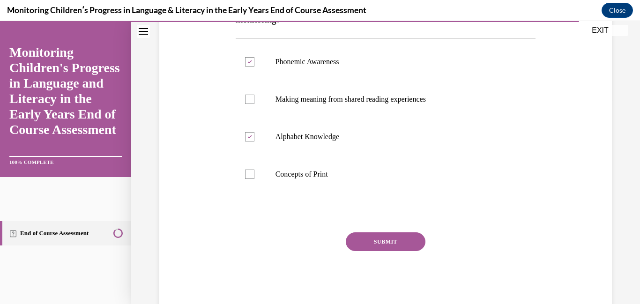
click at [388, 242] on button "SUBMIT" at bounding box center [386, 241] width 80 height 19
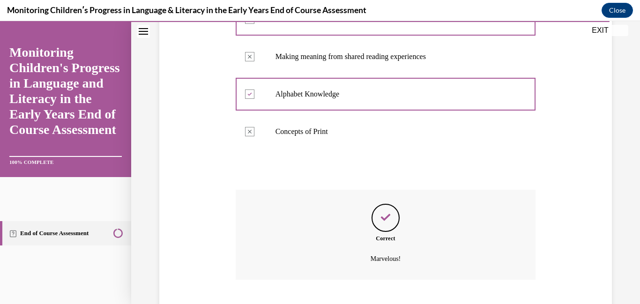
scroll to position [306, 0]
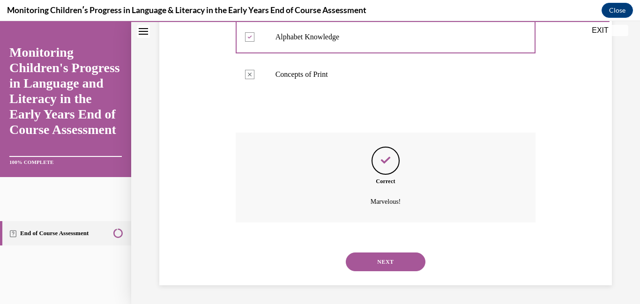
click at [387, 254] on button "NEXT" at bounding box center [386, 262] width 80 height 19
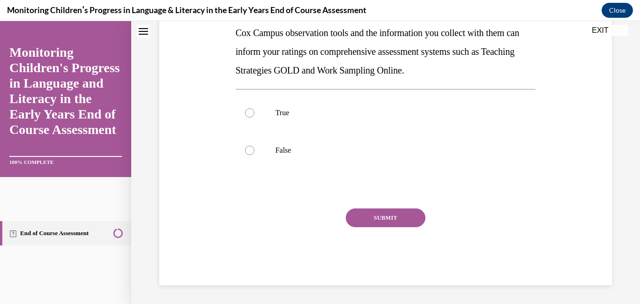
scroll to position [0, 0]
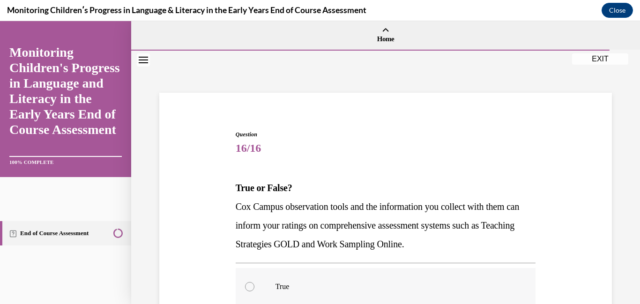
click at [265, 288] on label "True" at bounding box center [386, 286] width 300 height 37
click at [254, 288] on input "True" at bounding box center [249, 286] width 9 height 9
radio input "true"
click at [210, 255] on div "Question 16/16 True or False? Cox Campus observation tools and the information …" at bounding box center [385, 280] width 457 height 357
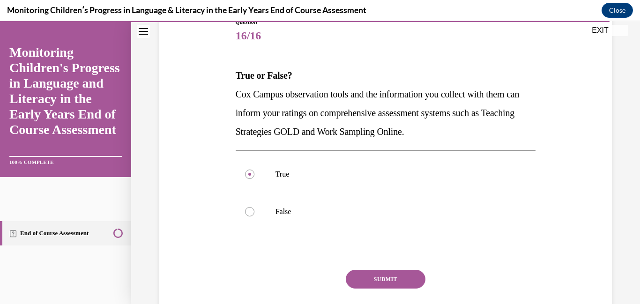
scroll to position [131, 0]
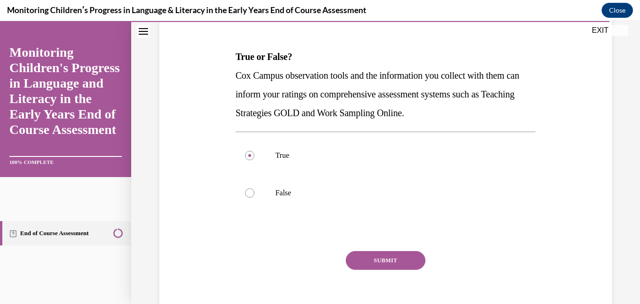
click at [367, 264] on button "SUBMIT" at bounding box center [386, 260] width 80 height 19
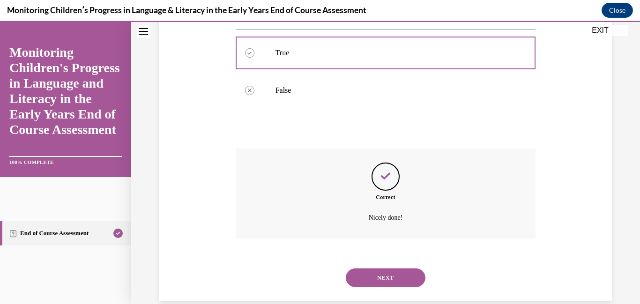
scroll to position [250, 0]
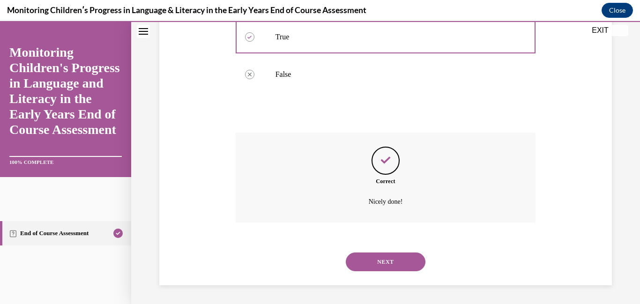
click at [382, 262] on button "NEXT" at bounding box center [386, 262] width 80 height 19
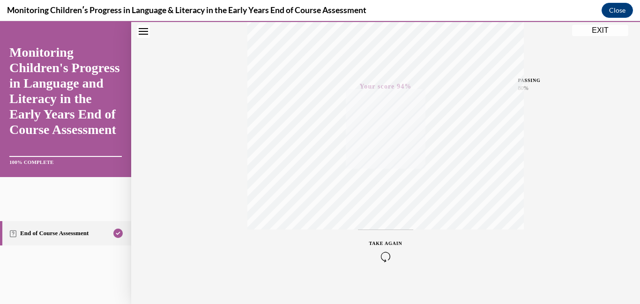
scroll to position [197, 0]
click at [580, 91] on div "Quiz Results PASSING 80% Your score 94% Passed PASSING 80% Your score Your scor…" at bounding box center [385, 78] width 509 height 451
click at [603, 33] on button "EXIT" at bounding box center [600, 30] width 56 height 11
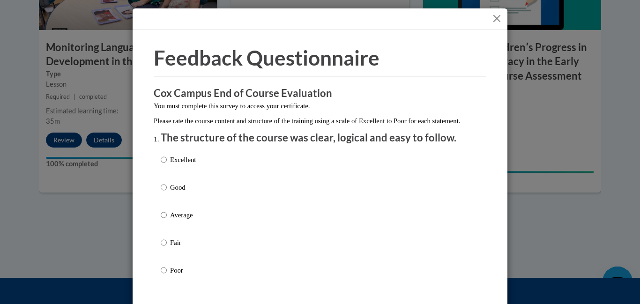
click at [499, 21] on button "Close" at bounding box center [497, 19] width 12 height 12
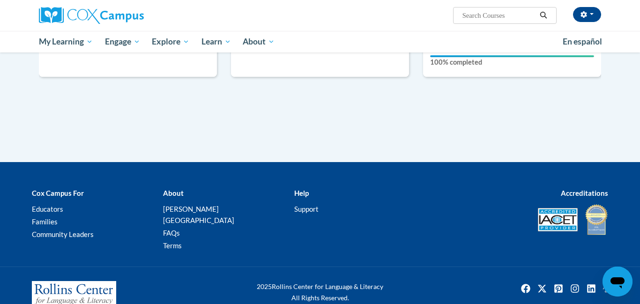
scroll to position [991, 0]
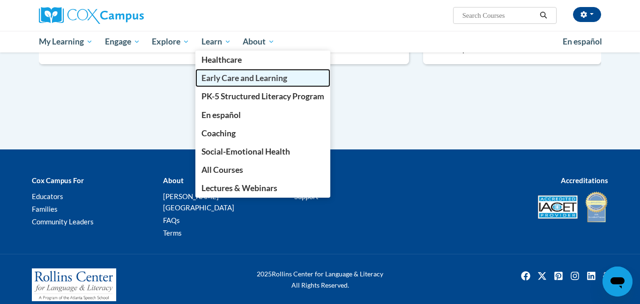
click at [223, 80] on span "Early Care and Learning" at bounding box center [245, 78] width 86 height 10
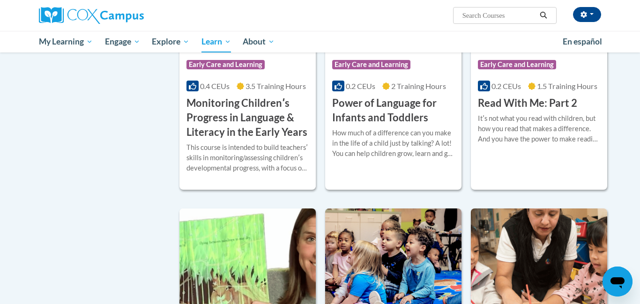
scroll to position [866, 0]
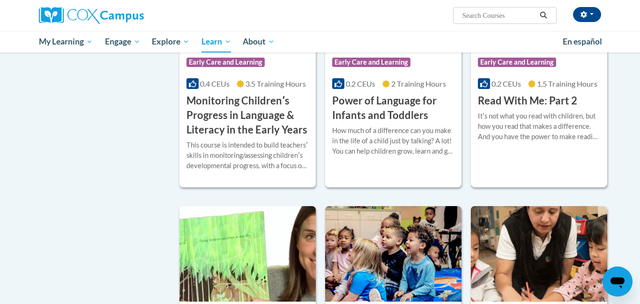
click at [502, 108] on h3 "Read With Me: Part 2" at bounding box center [527, 101] width 99 height 15
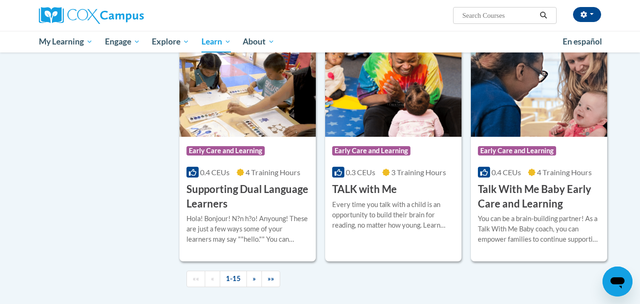
scroll to position [1272, 0]
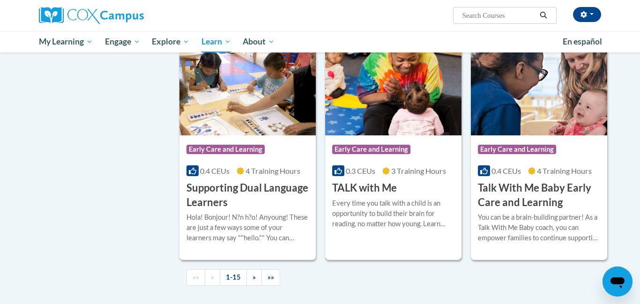
click at [337, 195] on h3 "TALK with Me" at bounding box center [364, 188] width 65 height 15
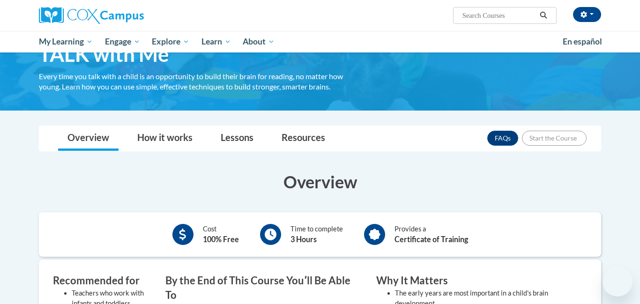
scroll to position [206, 0]
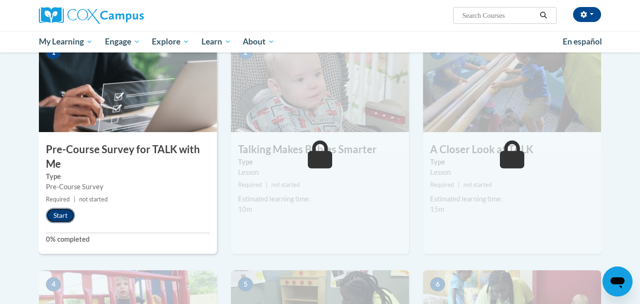
click at [66, 216] on button "Start" at bounding box center [60, 215] width 29 height 15
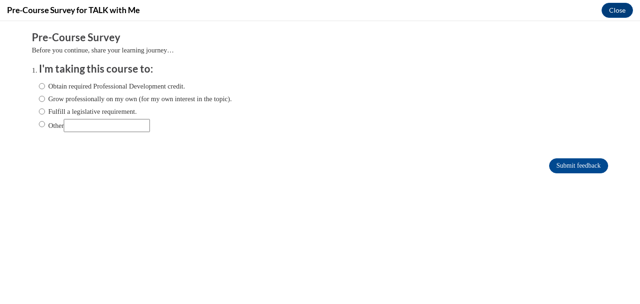
click at [129, 87] on label "Obtain required Professional Development credit." at bounding box center [112, 86] width 146 height 10
click at [45, 87] on input "Obtain required Professional Development credit." at bounding box center [42, 86] width 6 height 10
radio input "true"
click at [567, 171] on input "Submit feedback" at bounding box center [578, 165] width 59 height 15
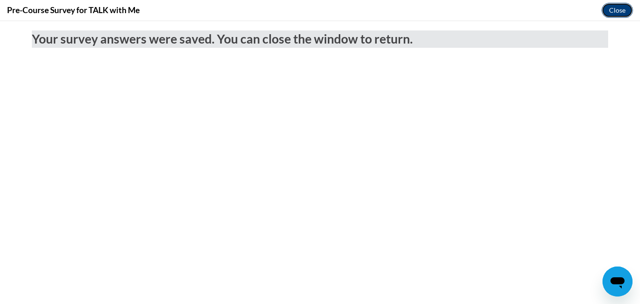
click at [614, 17] on button "Close" at bounding box center [617, 10] width 31 height 15
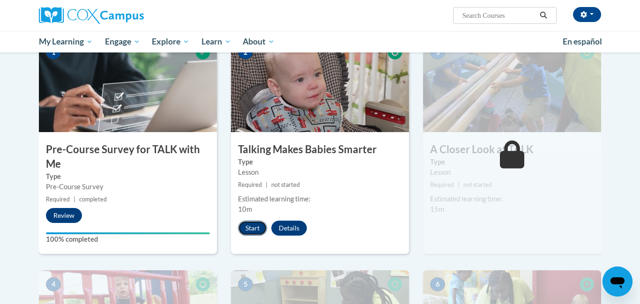
click at [258, 224] on button "Start" at bounding box center [252, 228] width 29 height 15
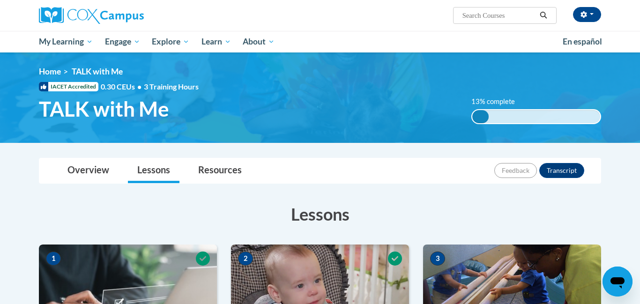
click at [354, 168] on div "Overview Lessons Resources Feedback Transcript" at bounding box center [319, 170] width 547 height 25
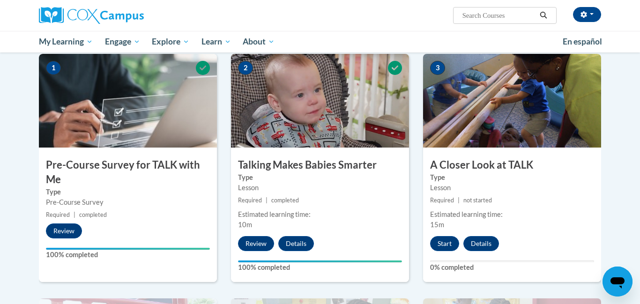
scroll to position [206, 0]
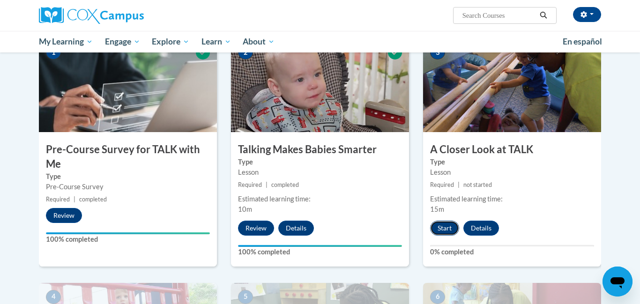
click at [440, 230] on button "Start" at bounding box center [444, 228] width 29 height 15
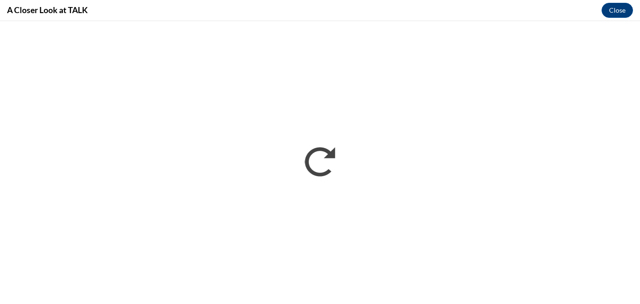
scroll to position [0, 0]
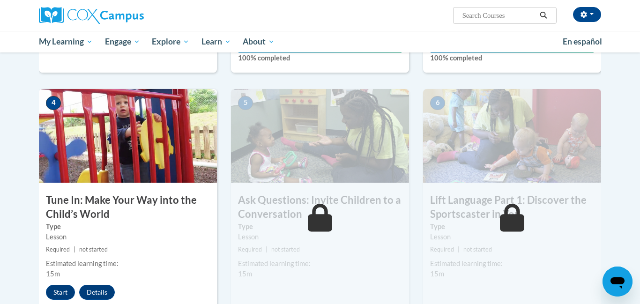
scroll to position [431, 0]
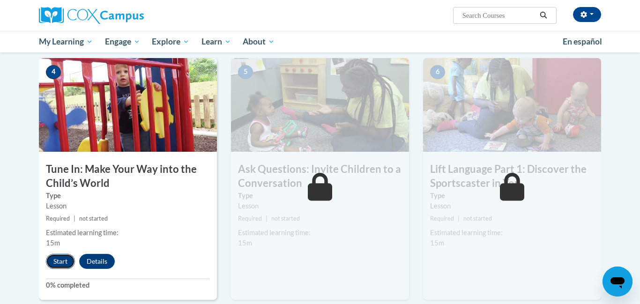
click at [56, 264] on button "Start" at bounding box center [60, 261] width 29 height 15
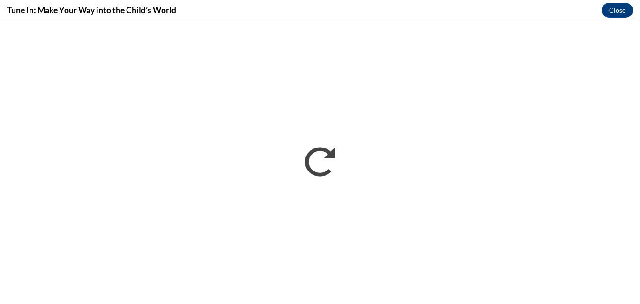
scroll to position [0, 0]
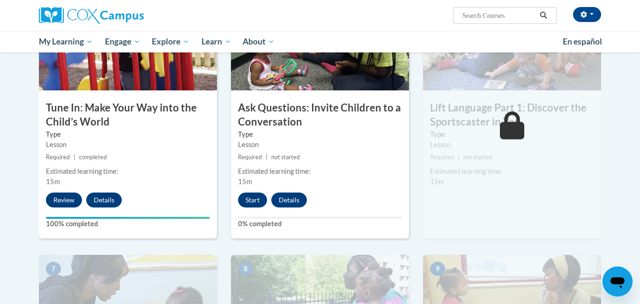
scroll to position [492, 0]
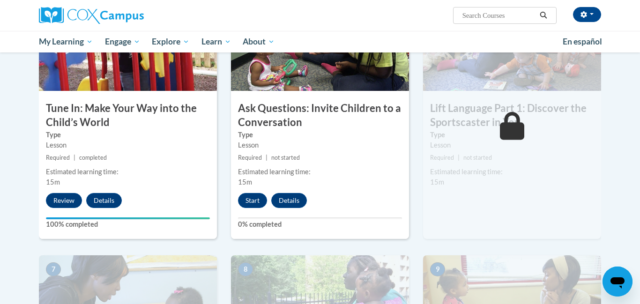
click at [268, 209] on div "5 Ask Questions: Invite Children to a Conversation Type Lesson Required | not s…" at bounding box center [320, 118] width 178 height 242
click at [255, 203] on button "Start" at bounding box center [252, 200] width 29 height 15
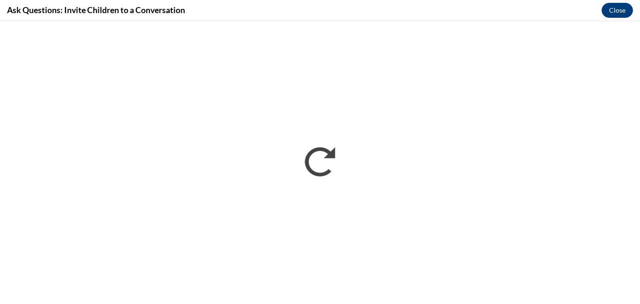
scroll to position [0, 0]
click at [224, 9] on div "Ask Questions: Invite Children to a Conversation Close" at bounding box center [320, 10] width 640 height 21
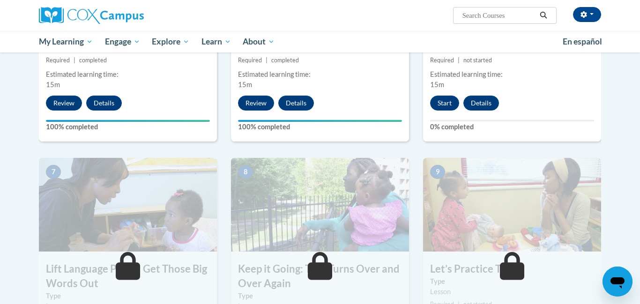
scroll to position [562, 0]
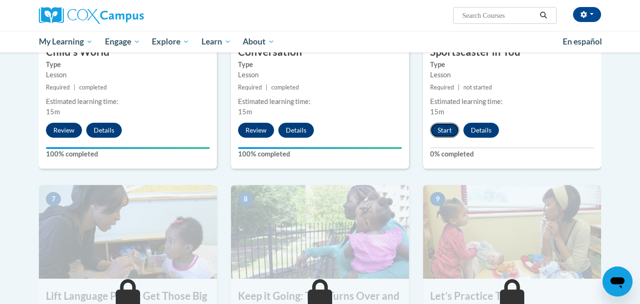
click at [446, 133] on button "Start" at bounding box center [444, 130] width 29 height 15
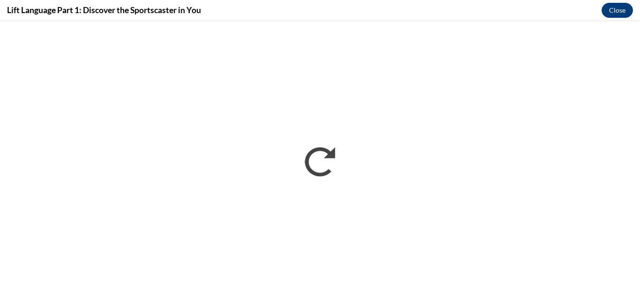
scroll to position [0, 0]
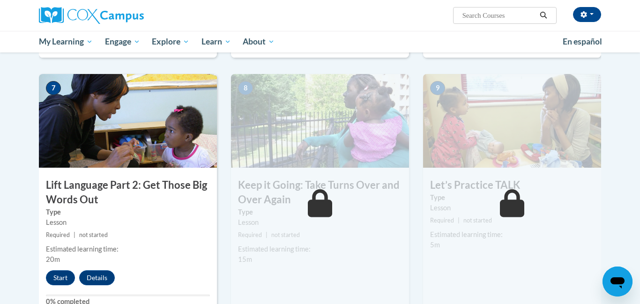
scroll to position [694, 0]
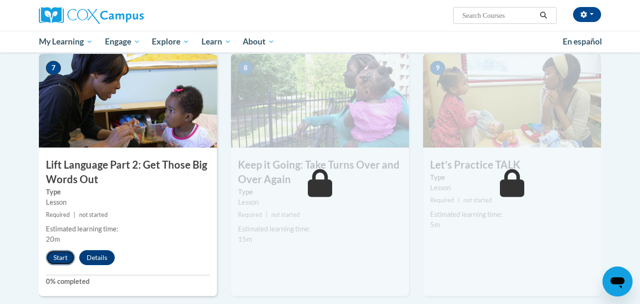
click at [64, 254] on button "Start" at bounding box center [60, 257] width 29 height 15
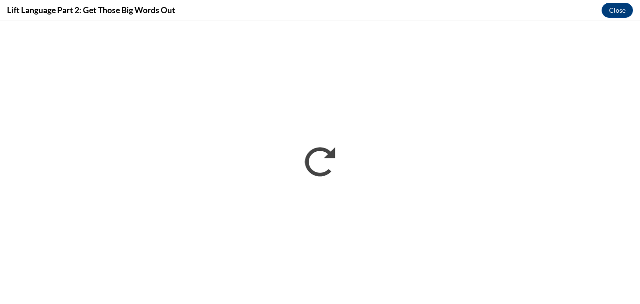
scroll to position [0, 0]
